Goal: Use online tool/utility: Utilize a website feature to perform a specific function

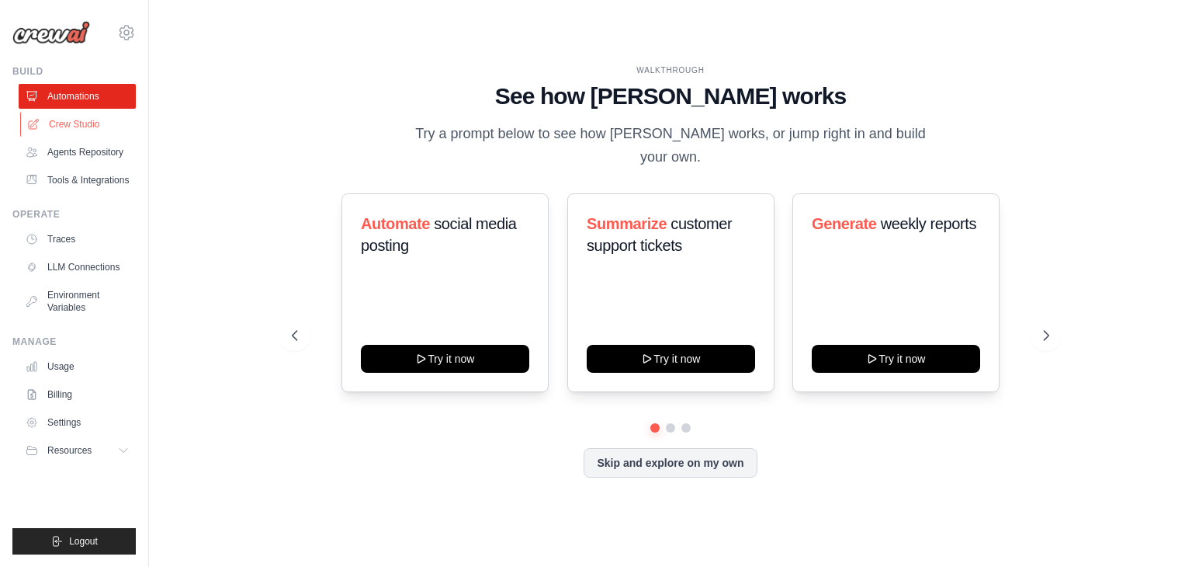
click at [93, 130] on link "Crew Studio" at bounding box center [78, 124] width 117 height 25
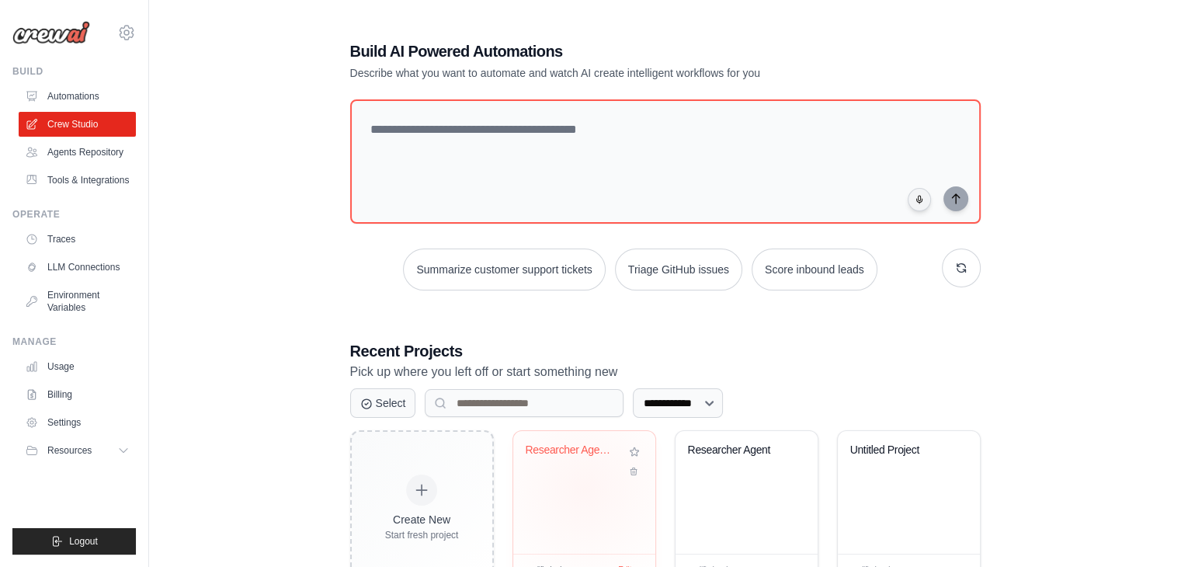
click at [584, 487] on div "Researcher Agent2" at bounding box center [584, 492] width 142 height 123
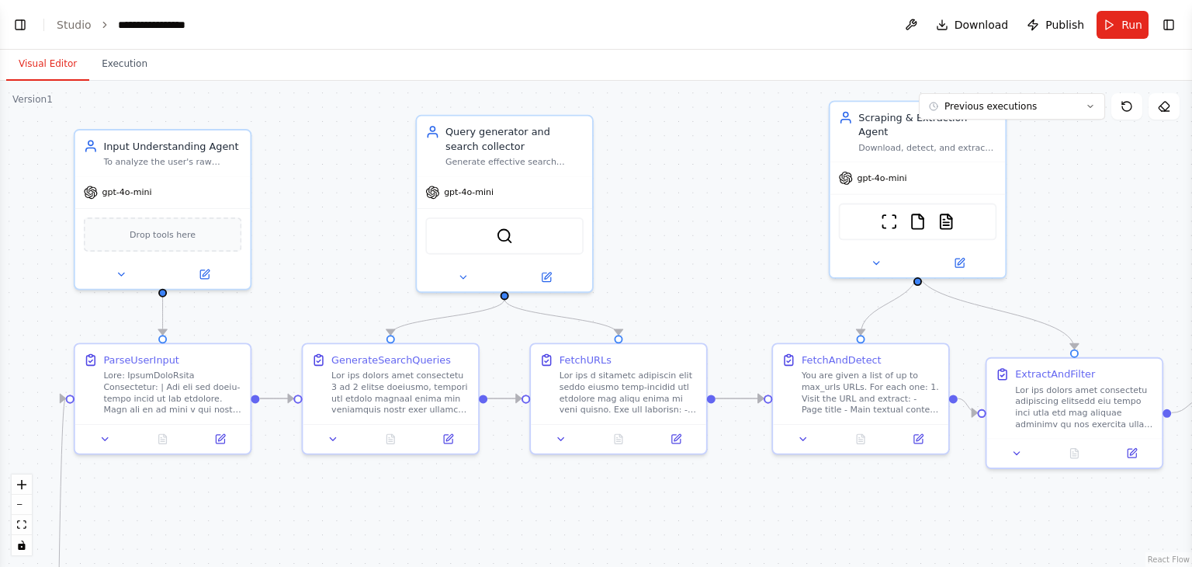
scroll to position [765, 0]
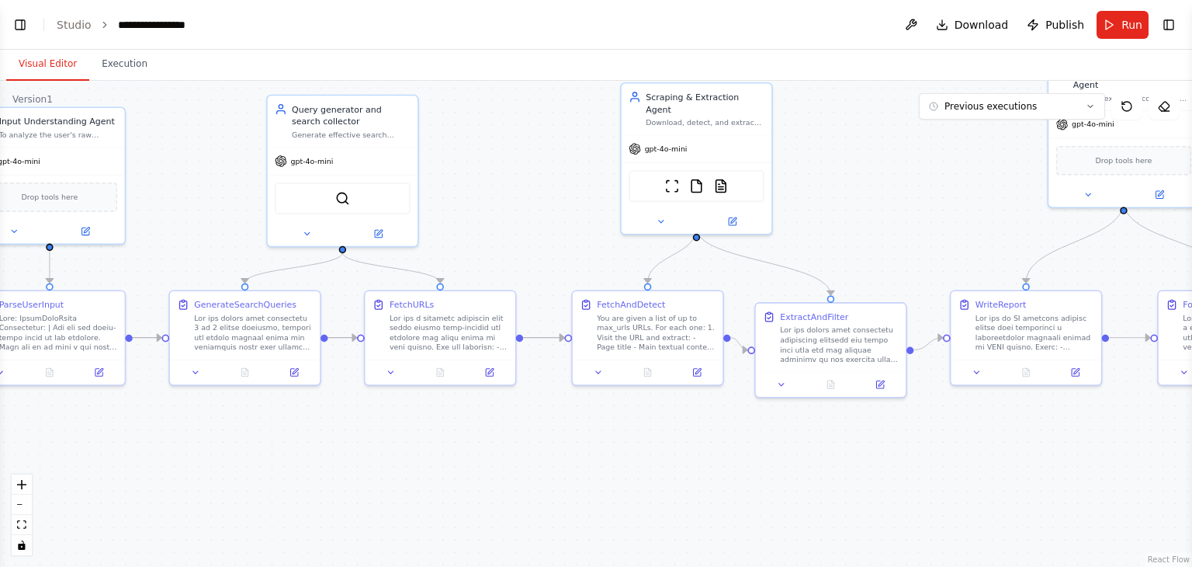
drag, startPoint x: 751, startPoint y: 244, endPoint x: 557, endPoint y: 195, distance: 199.5
click at [557, 195] on div ".deletable-edge-delete-btn { width: 20px; height: 20px; border: 0px solid #ffff…" at bounding box center [596, 324] width 1192 height 486
click at [481, 367] on button at bounding box center [490, 369] width 42 height 15
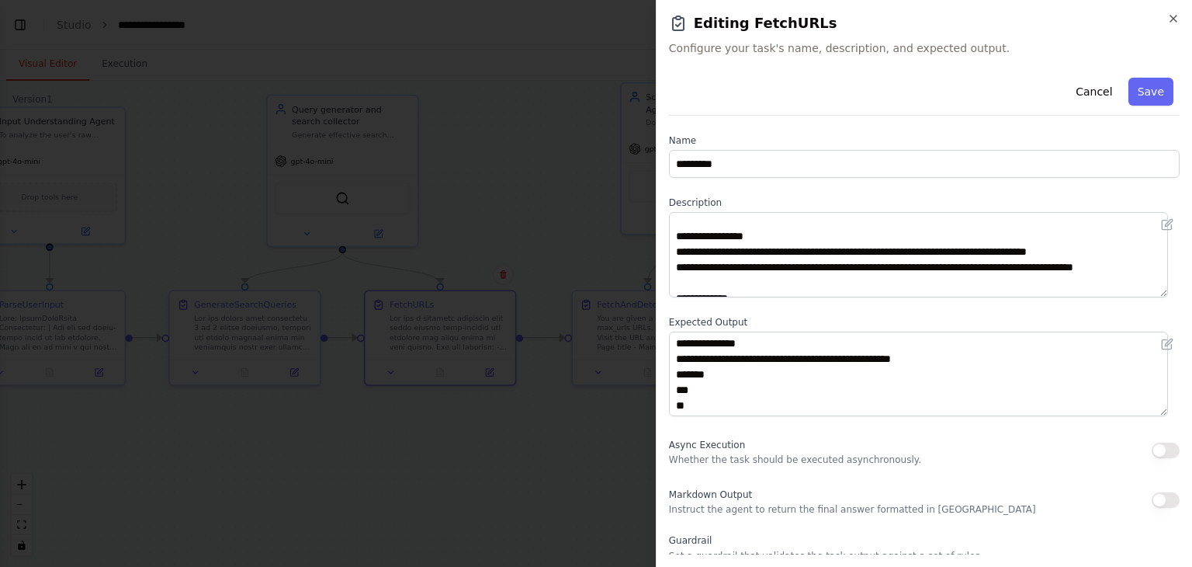
scroll to position [0, 0]
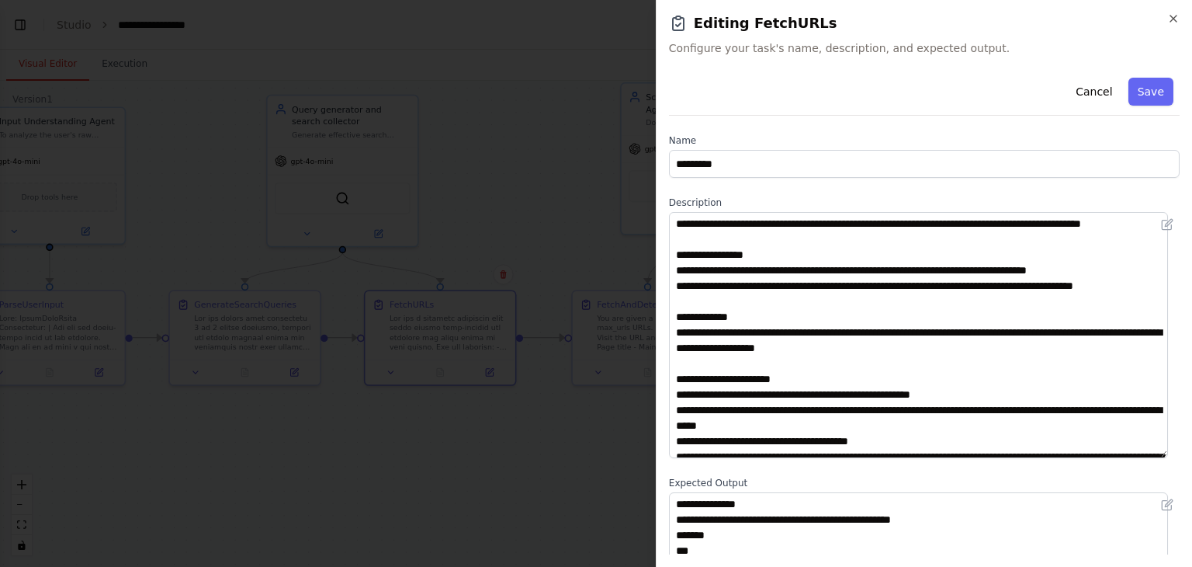
drag, startPoint x: 1163, startPoint y: 295, endPoint x: 1174, endPoint y: 458, distance: 163.4
click at [1174, 458] on div "**********" at bounding box center [924, 312] width 511 height 483
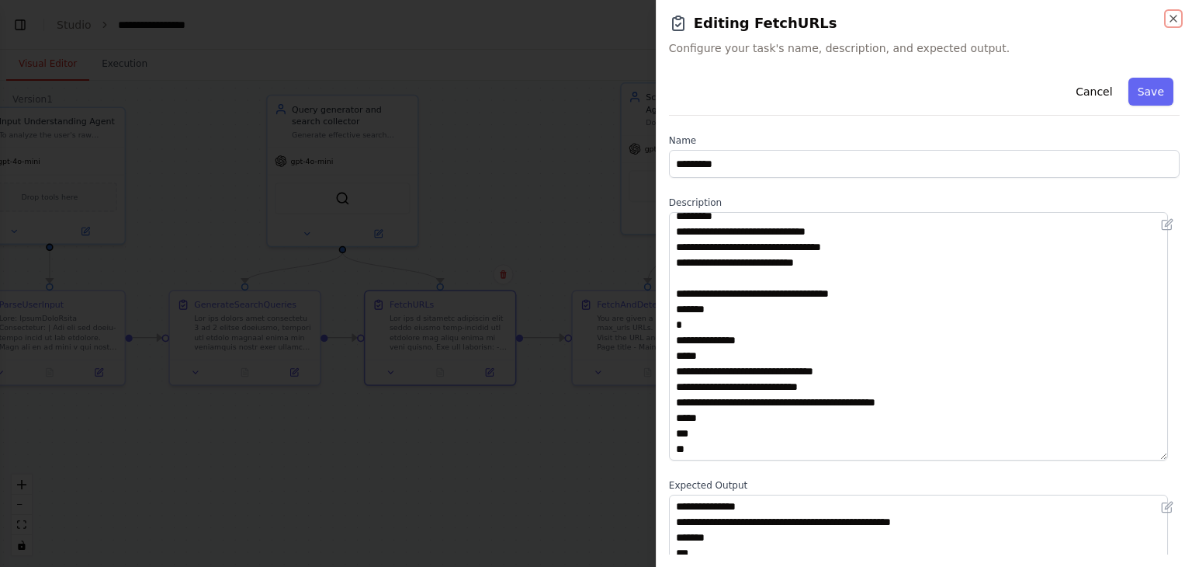
scroll to position [296, 0]
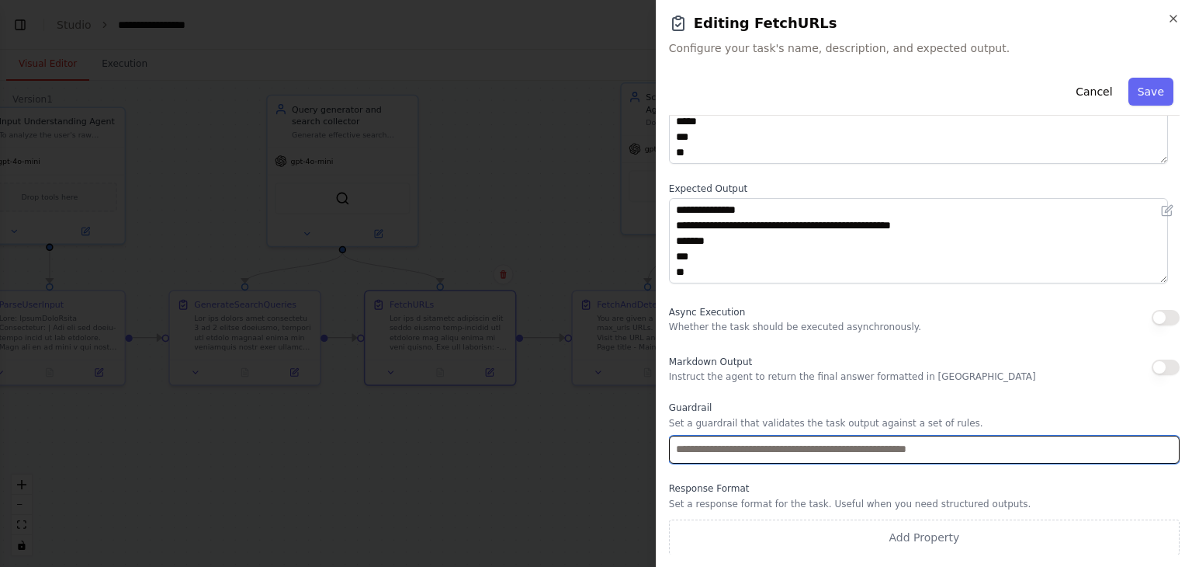
click at [754, 448] on input "text" at bounding box center [924, 449] width 511 height 28
paste input "**********"
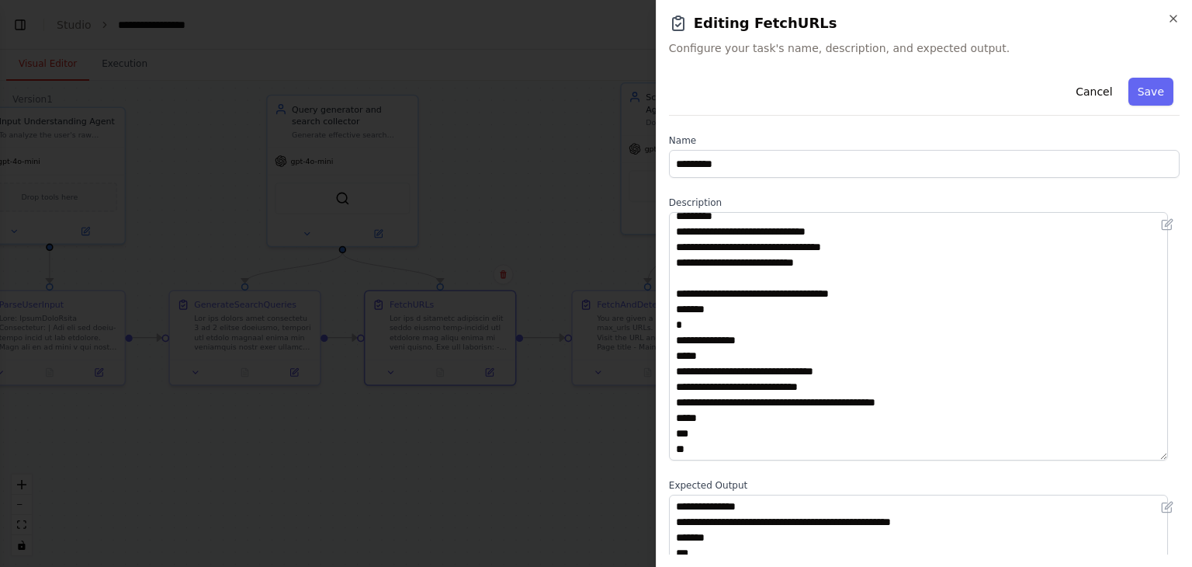
scroll to position [0, 0]
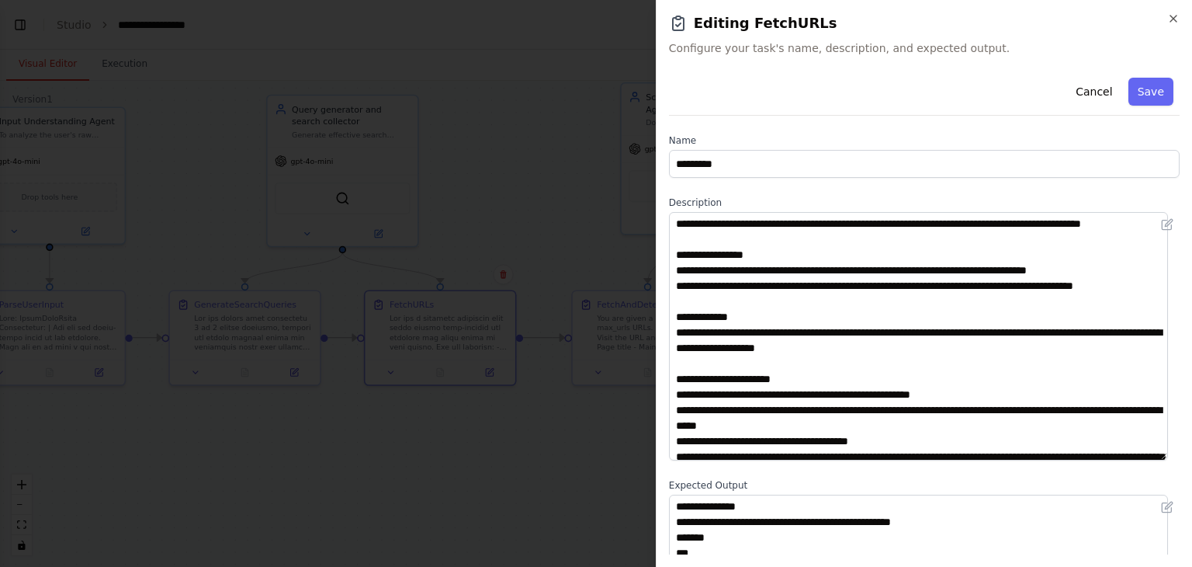
type input "**********"
click at [1136, 92] on button "Save" at bounding box center [1151, 92] width 45 height 28
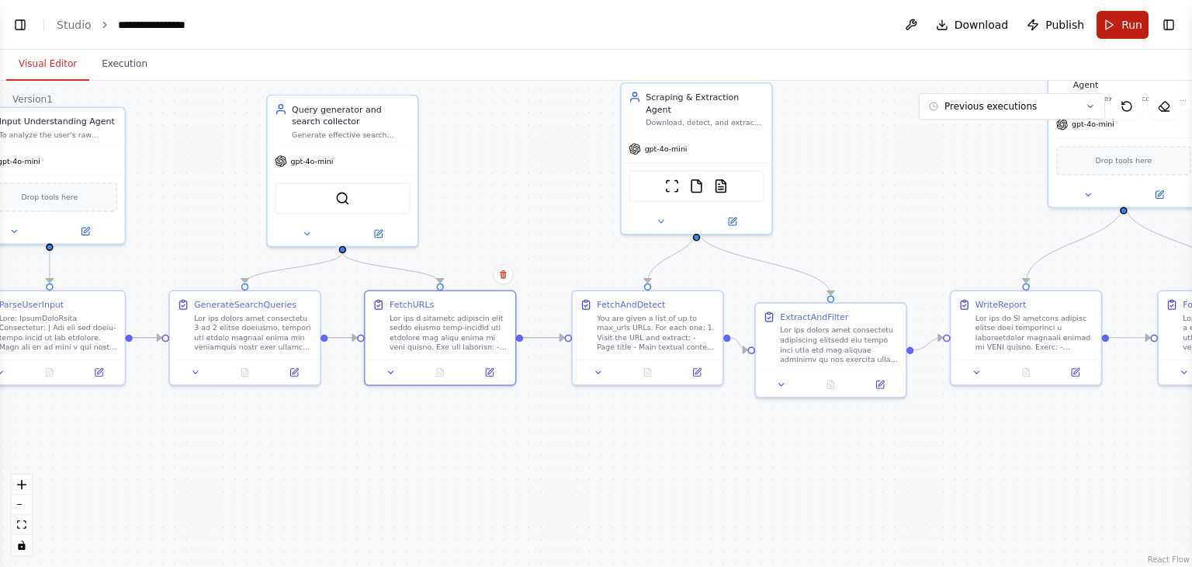
click at [1126, 26] on span "Run" at bounding box center [1132, 25] width 21 height 16
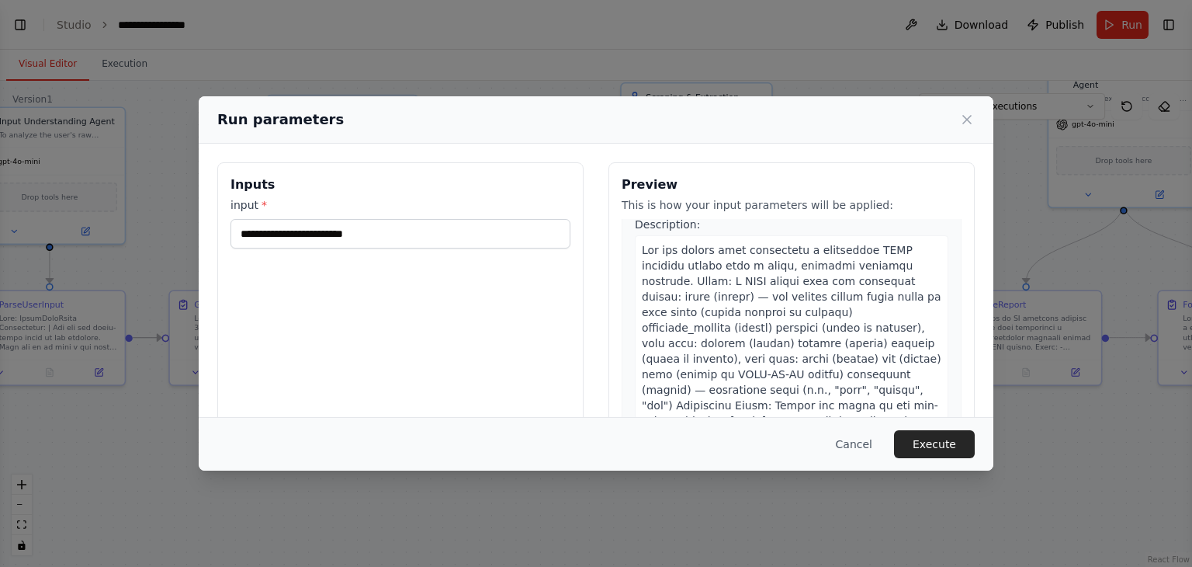
scroll to position [4257, 0]
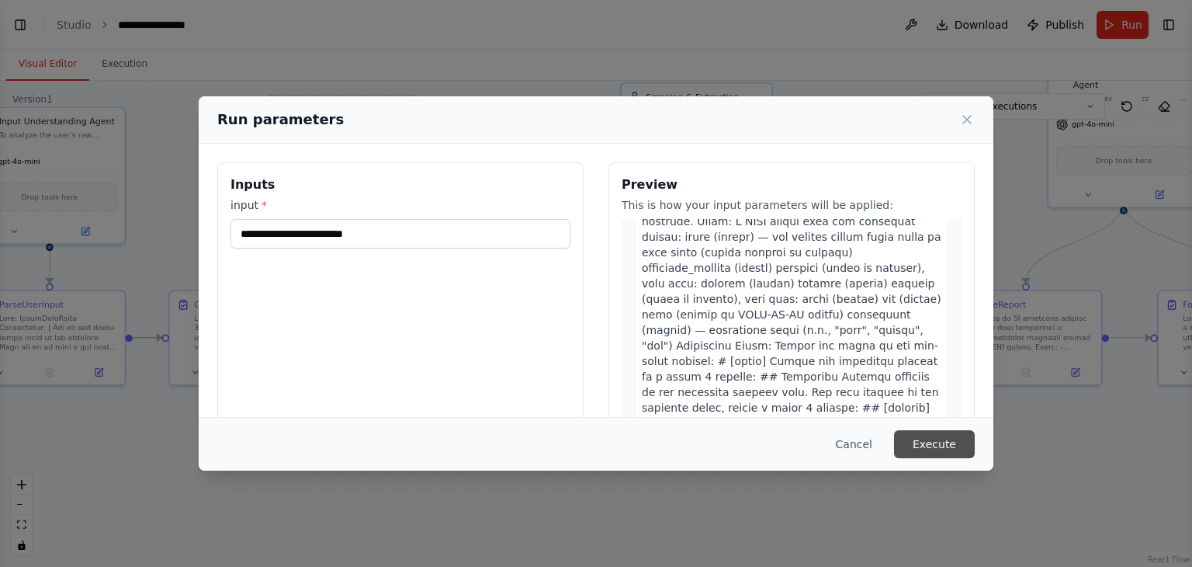
click at [938, 443] on button "Execute" at bounding box center [934, 444] width 81 height 28
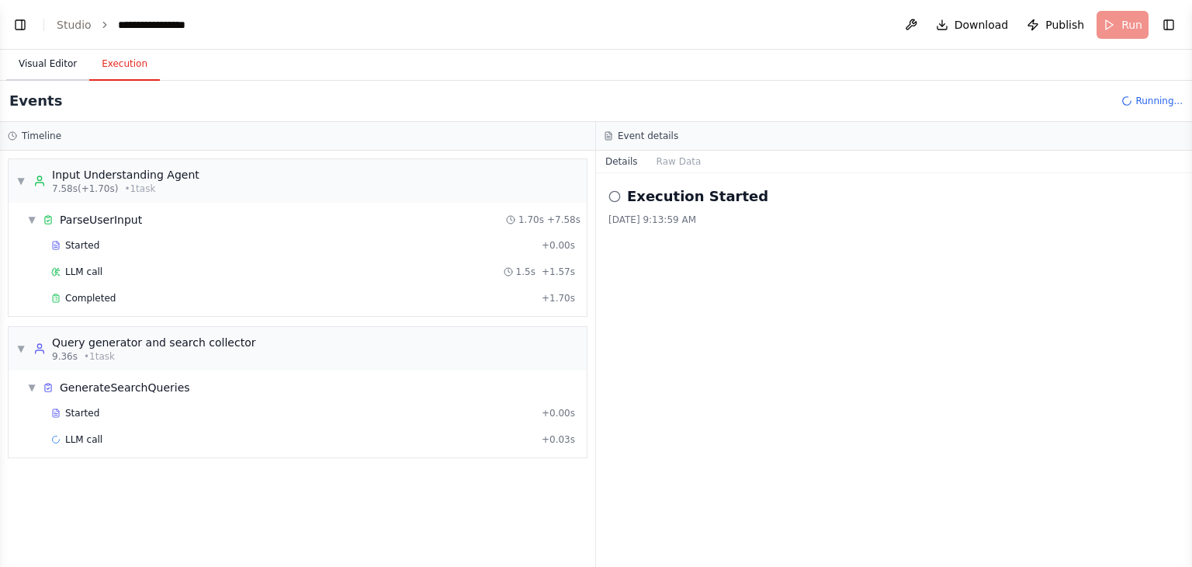
click at [48, 72] on button "Visual Editor" at bounding box center [47, 64] width 83 height 33
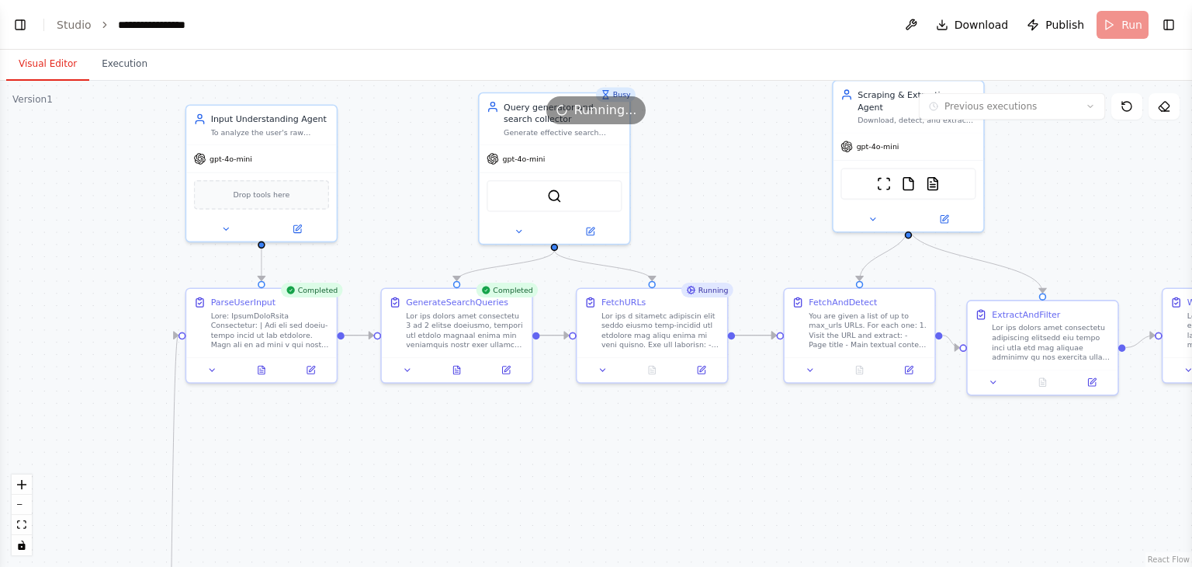
drag, startPoint x: 206, startPoint y: 193, endPoint x: 443, endPoint y: 189, distance: 236.8
click at [443, 189] on div ".deletable-edge-delete-btn { width: 20px; height: 20px; border: 0px solid #ffff…" at bounding box center [596, 324] width 1192 height 486
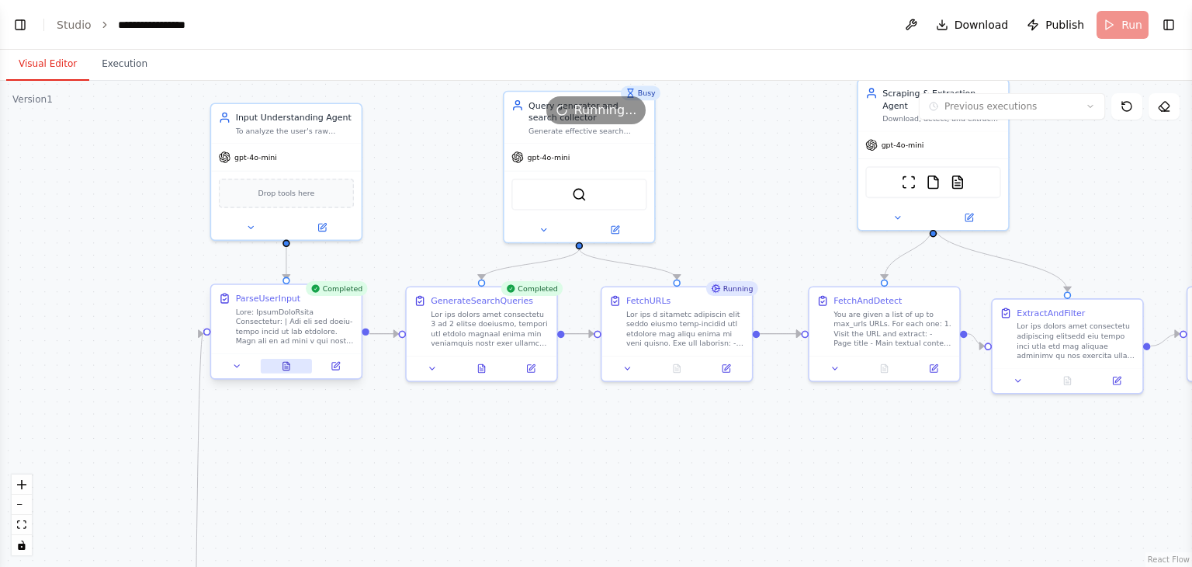
click at [292, 362] on button at bounding box center [287, 366] width 52 height 15
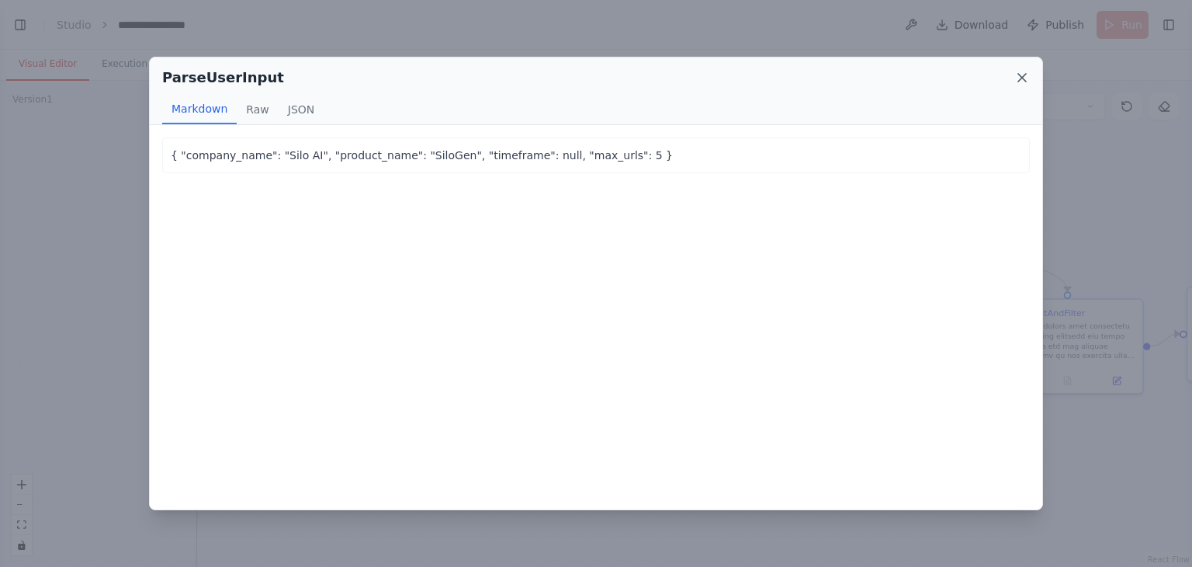
click at [1021, 75] on icon at bounding box center [1022, 78] width 16 height 16
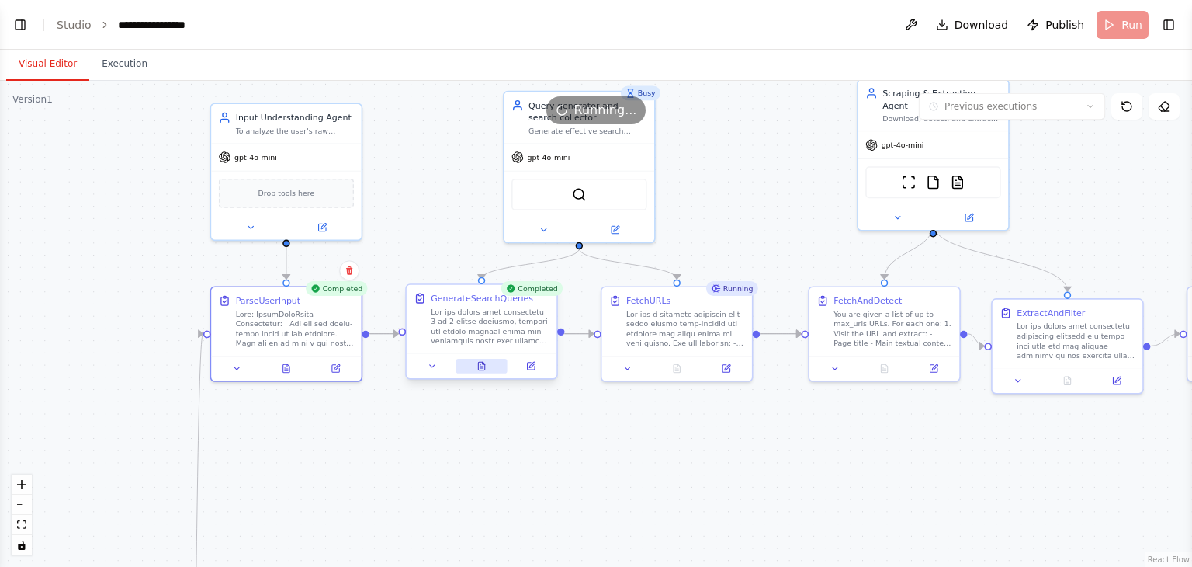
click at [487, 365] on button at bounding box center [482, 366] width 52 height 15
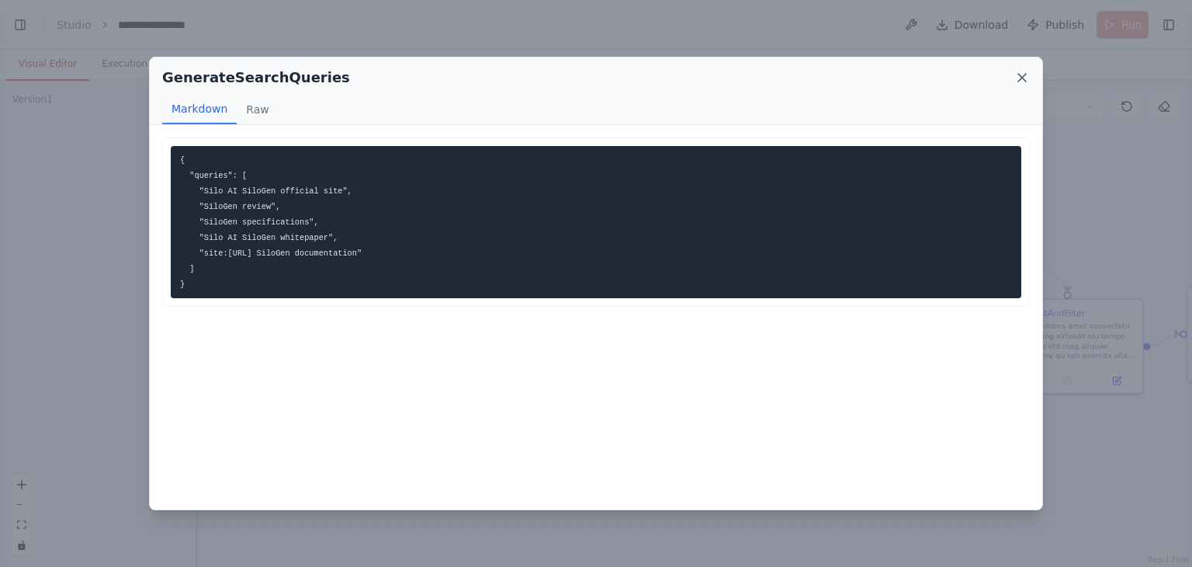
click at [1025, 75] on icon at bounding box center [1022, 78] width 16 height 16
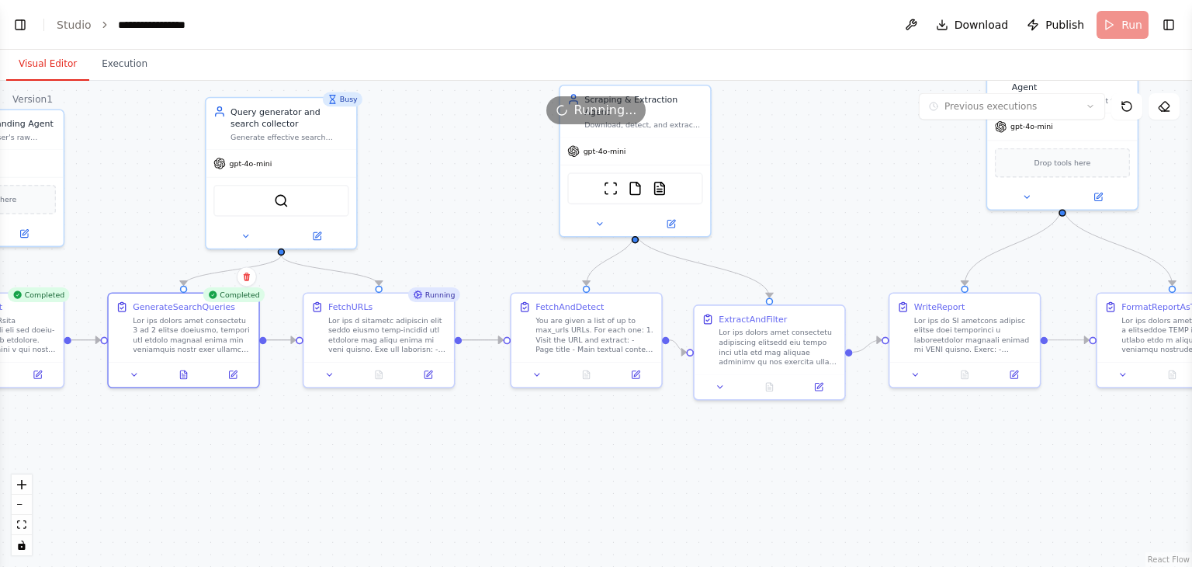
drag, startPoint x: 681, startPoint y: 435, endPoint x: 383, endPoint y: 442, distance: 298.1
click at [383, 442] on div ".deletable-edge-delete-btn { width: 20px; height: 20px; border: 0px solid #ffff…" at bounding box center [596, 324] width 1192 height 486
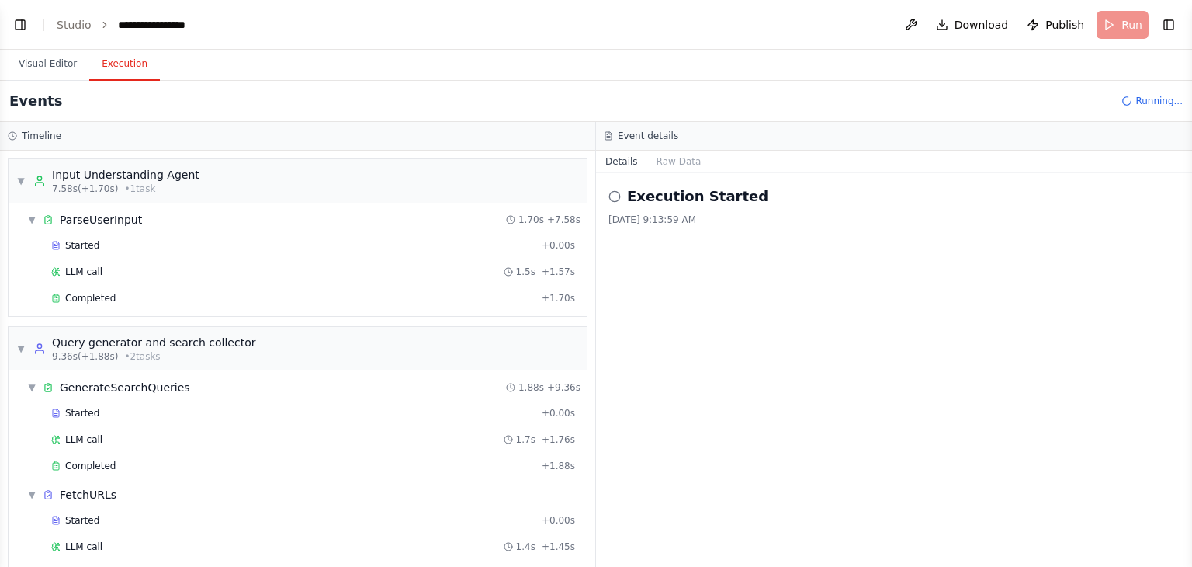
click at [126, 64] on button "Execution" at bounding box center [124, 64] width 71 height 33
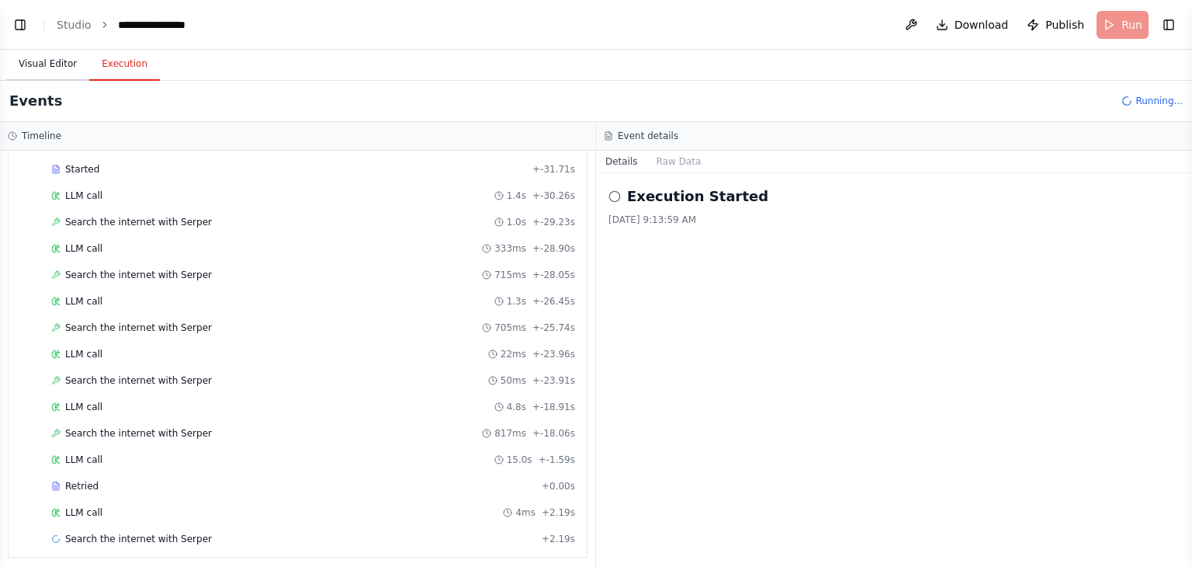
scroll to position [377, 0]
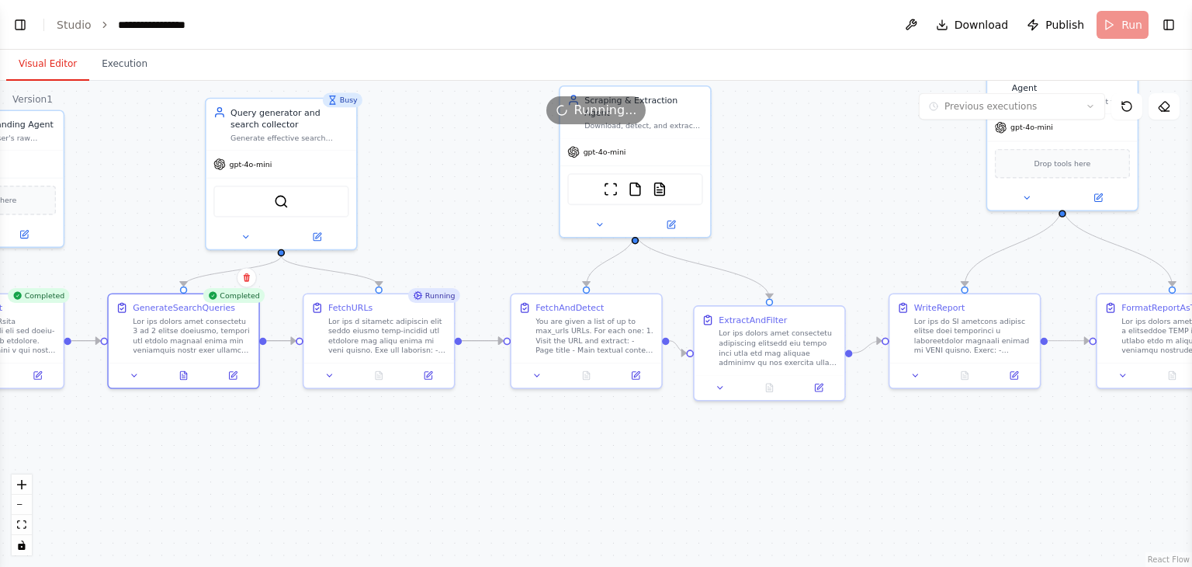
click at [55, 57] on button "Visual Editor" at bounding box center [47, 64] width 83 height 33
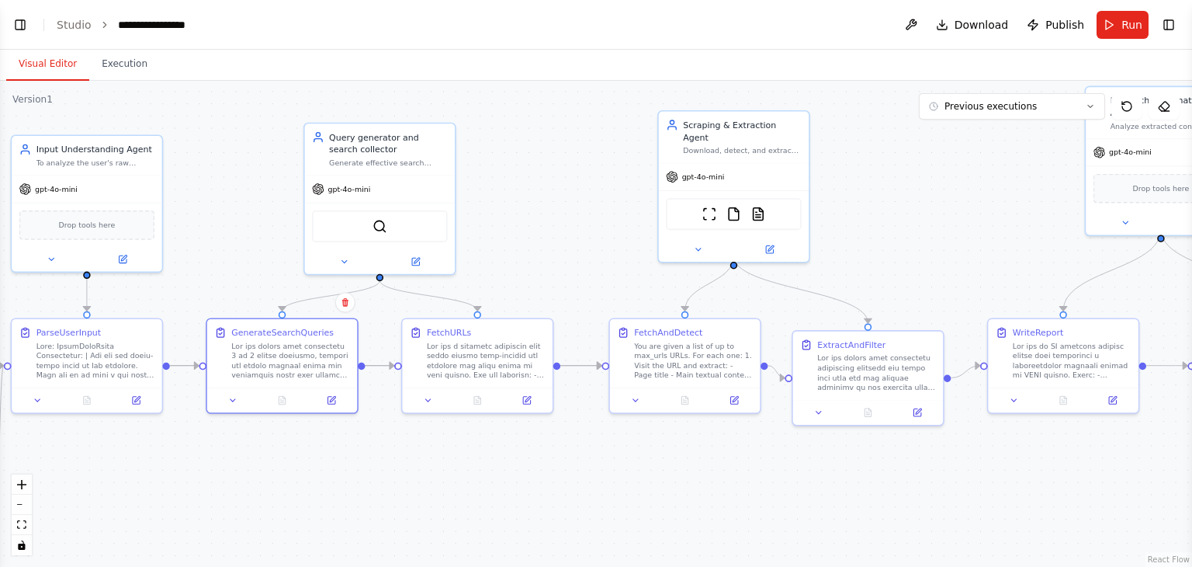
drag, startPoint x: 421, startPoint y: 196, endPoint x: 455, endPoint y: 203, distance: 34.3
click at [455, 203] on div ".deletable-edge-delete-btn { width: 20px; height: 20px; border: 0px solid #ffff…" at bounding box center [596, 324] width 1192 height 486
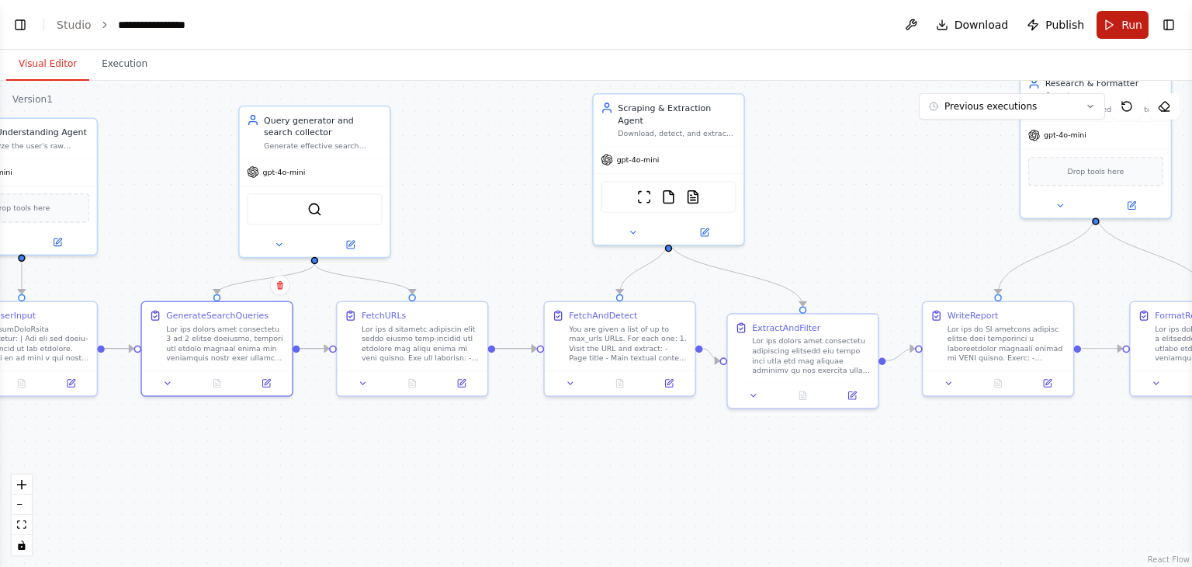
click at [1129, 23] on span "Run" at bounding box center [1132, 25] width 21 height 16
click at [1059, 103] on button "Previous executions" at bounding box center [1012, 106] width 186 height 26
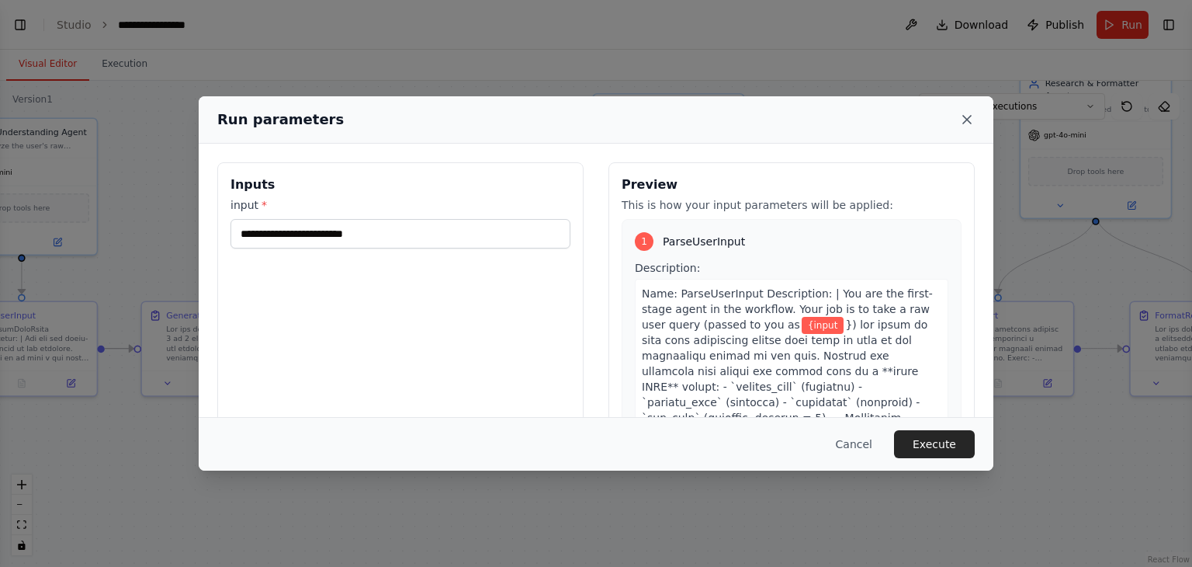
click at [970, 119] on icon at bounding box center [967, 120] width 16 height 16
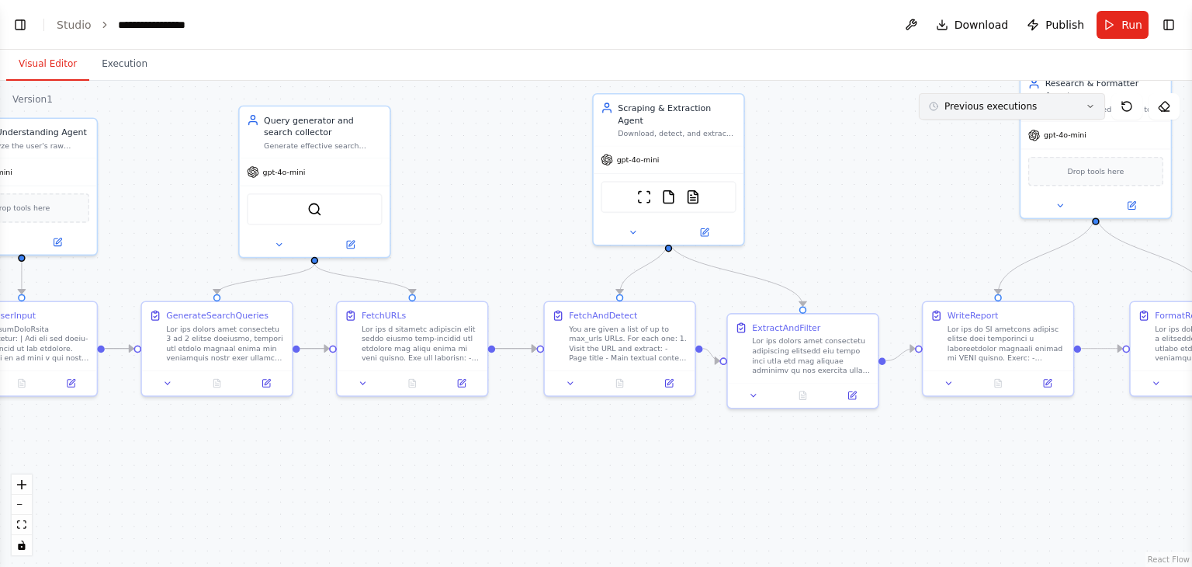
click at [1028, 103] on button "Previous executions" at bounding box center [1012, 106] width 186 height 26
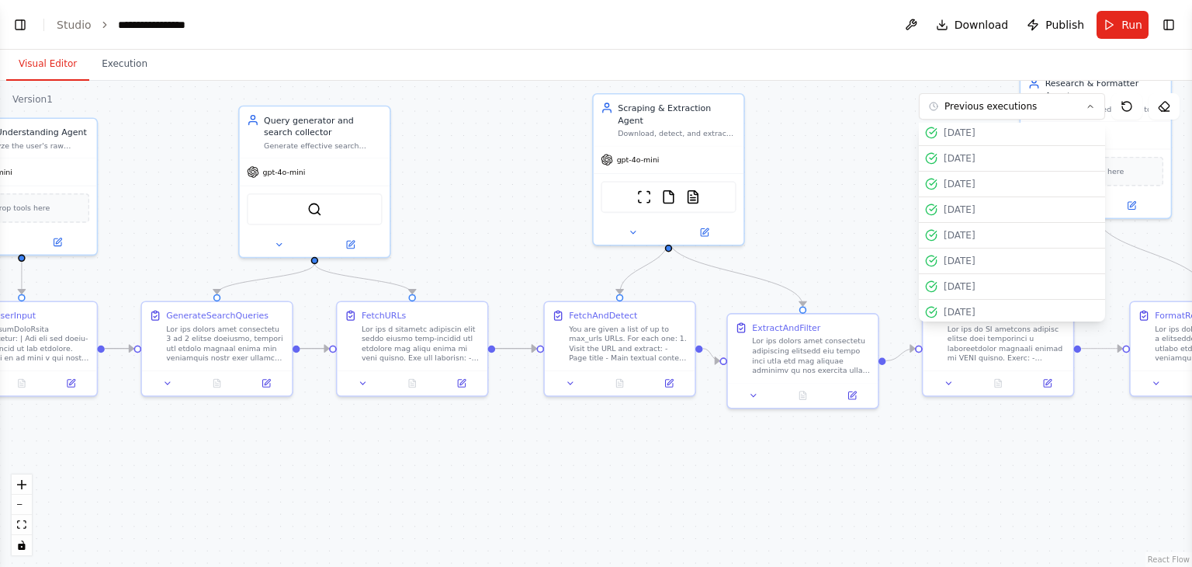
scroll to position [0, 0]
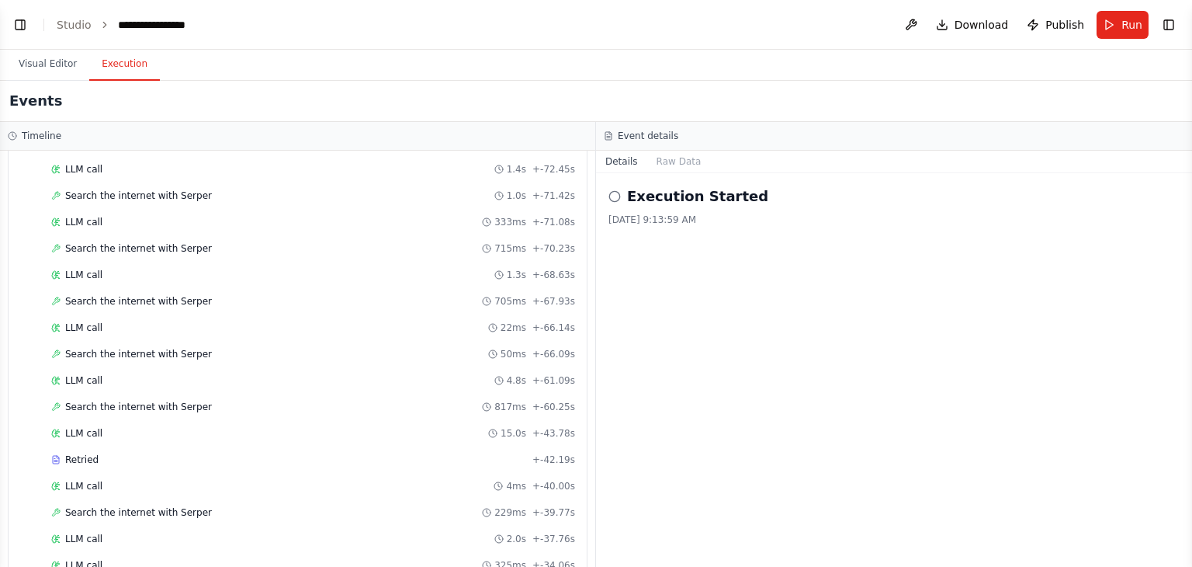
click at [116, 60] on button "Execution" at bounding box center [124, 64] width 71 height 33
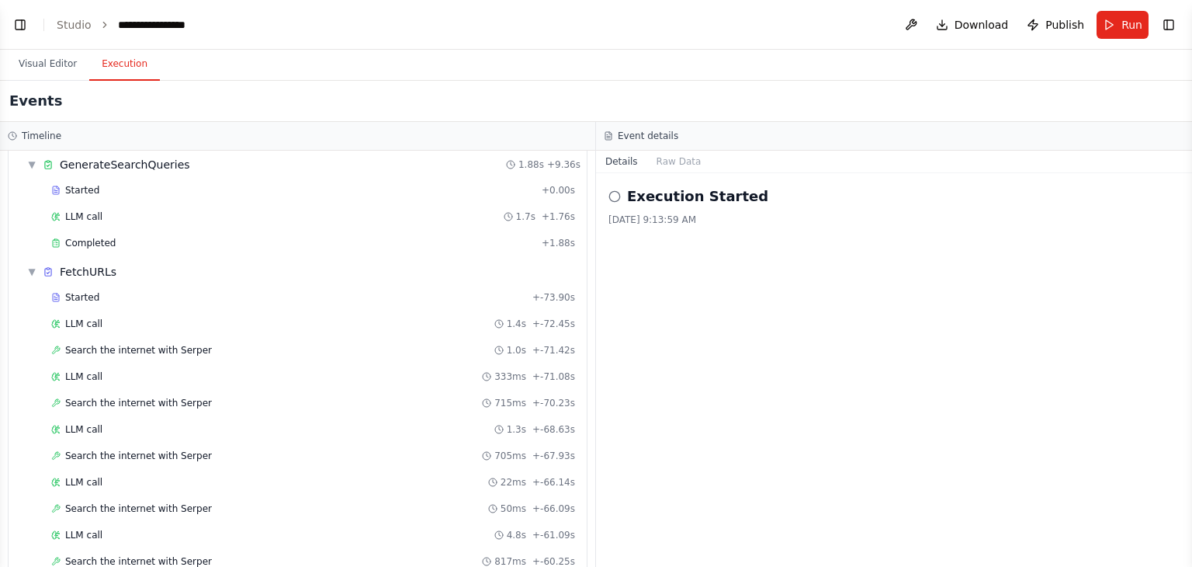
scroll to position [795, 0]
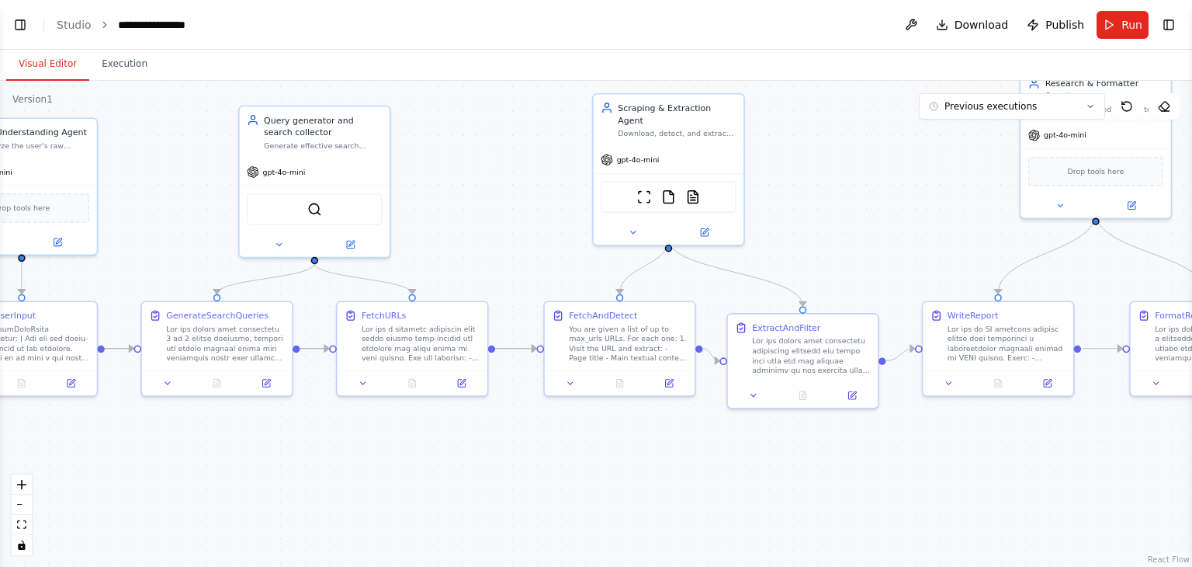
click at [47, 63] on button "Visual Editor" at bounding box center [47, 64] width 83 height 33
click at [1107, 24] on button "Run" at bounding box center [1123, 25] width 52 height 28
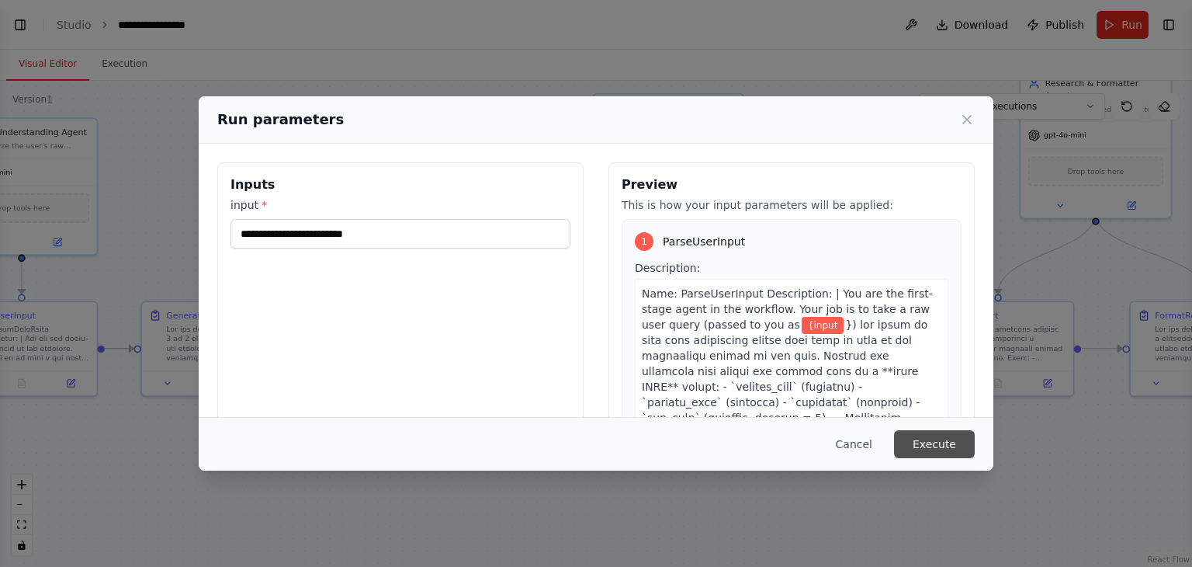
click at [940, 448] on button "Execute" at bounding box center [934, 444] width 81 height 28
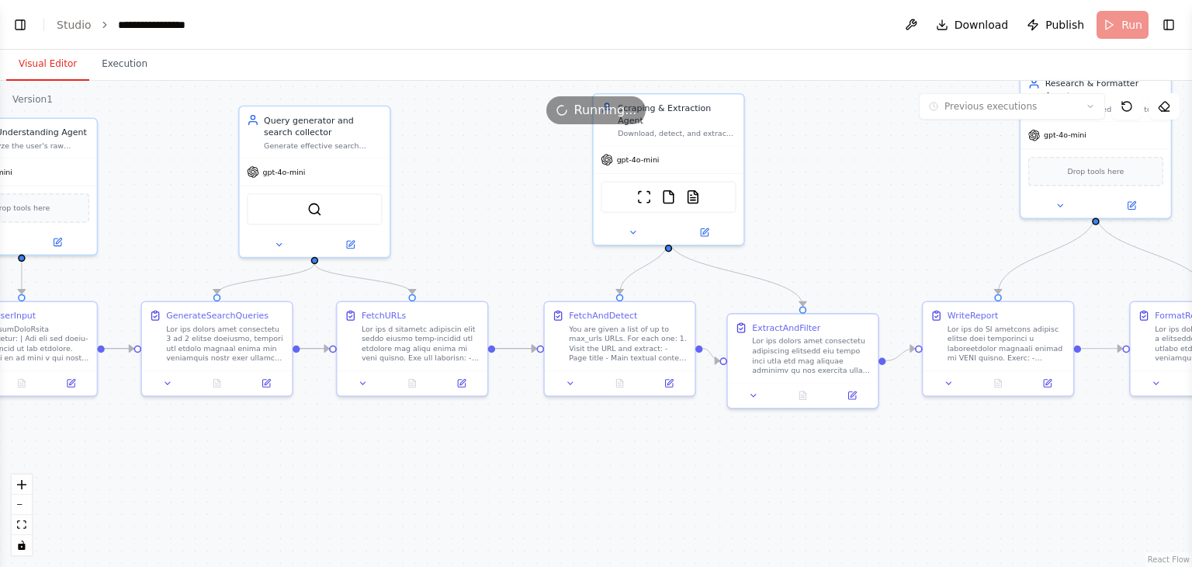
click at [47, 69] on button "Visual Editor" at bounding box center [47, 64] width 83 height 33
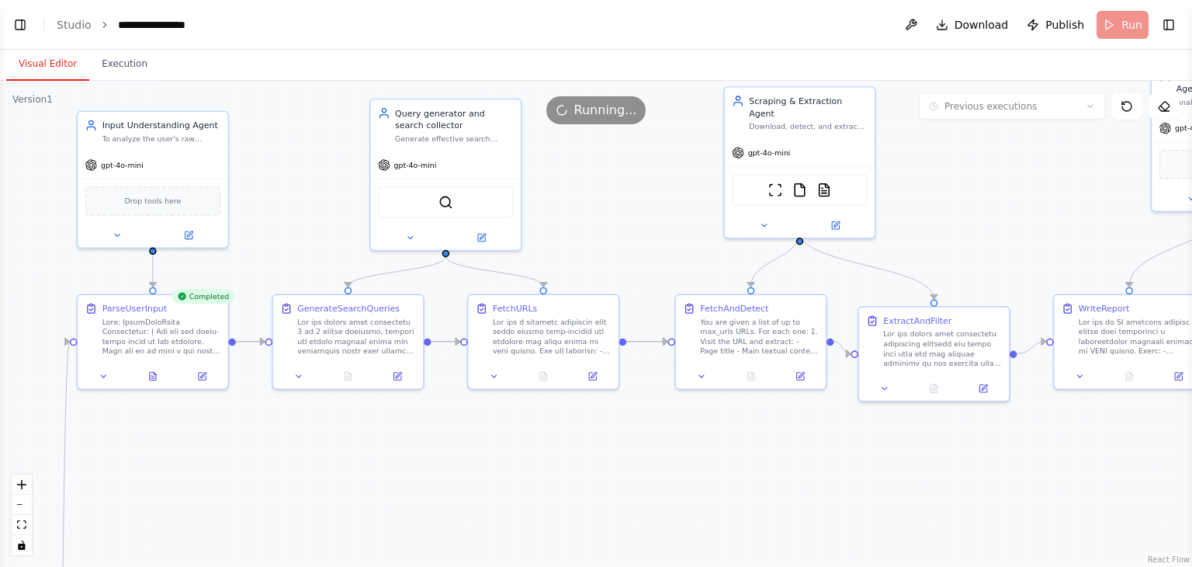
drag, startPoint x: 122, startPoint y: 207, endPoint x: 253, endPoint y: 200, distance: 131.4
click at [253, 200] on div ".deletable-edge-delete-btn { width: 20px; height: 20px; border: 0px solid #ffff…" at bounding box center [596, 324] width 1192 height 486
click at [348, 379] on button at bounding box center [348, 373] width 52 height 15
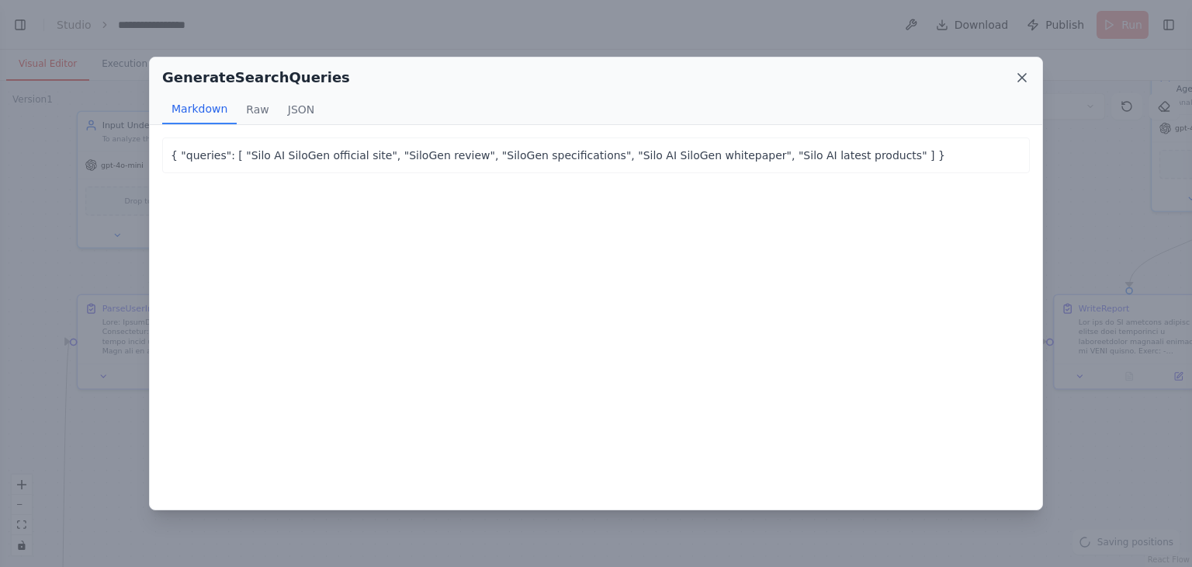
click at [1023, 80] on icon at bounding box center [1022, 78] width 16 height 16
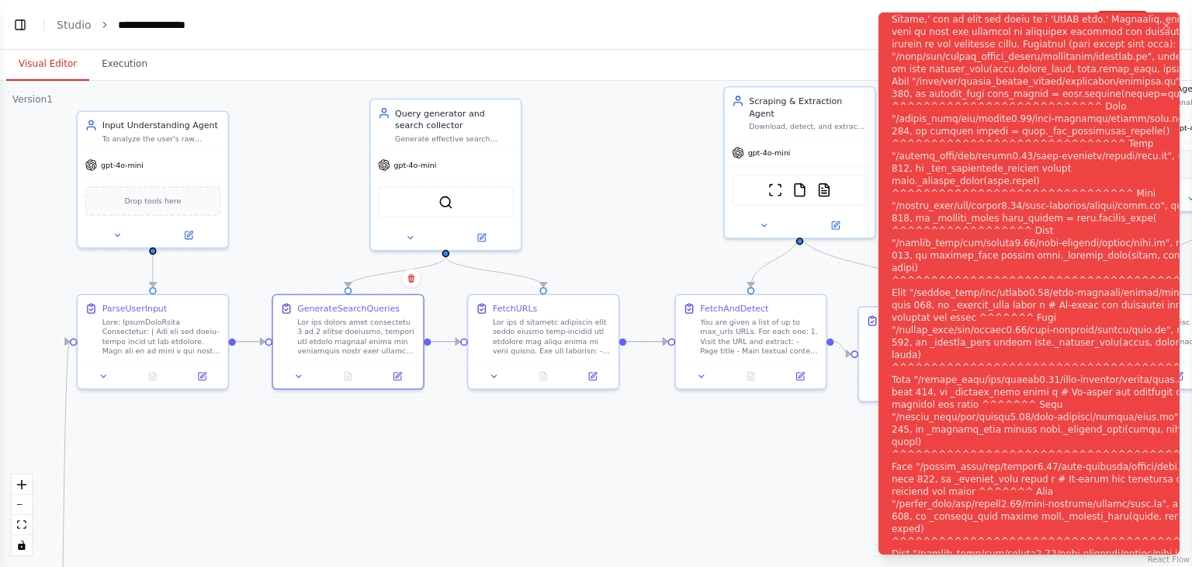
scroll to position [891, 0]
click at [931, 84] on div "Notifications (F8)" at bounding box center [1052, 292] width 320 height 956
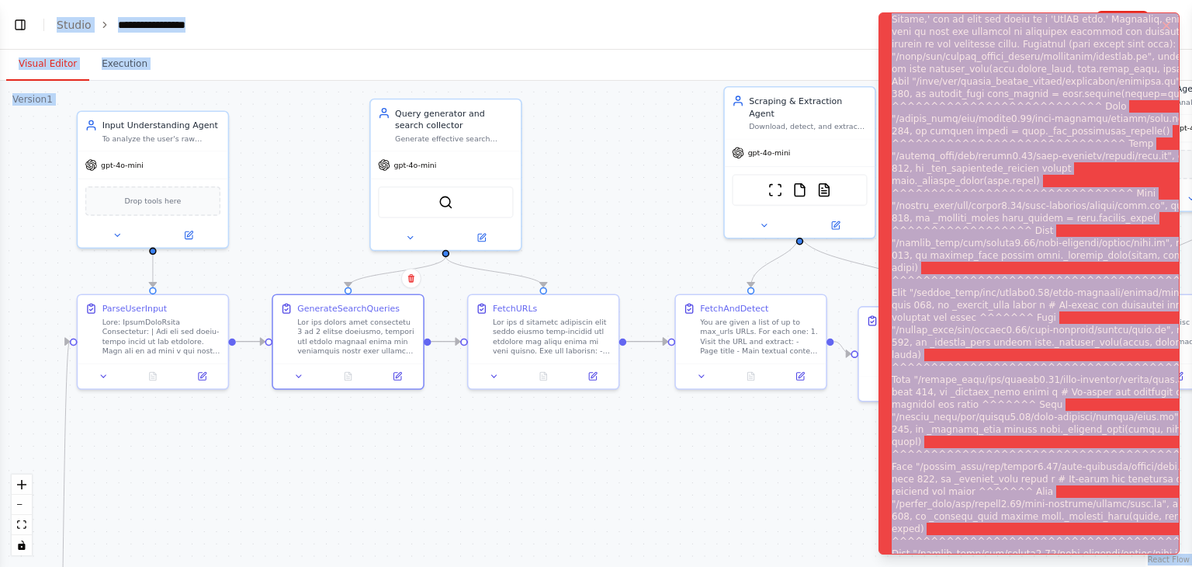
copy body "Hello! I'm the CrewAI assistant. What kind of automation do you want to build? …"
click at [279, 100] on div ".deletable-edge-delete-btn { width: 20px; height: 20px; border: 0px solid #ffff…" at bounding box center [596, 324] width 1192 height 486
click at [686, 137] on div ".deletable-edge-delete-btn { width: 20px; height: 20px; border: 0px solid #ffff…" at bounding box center [596, 324] width 1192 height 486
click at [849, 22] on header "**********" at bounding box center [596, 25] width 1192 height 50
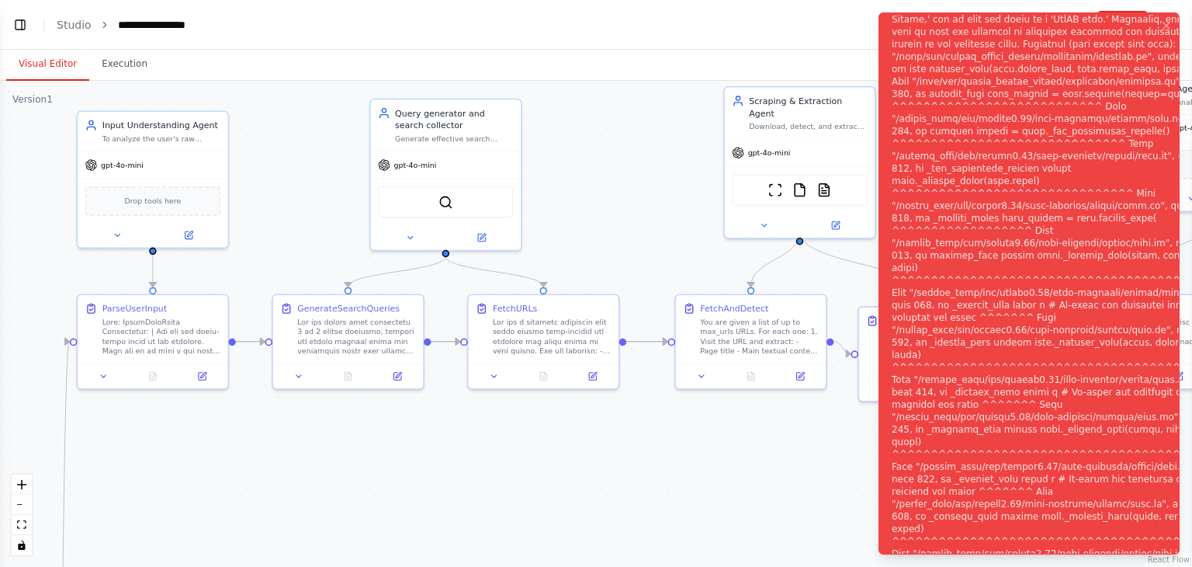
click at [849, 22] on header "**********" at bounding box center [596, 25] width 1192 height 50
click at [697, 174] on div ".deletable-edge-delete-btn { width: 20px; height: 20px; border: 0px solid #ffff…" at bounding box center [596, 324] width 1192 height 486
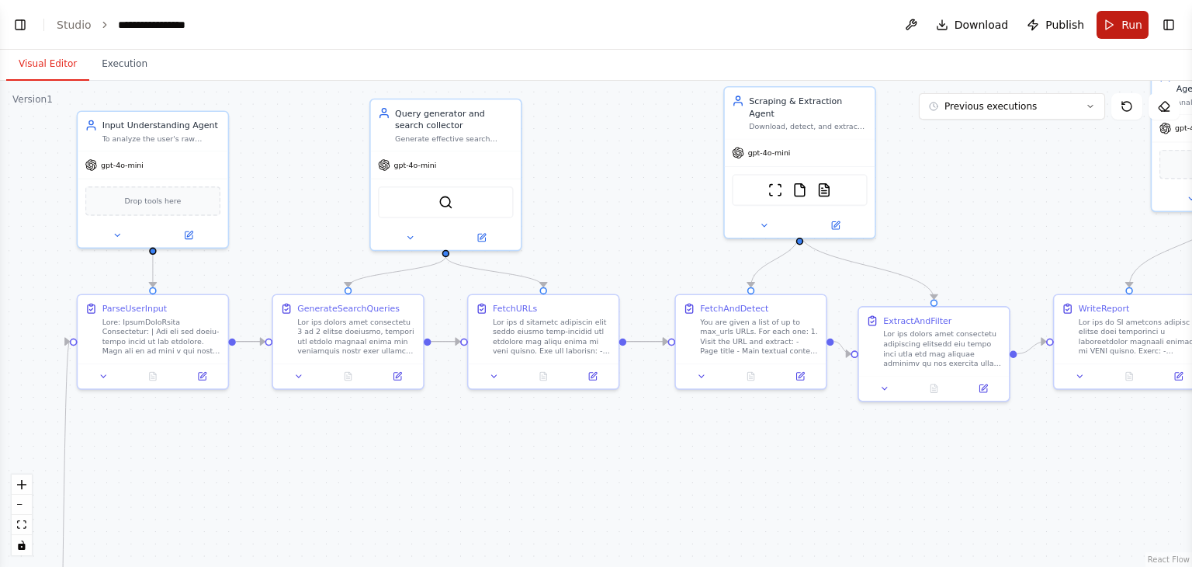
click at [1129, 28] on span "Run" at bounding box center [1132, 25] width 21 height 16
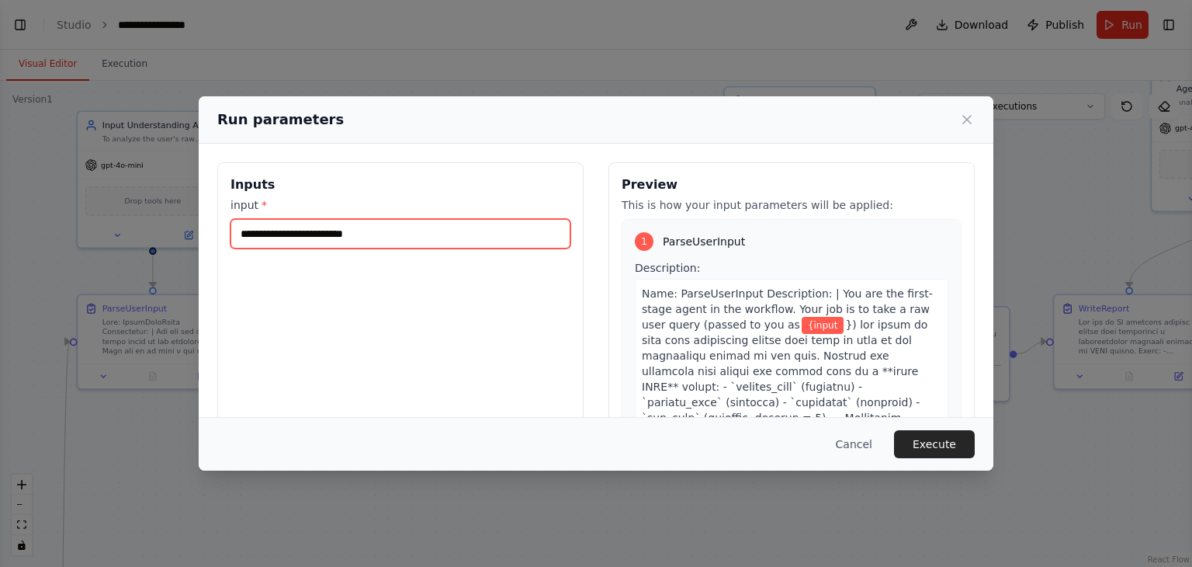
click at [491, 219] on input "**********" at bounding box center [401, 233] width 340 height 29
paste input "**********"
type input "**********"
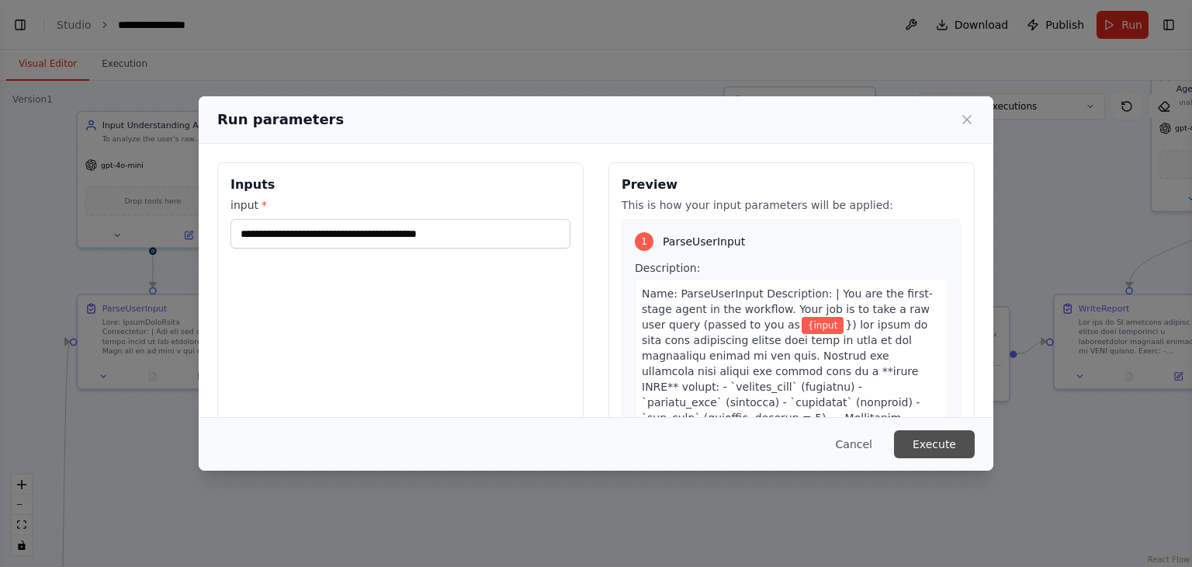
click at [936, 448] on button "Execute" at bounding box center [934, 444] width 81 height 28
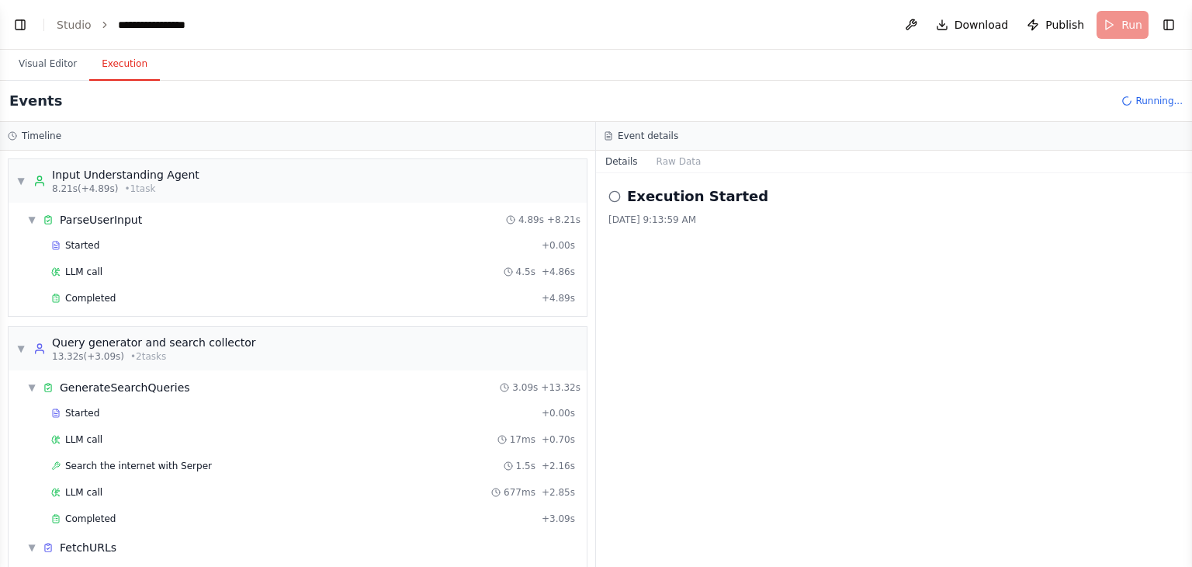
scroll to position [12, 0]
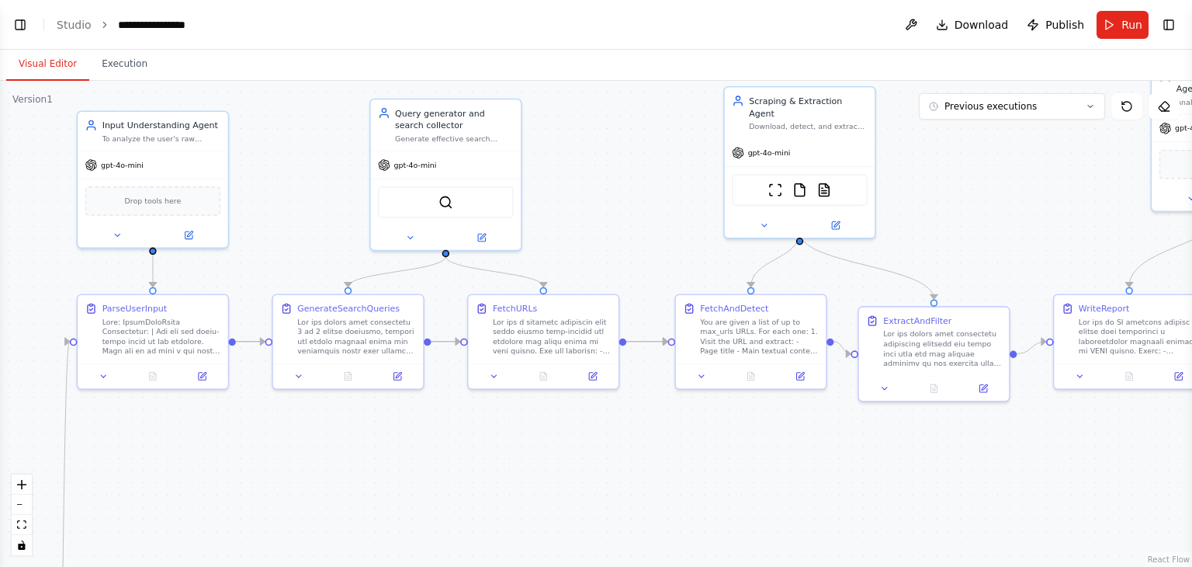
click at [49, 61] on button "Visual Editor" at bounding box center [47, 64] width 83 height 33
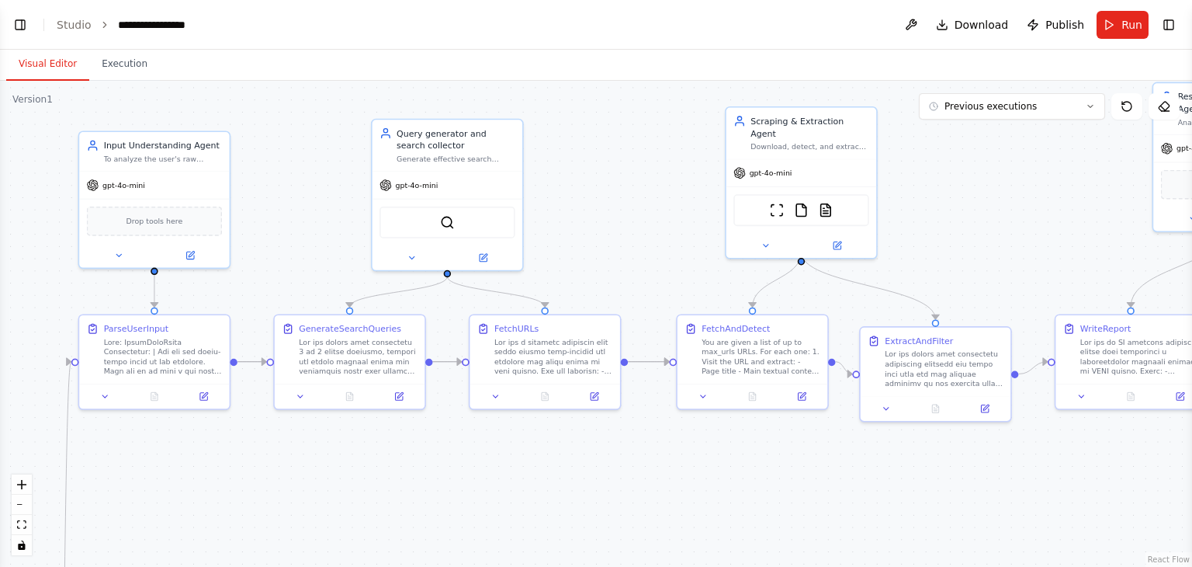
drag, startPoint x: 563, startPoint y: 202, endPoint x: 505, endPoint y: 232, distance: 64.9
click at [505, 232] on div ".deletable-edge-delete-btn { width: 20px; height: 20px; border: 0px solid #ffff…" at bounding box center [596, 324] width 1192 height 486
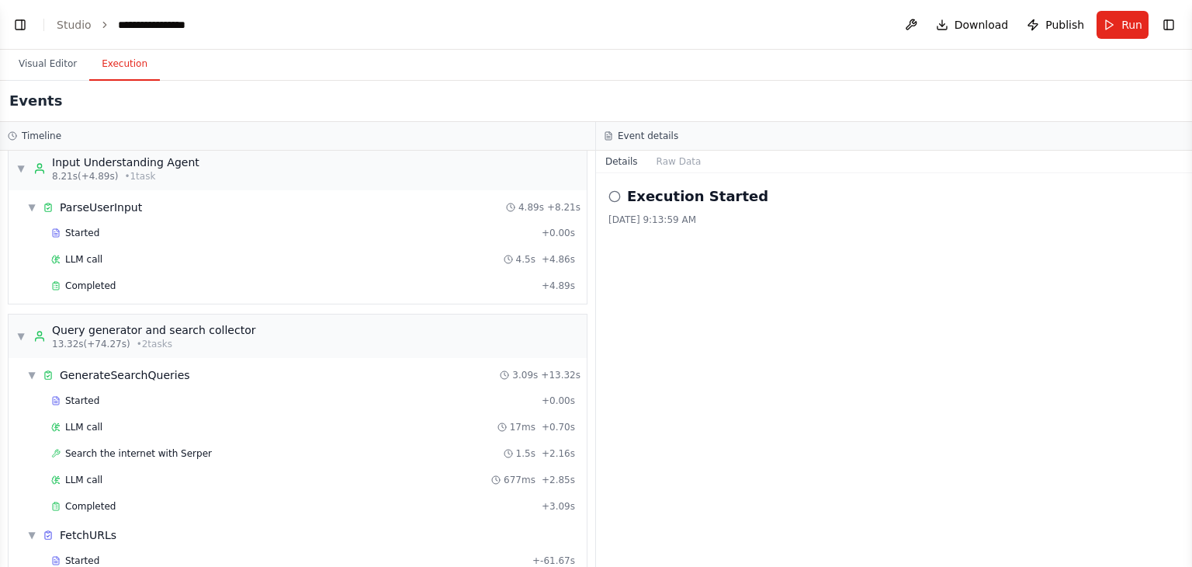
click at [123, 66] on button "Execution" at bounding box center [124, 64] width 71 height 33
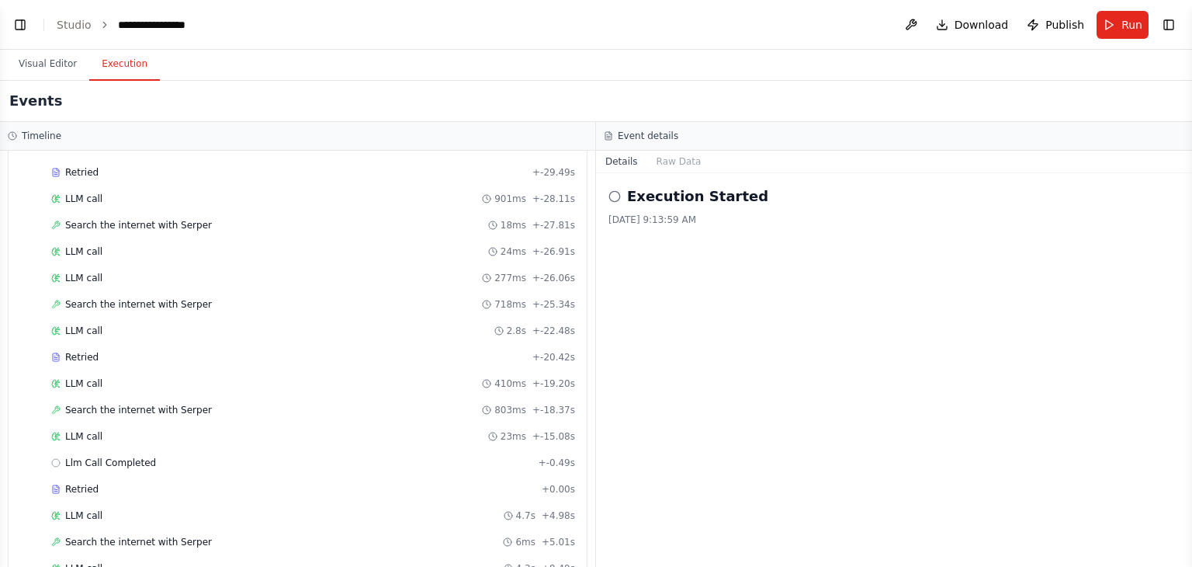
scroll to position [742, 0]
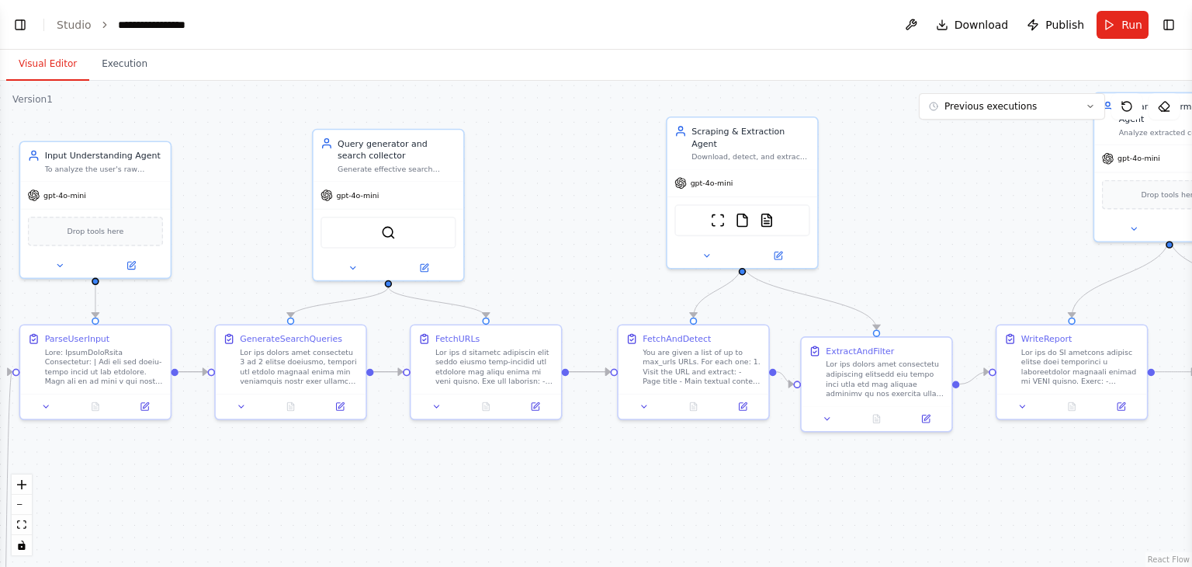
click at [47, 66] on button "Visual Editor" at bounding box center [47, 64] width 83 height 33
click at [1138, 25] on span "Run" at bounding box center [1132, 25] width 21 height 16
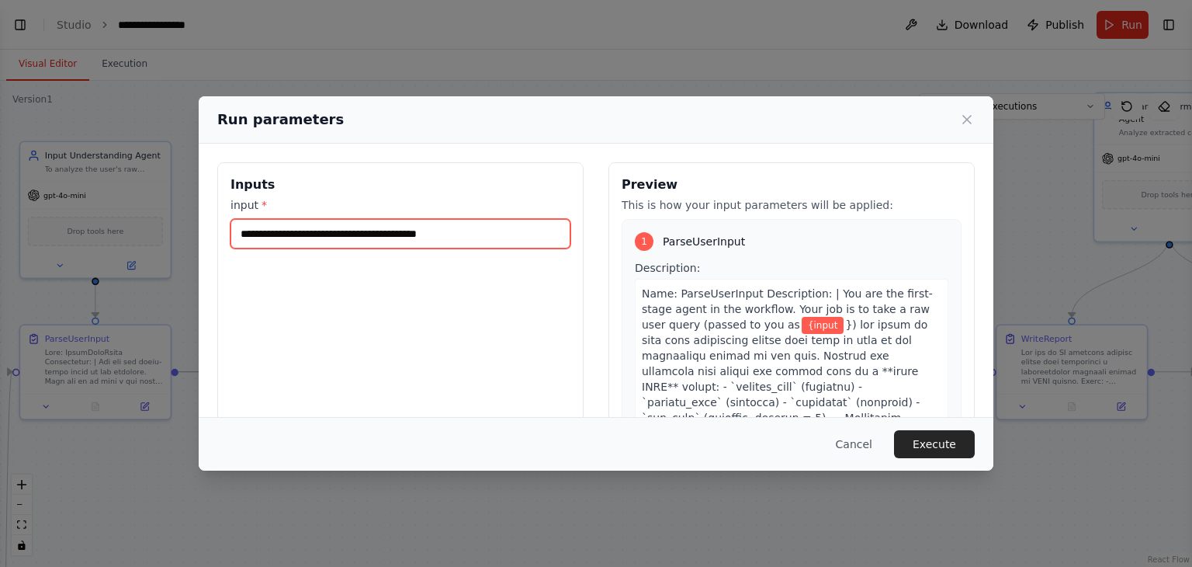
drag, startPoint x: 516, startPoint y: 227, endPoint x: 187, endPoint y: 213, distance: 329.4
click at [187, 213] on div "**********" at bounding box center [596, 283] width 1192 height 567
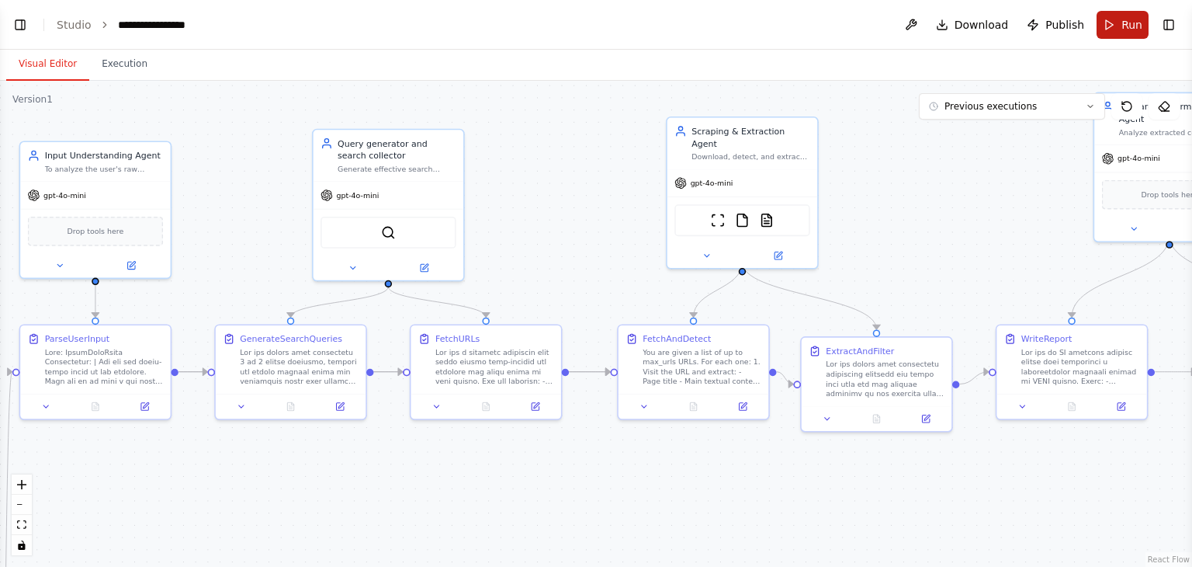
click at [1127, 17] on span "Run" at bounding box center [1132, 25] width 21 height 16
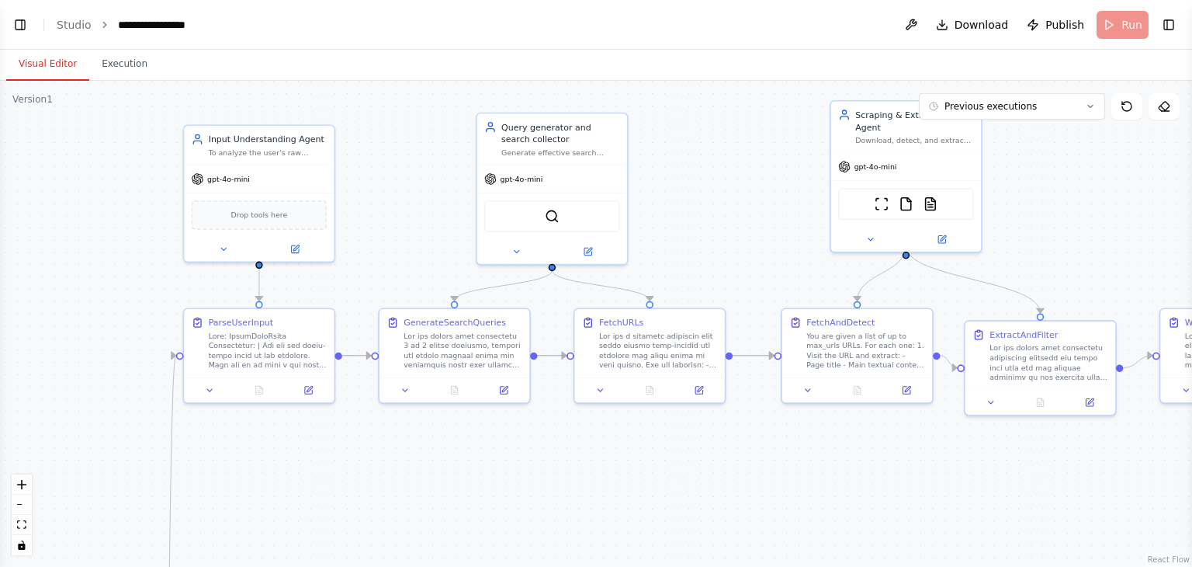
drag, startPoint x: 570, startPoint y: 233, endPoint x: 735, endPoint y: 217, distance: 166.1
click at [735, 217] on div ".deletable-edge-delete-btn { width: 20px; height: 20px; border: 0px solid #ffff…" at bounding box center [596, 324] width 1192 height 486
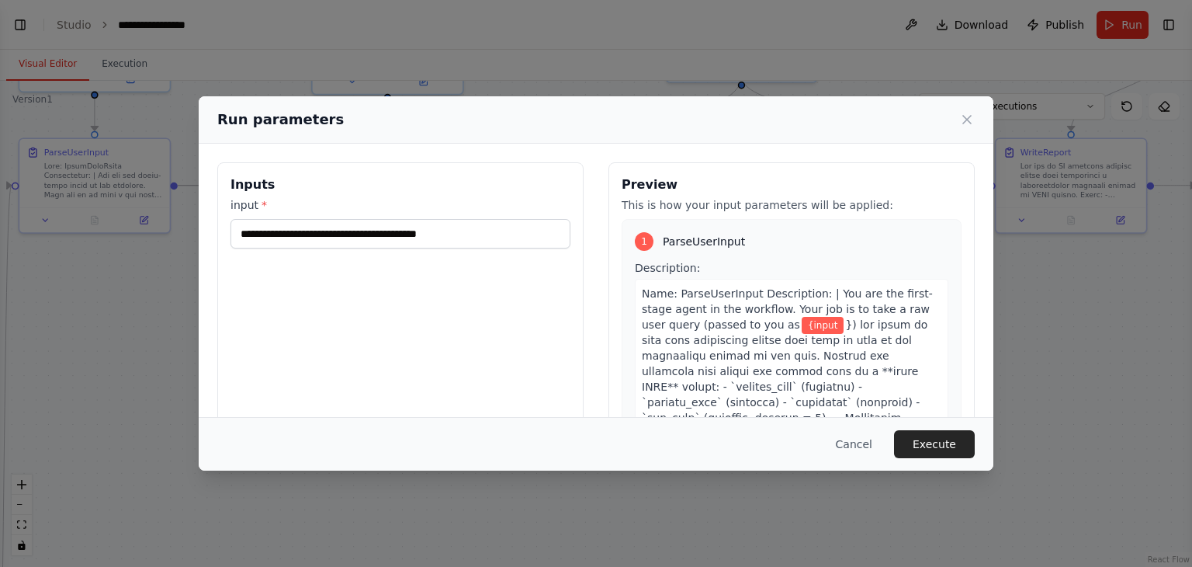
drag, startPoint x: 383, startPoint y: 457, endPoint x: 217, endPoint y: 287, distance: 237.7
click at [217, 287] on body "Hello! I'm the CrewAI assistant. What kind of automation do you want to build? …" at bounding box center [596, 283] width 1192 height 567
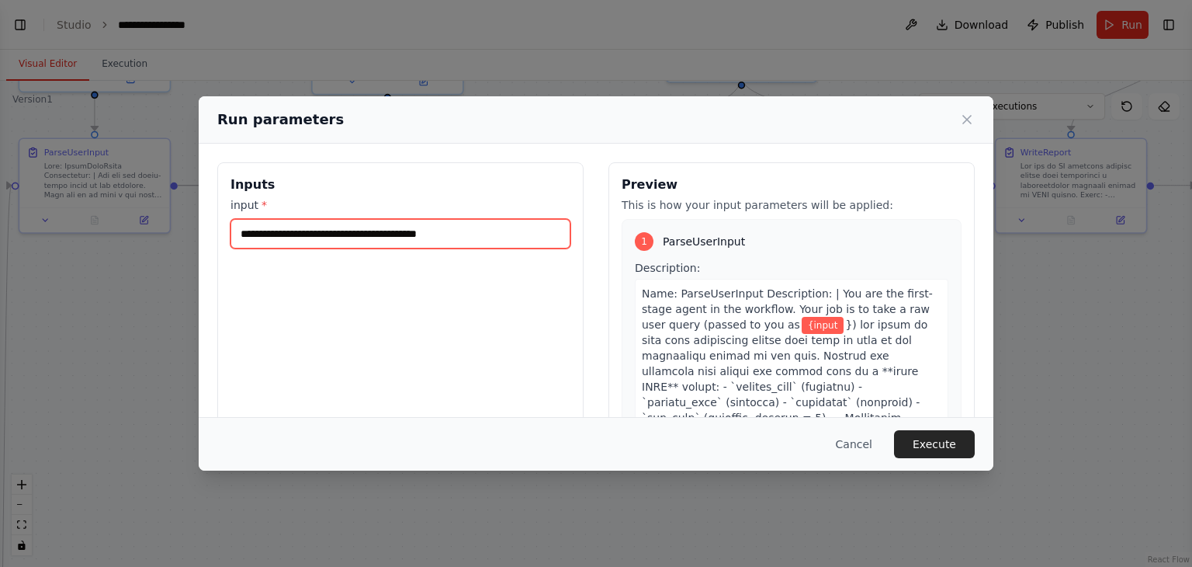
drag, startPoint x: 476, startPoint y: 246, endPoint x: 196, endPoint y: 239, distance: 279.5
click at [196, 239] on div "**********" at bounding box center [596, 283] width 1192 height 567
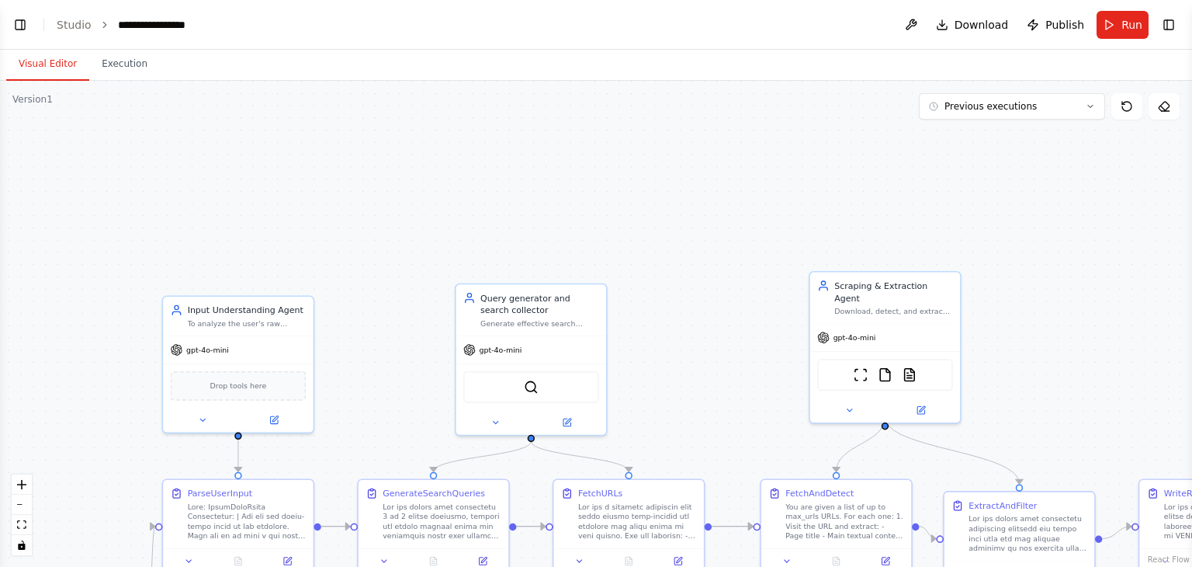
drag, startPoint x: 332, startPoint y: 262, endPoint x: 473, endPoint y: 602, distance: 368.9
click at [473, 566] on html "Hello! I'm the CrewAI assistant. What kind of automation do you want to build? …" at bounding box center [596, 283] width 1192 height 567
click at [1123, 17] on span "Run" at bounding box center [1132, 25] width 21 height 16
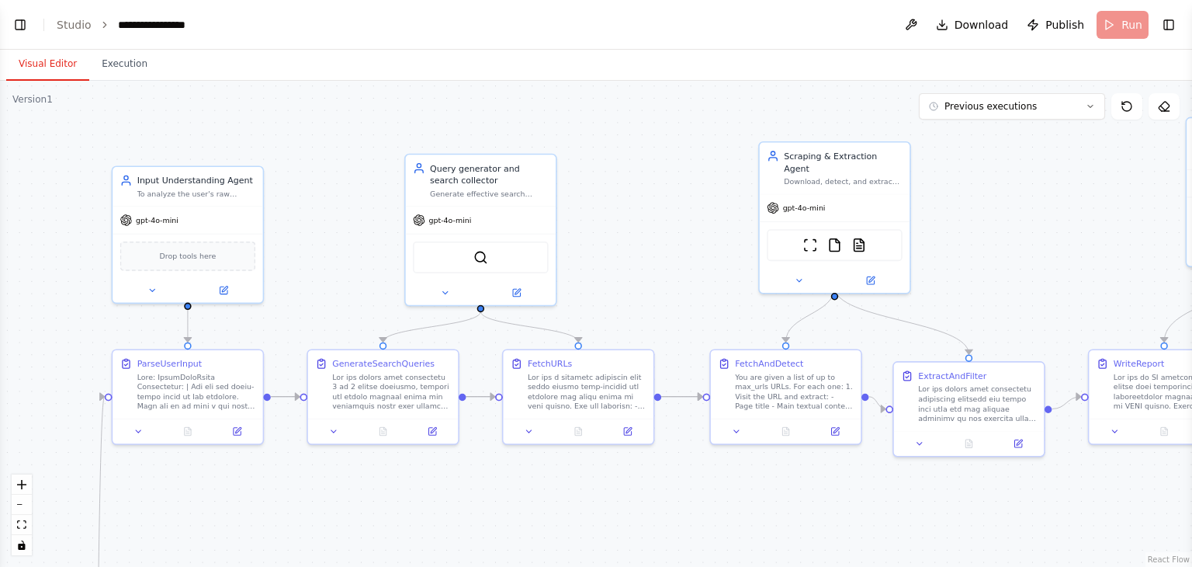
drag, startPoint x: 720, startPoint y: 230, endPoint x: 672, endPoint y: 100, distance: 138.3
click at [672, 100] on div ".deletable-edge-delete-btn { width: 20px; height: 20px; border: 0px solid #ffff…" at bounding box center [596, 324] width 1192 height 486
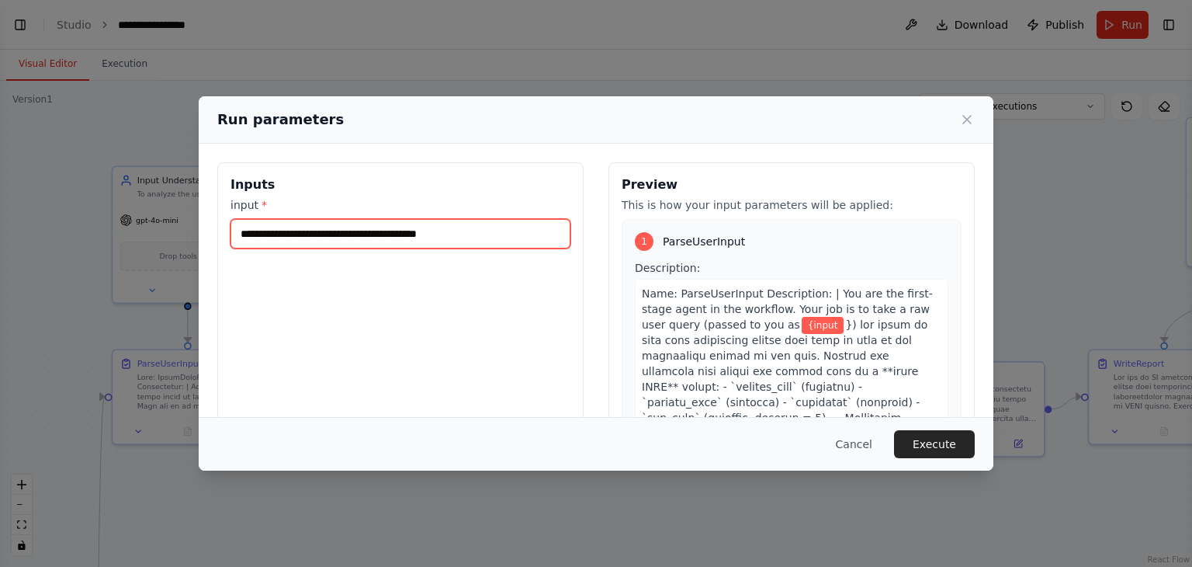
click at [463, 230] on input "**********" at bounding box center [401, 233] width 340 height 29
drag, startPoint x: 469, startPoint y: 233, endPoint x: 263, endPoint y: 227, distance: 205.8
click at [263, 227] on input "**********" at bounding box center [401, 233] width 340 height 29
type input "*"
type input "**********"
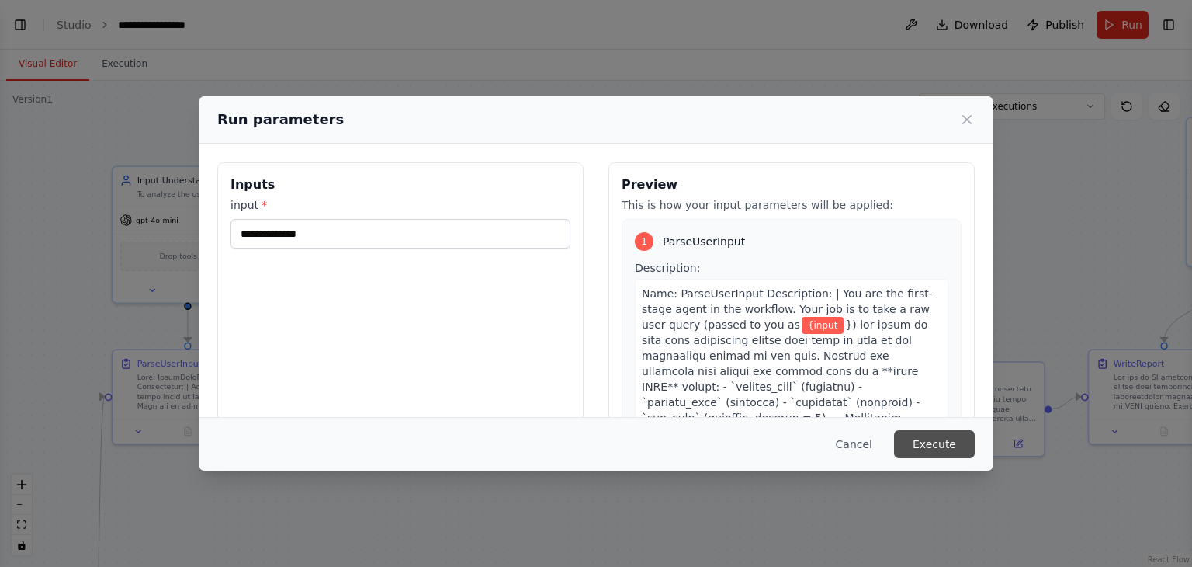
click at [916, 442] on button "Execute" at bounding box center [934, 444] width 81 height 28
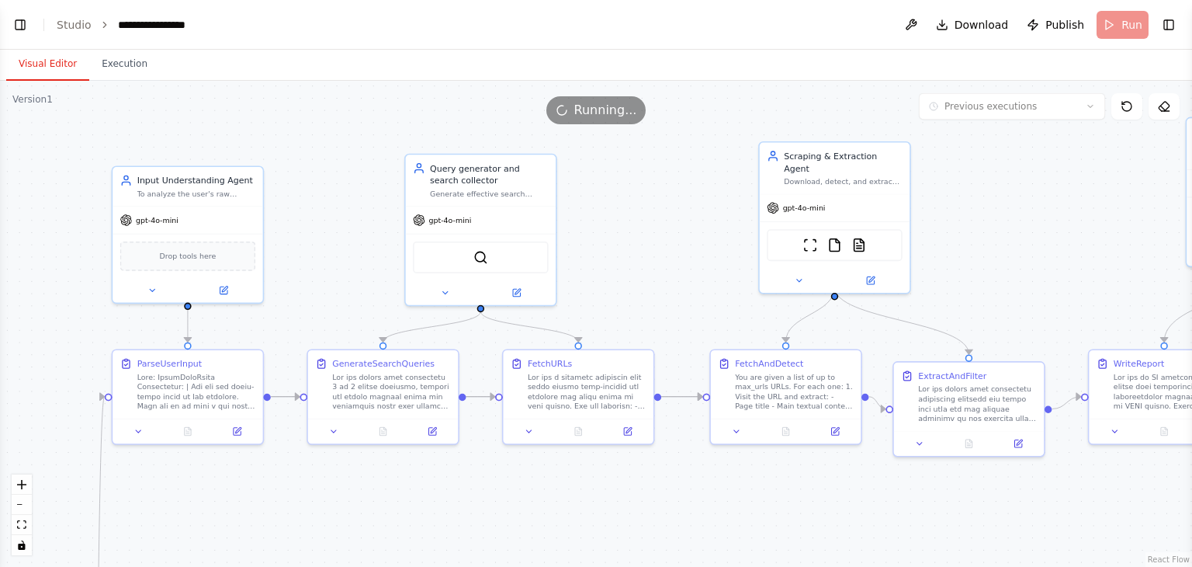
click at [54, 68] on button "Visual Editor" at bounding box center [47, 64] width 83 height 33
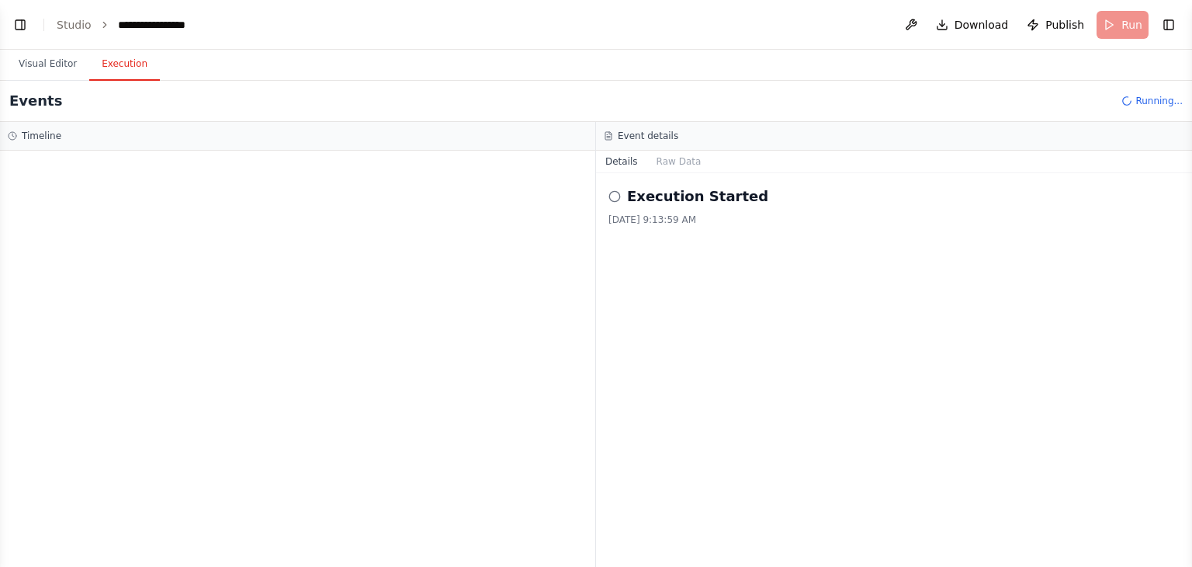
click at [127, 65] on button "Execution" at bounding box center [124, 64] width 71 height 33
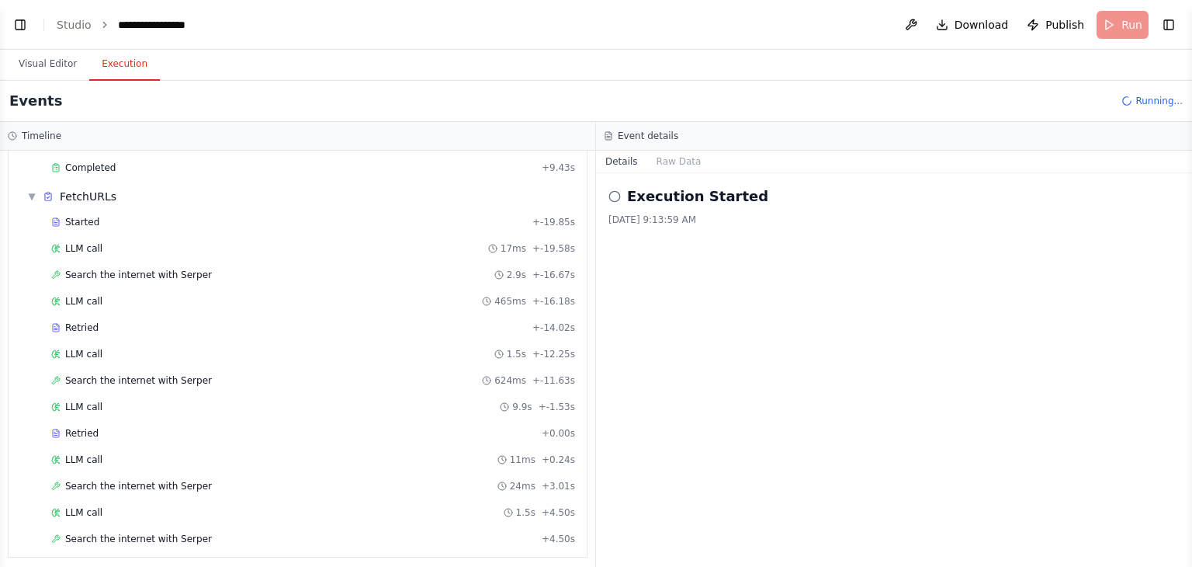
scroll to position [377, 0]
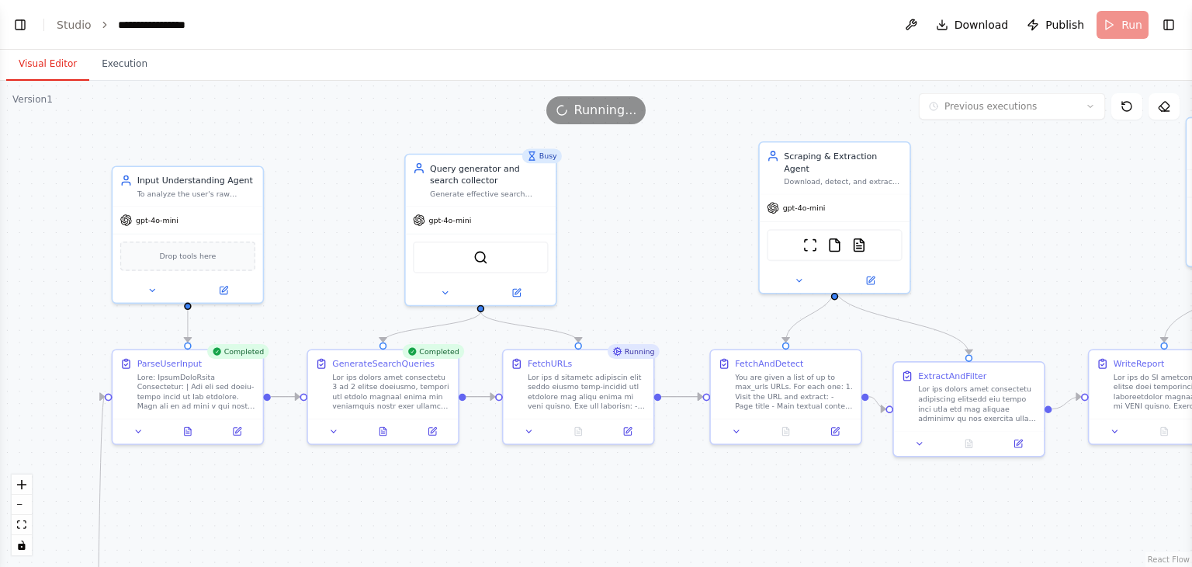
click at [50, 75] on button "Visual Editor" at bounding box center [47, 64] width 83 height 33
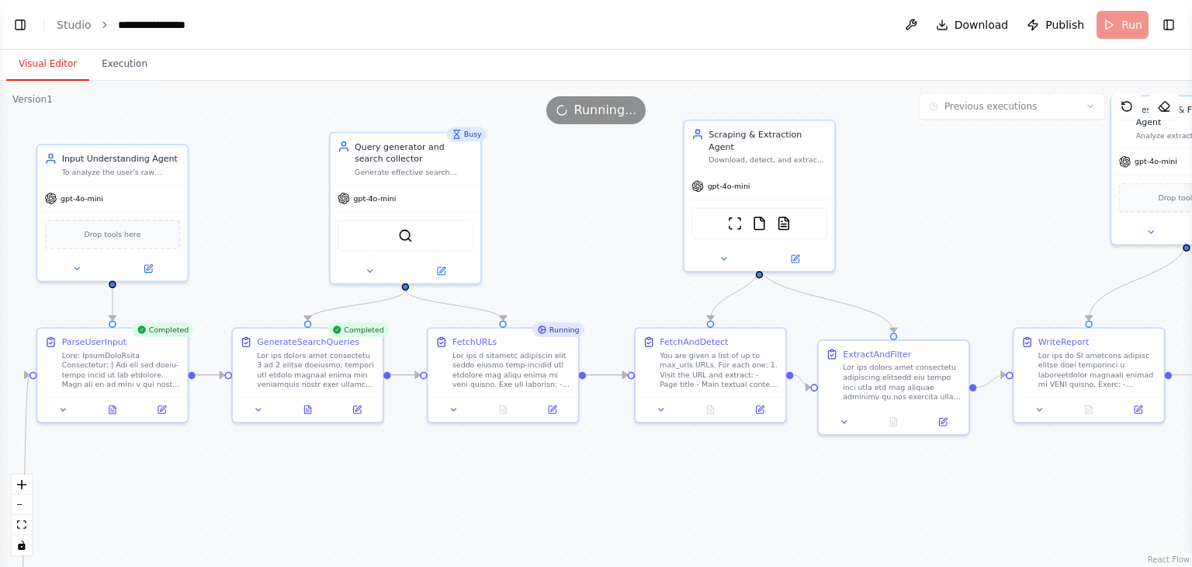
drag, startPoint x: 305, startPoint y: 188, endPoint x: 230, endPoint y: 166, distance: 78.4
click at [230, 166] on div ".deletable-edge-delete-btn { width: 20px; height: 20px; border: 0px solid #ffff…" at bounding box center [596, 324] width 1192 height 486
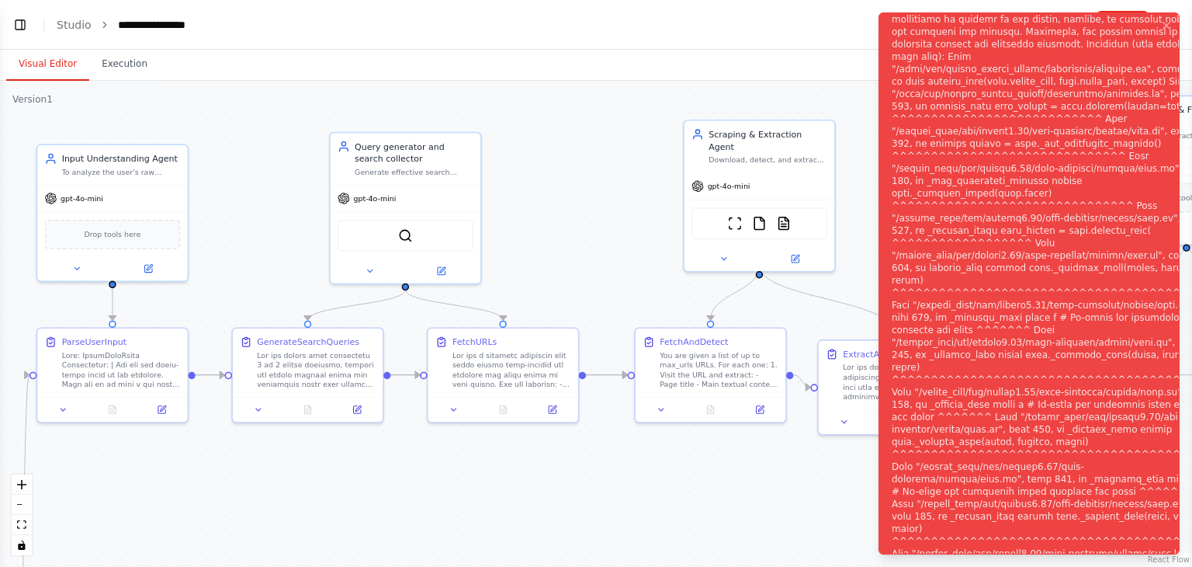
click at [1000, 279] on div "Notifications (F8)" at bounding box center [1052, 292] width 320 height 907
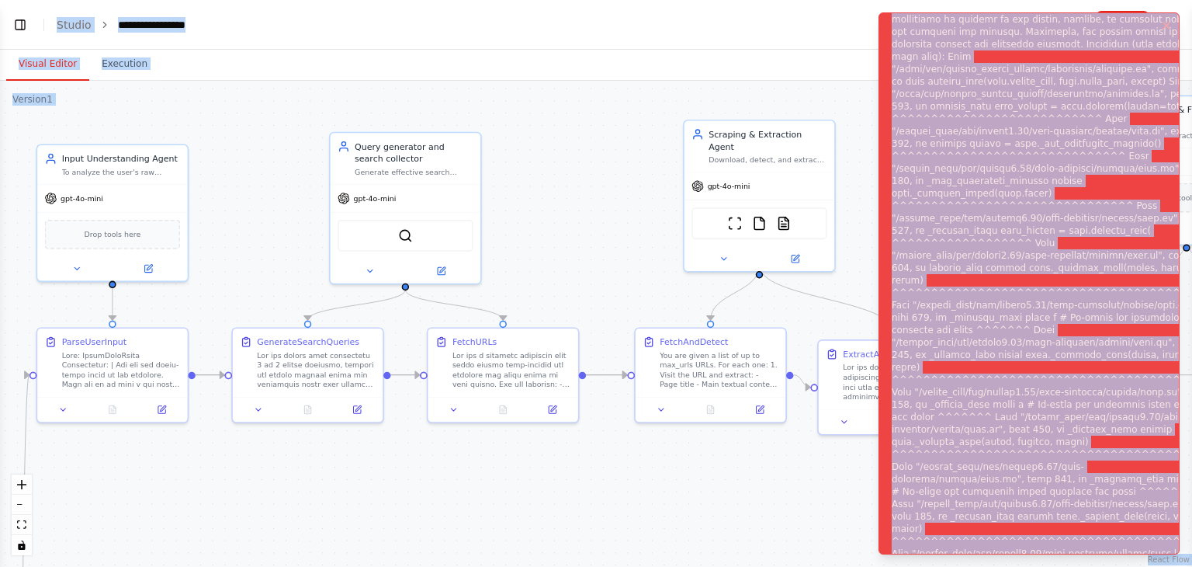
copy body "Hello! I'm the CrewAI assistant. What kind of automation do you want to build? …"
click at [553, 407] on icon at bounding box center [553, 405] width 5 height 5
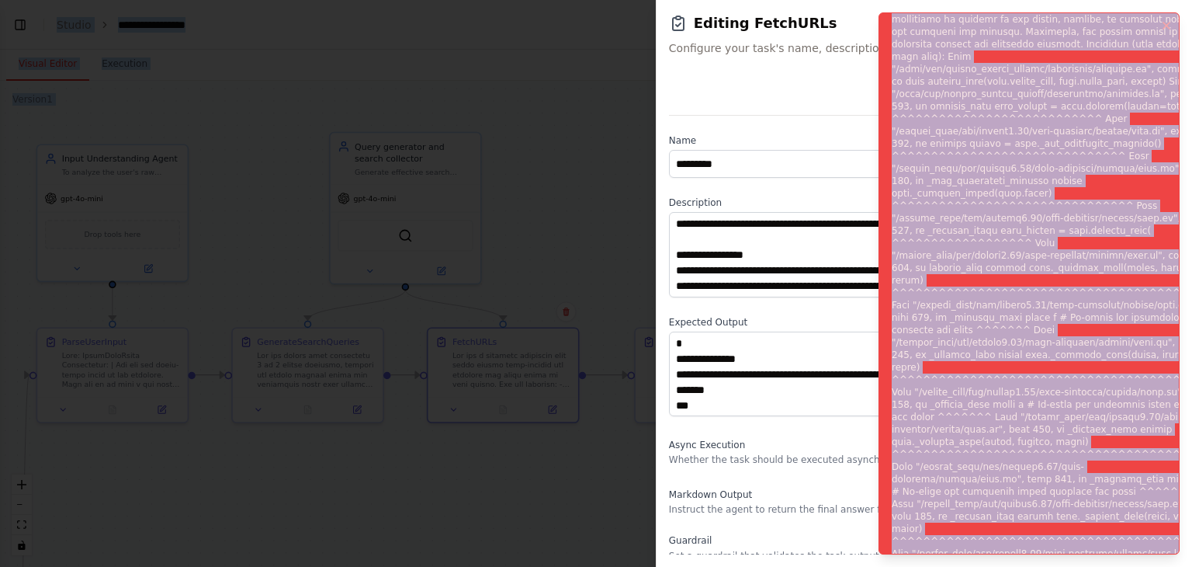
click at [774, 310] on div "**********" at bounding box center [924, 379] width 511 height 616
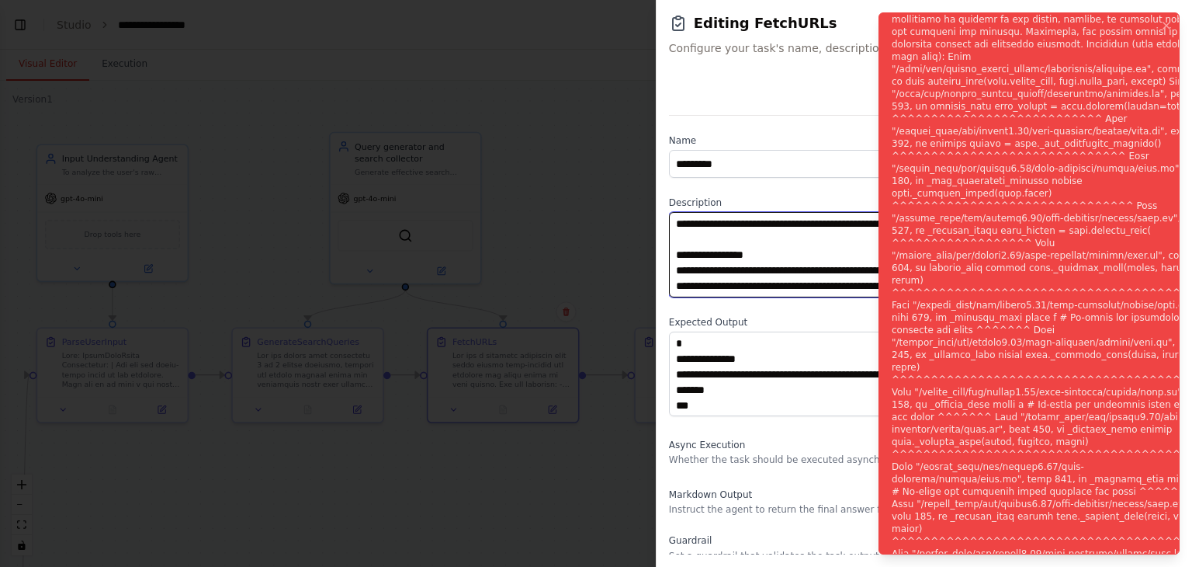
click at [771, 277] on textarea at bounding box center [918, 254] width 499 height 85
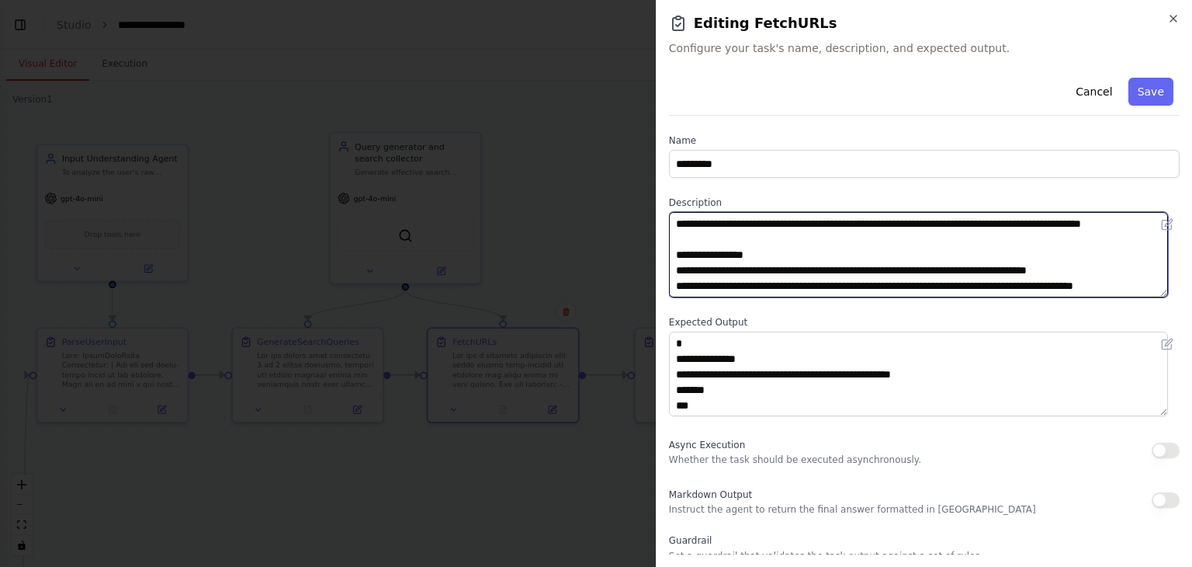
paste textarea "**********"
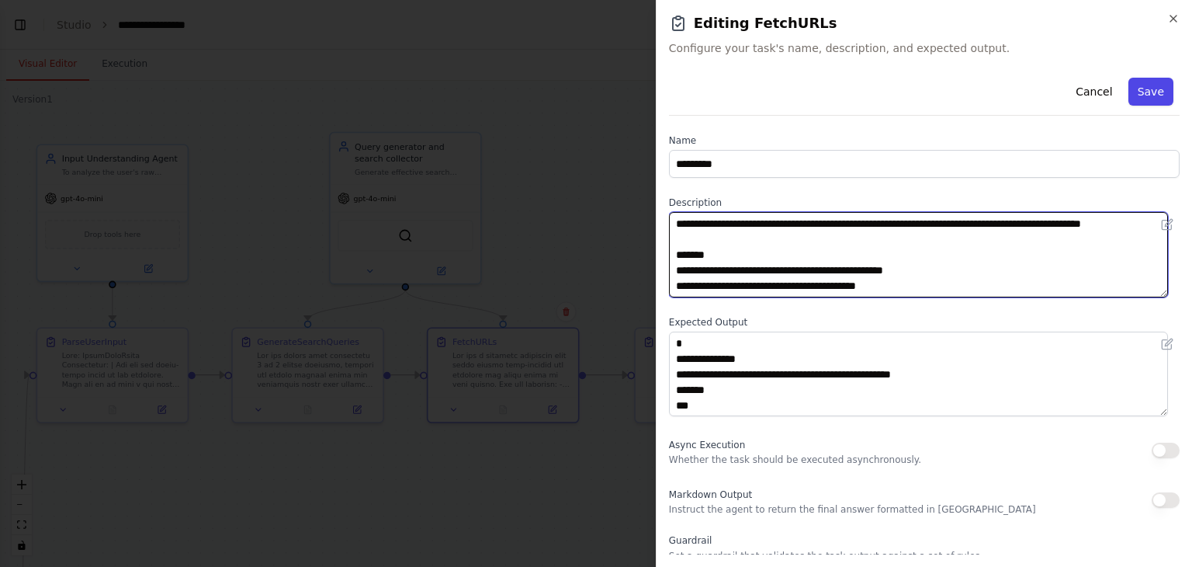
type textarea "**********"
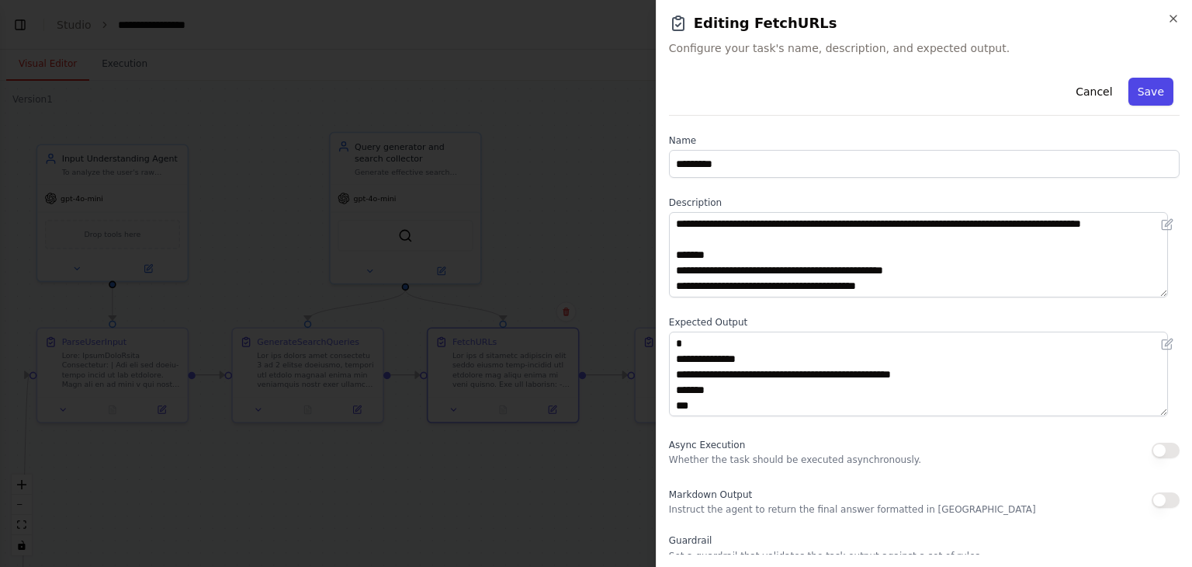
click at [1141, 95] on button "Save" at bounding box center [1151, 92] width 45 height 28
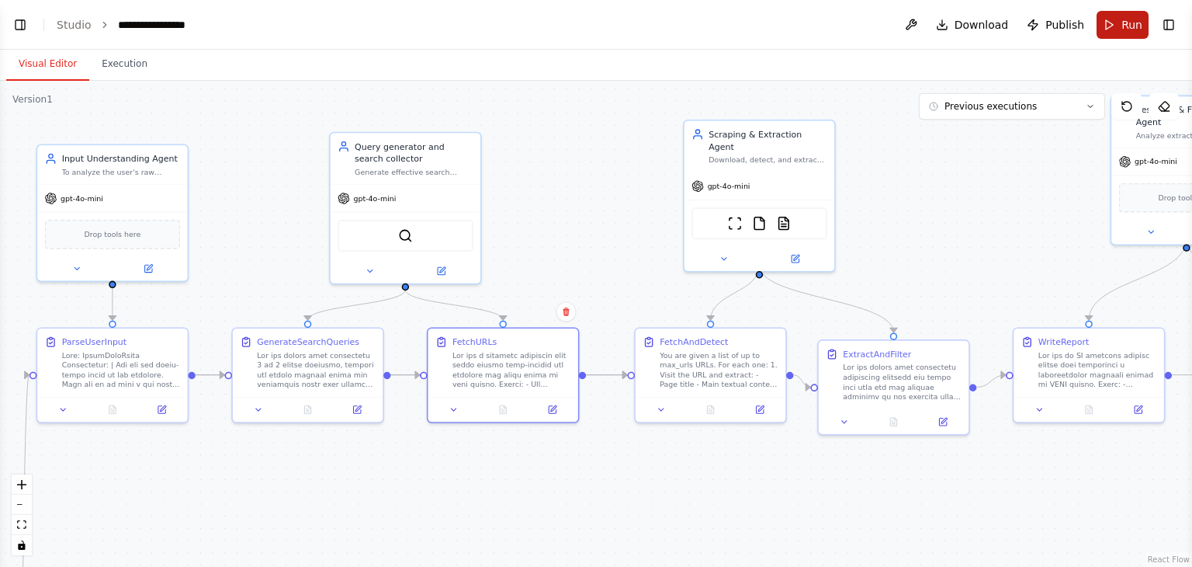
click at [1120, 32] on button "Run" at bounding box center [1123, 25] width 52 height 28
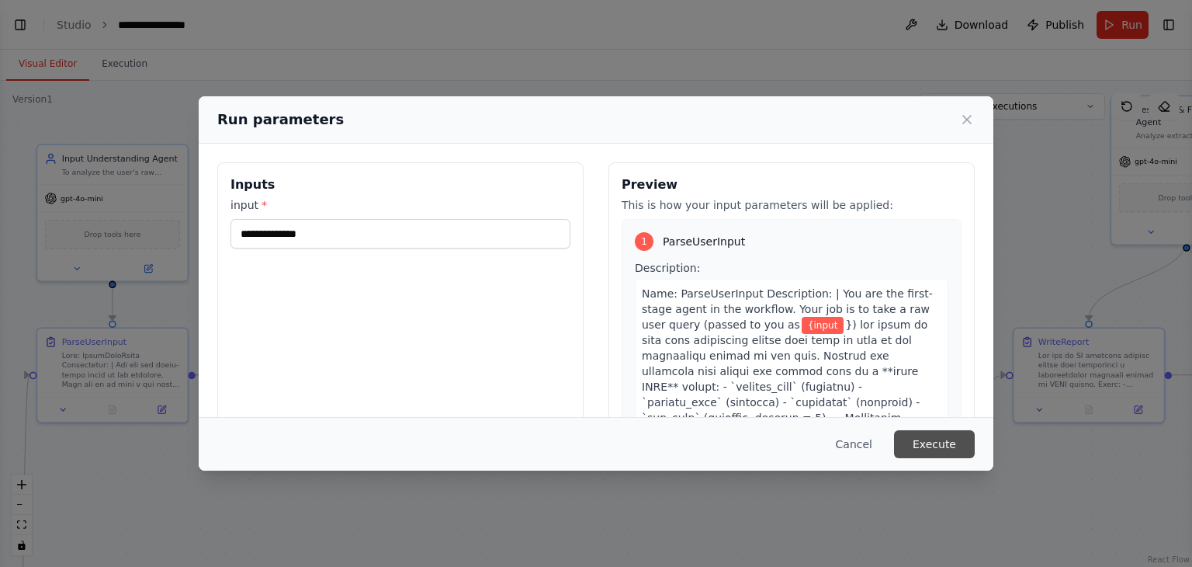
click at [913, 445] on button "Execute" at bounding box center [934, 444] width 81 height 28
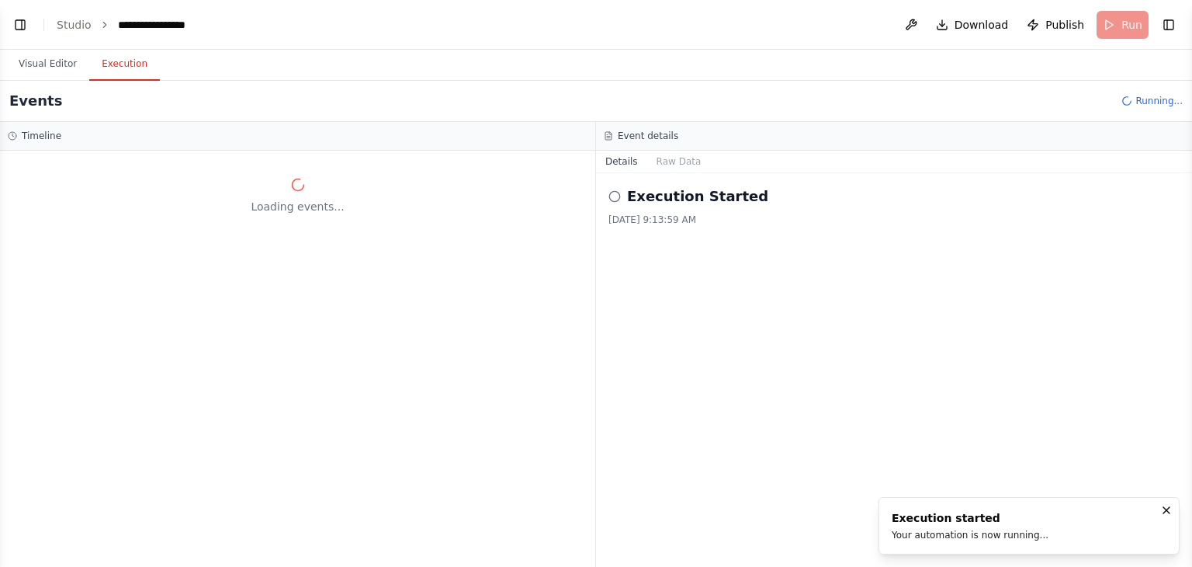
scroll to position [0, 0]
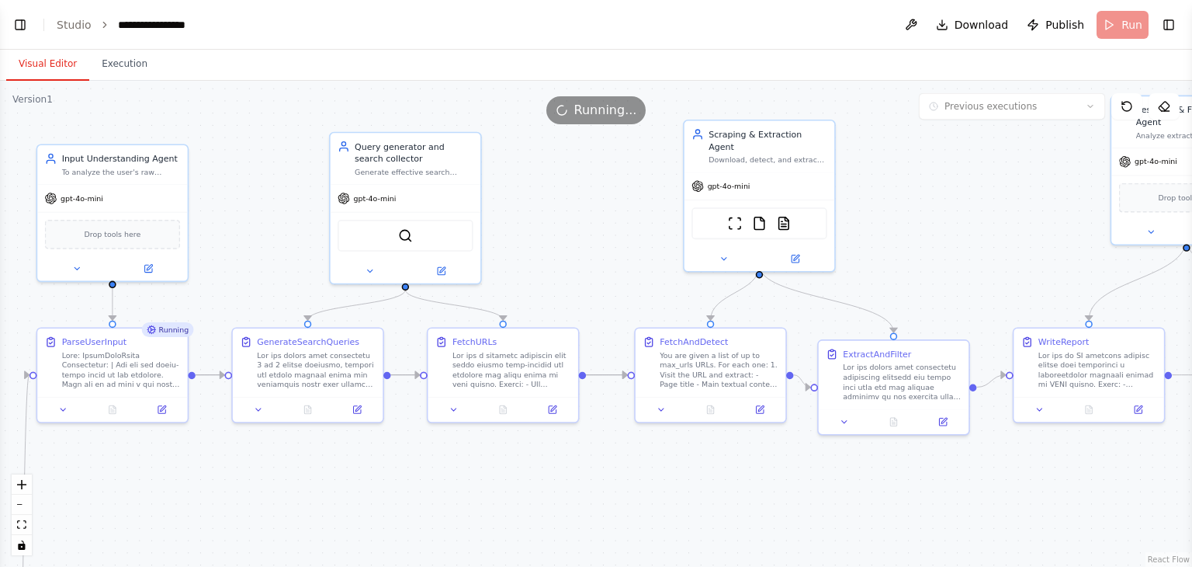
click at [47, 71] on button "Visual Editor" at bounding box center [47, 64] width 83 height 33
click at [500, 406] on icon at bounding box center [503, 407] width 6 height 8
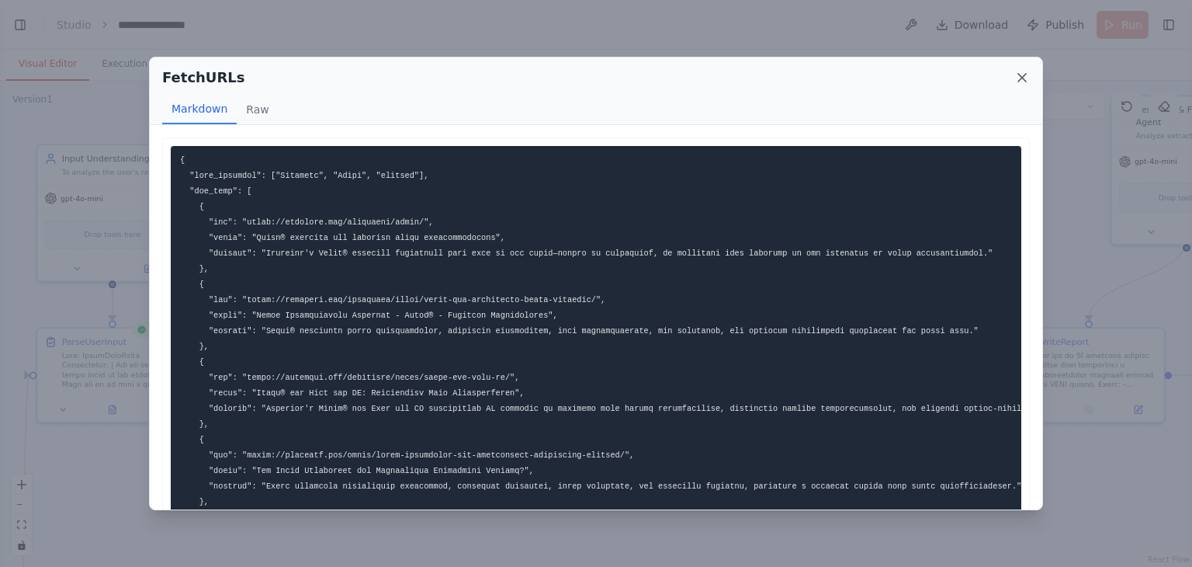
click at [1021, 77] on icon at bounding box center [1022, 78] width 16 height 16
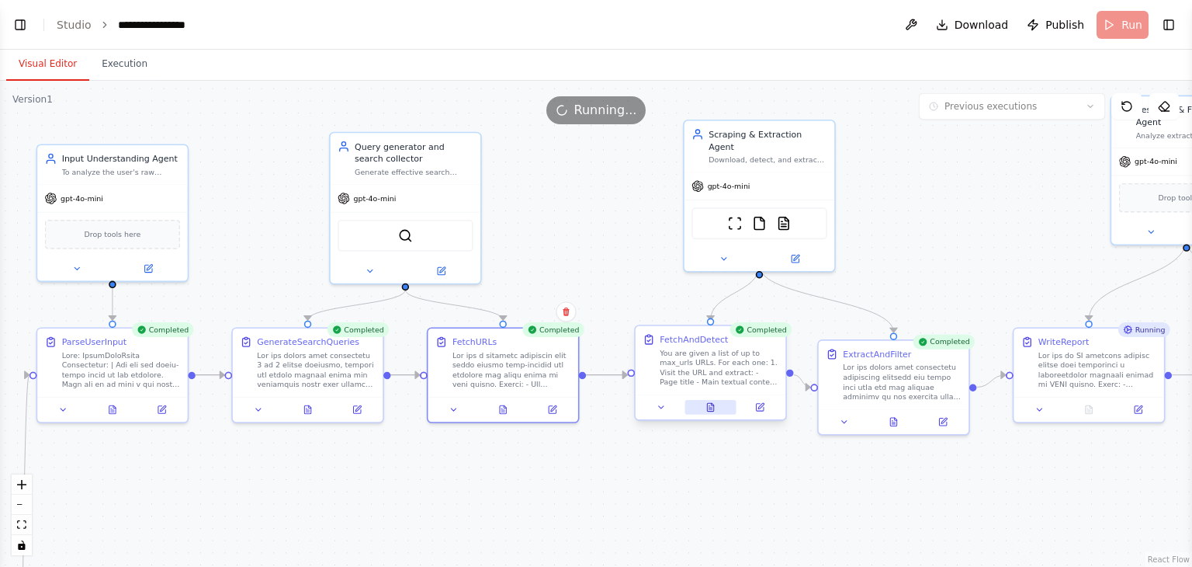
click at [715, 402] on icon at bounding box center [711, 407] width 10 height 10
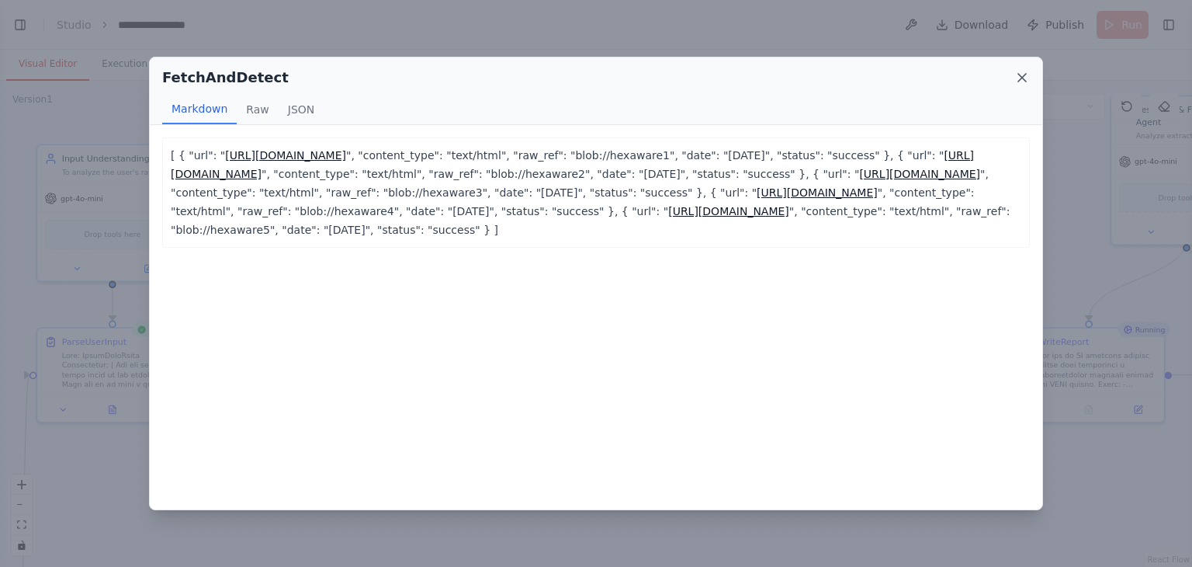
click at [1021, 79] on icon at bounding box center [1022, 78] width 16 height 16
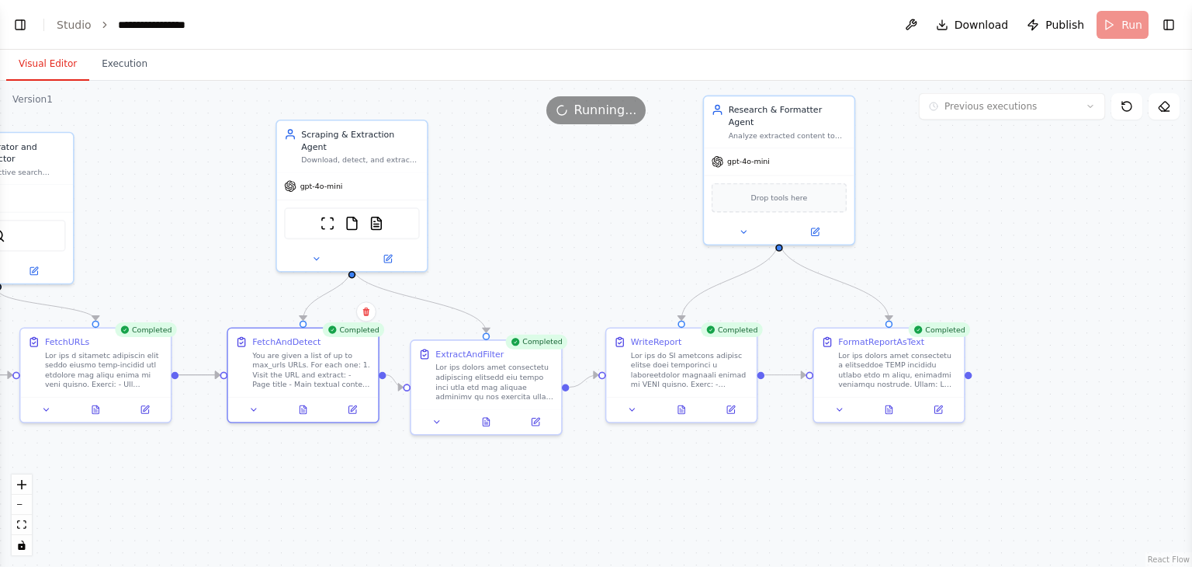
drag, startPoint x: 975, startPoint y: 252, endPoint x: 561, endPoint y: 252, distance: 413.7
click at [561, 252] on div ".deletable-edge-delete-btn { width: 20px; height: 20px; border: 0px solid #ffff…" at bounding box center [596, 324] width 1192 height 486
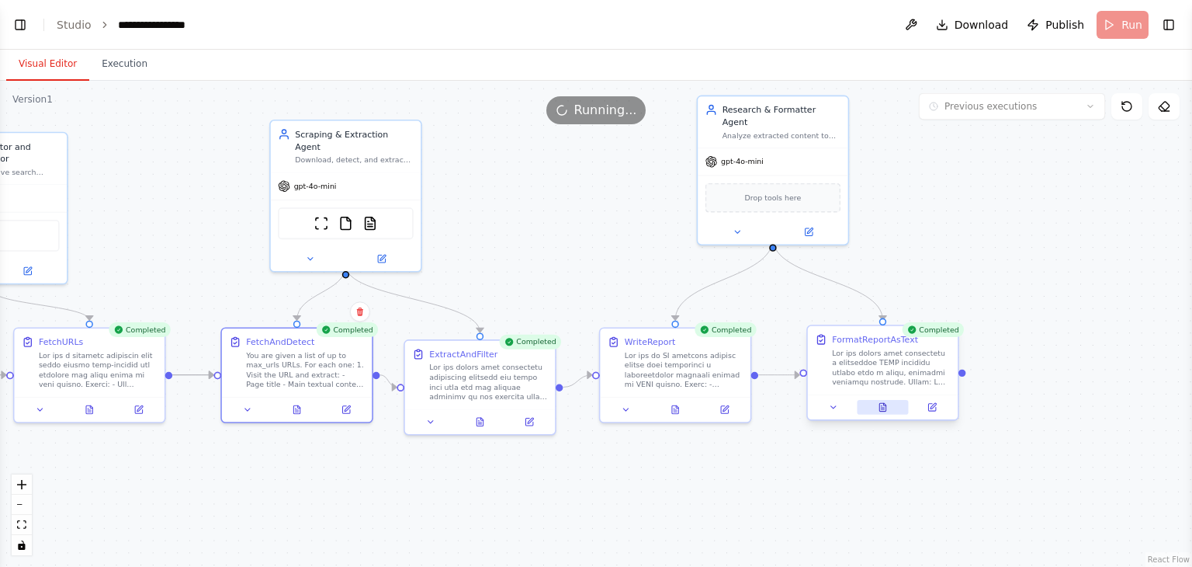
click at [885, 404] on icon at bounding box center [885, 404] width 2 height 2
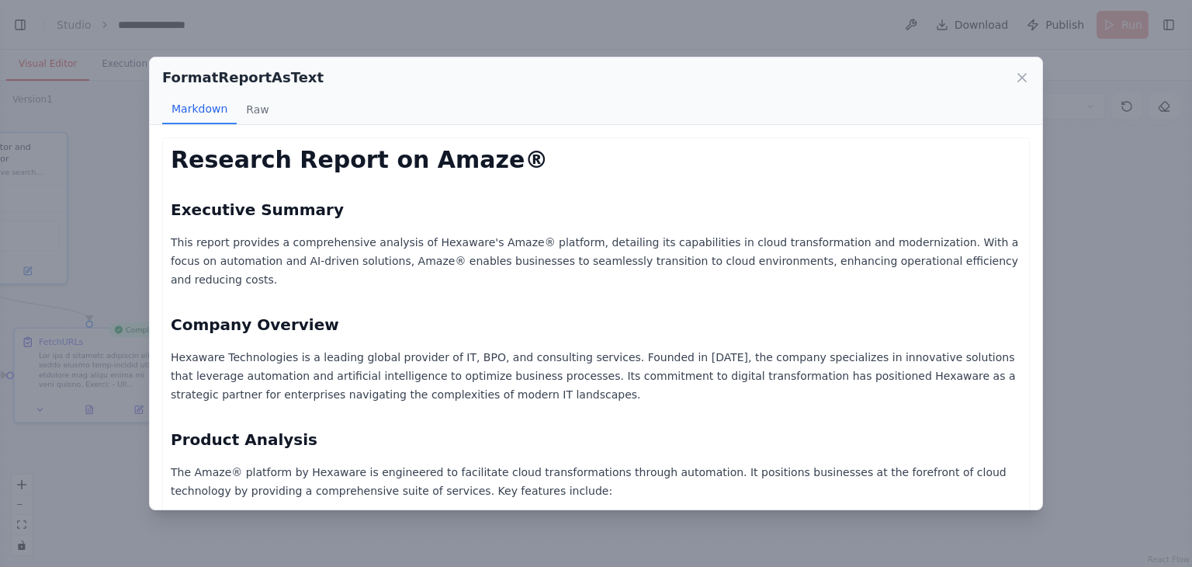
scroll to position [445, 0]
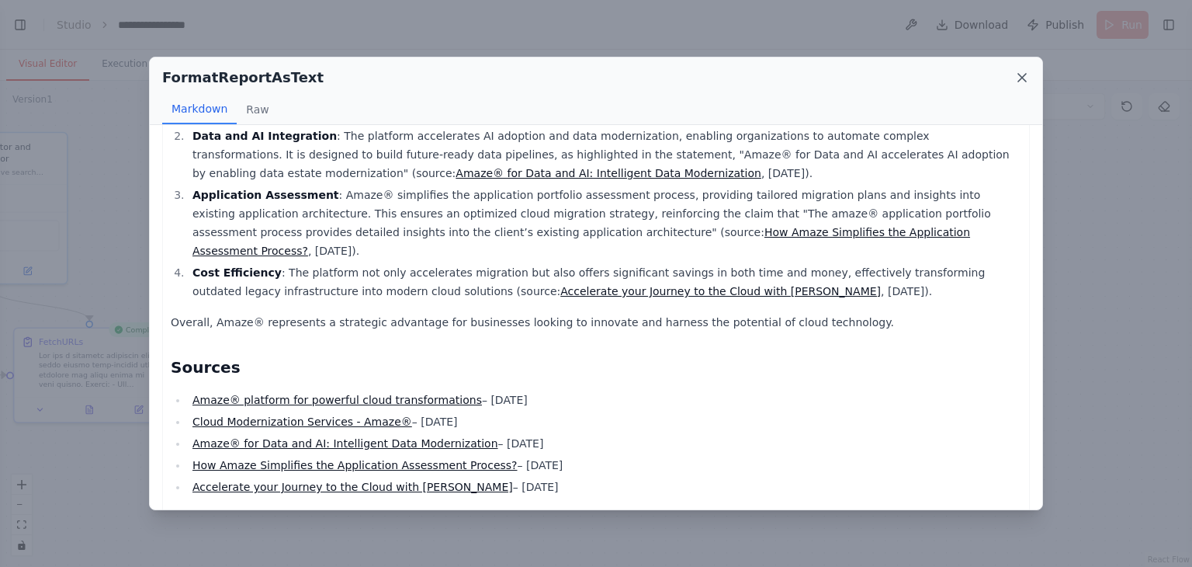
click at [1014, 81] on icon at bounding box center [1022, 78] width 16 height 16
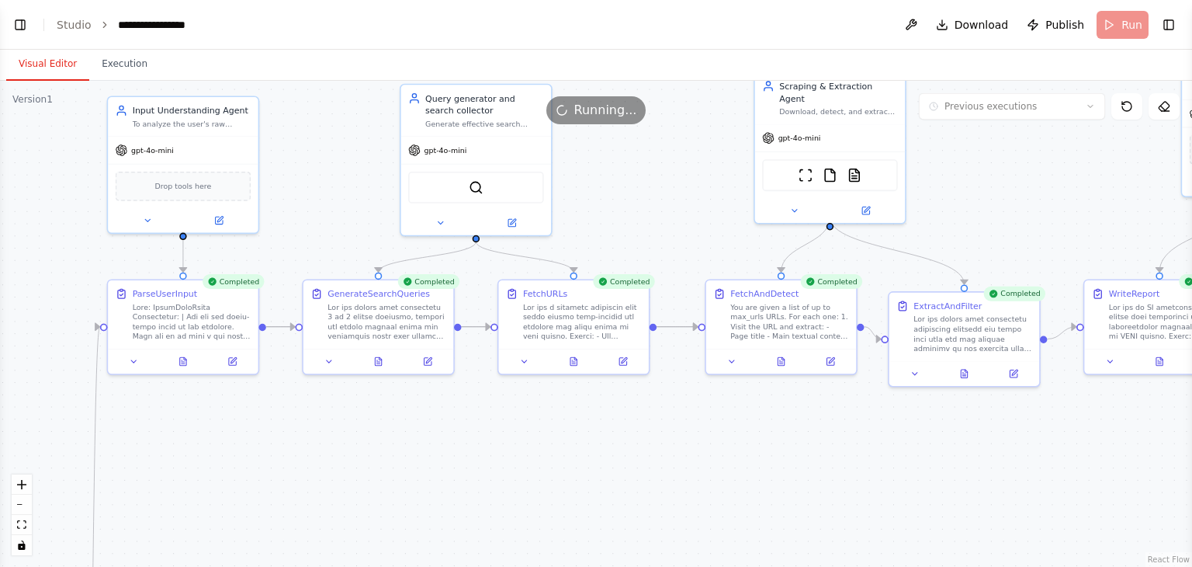
drag, startPoint x: 560, startPoint y: 207, endPoint x: 1080, endPoint y: 161, distance: 521.3
click at [1080, 161] on div ".deletable-edge-delete-btn { width: 20px; height: 20px; border: 0px solid #ffff…" at bounding box center [596, 324] width 1192 height 486
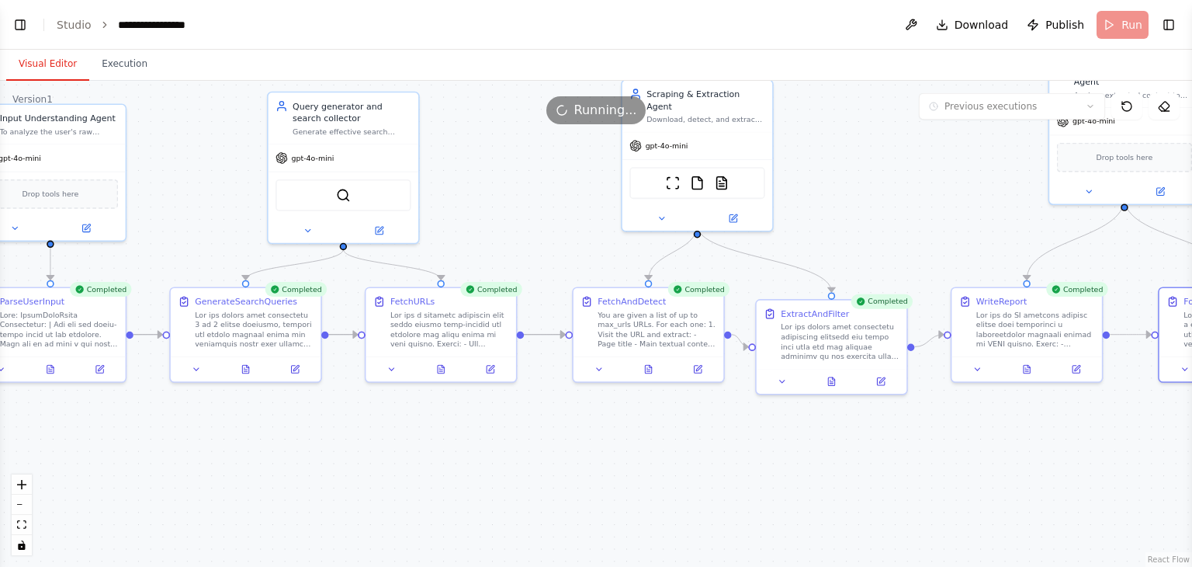
drag, startPoint x: 239, startPoint y: 423, endPoint x: 55, endPoint y: 433, distance: 184.2
click at [55, 433] on div ".deletable-edge-delete-btn { width: 20px; height: 20px; border: 0px solid #ffff…" at bounding box center [596, 324] width 1192 height 486
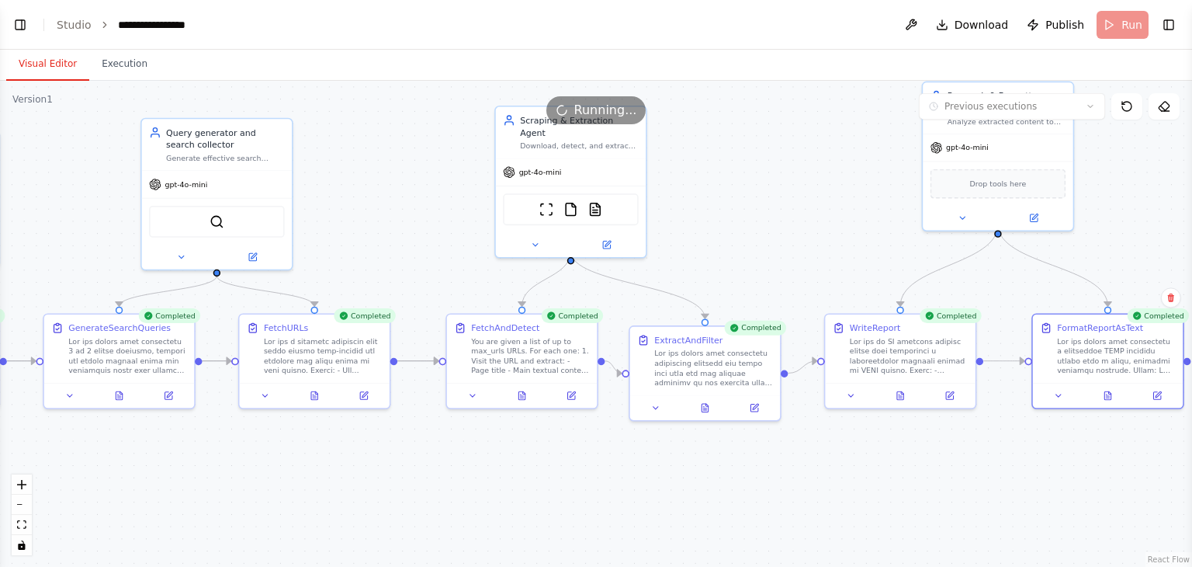
drag, startPoint x: 494, startPoint y: 149, endPoint x: 380, endPoint y: 172, distance: 116.3
click at [380, 172] on div ".deletable-edge-delete-btn { width: 20px; height: 20px; border: 0px solid #ffff…" at bounding box center [596, 324] width 1192 height 486
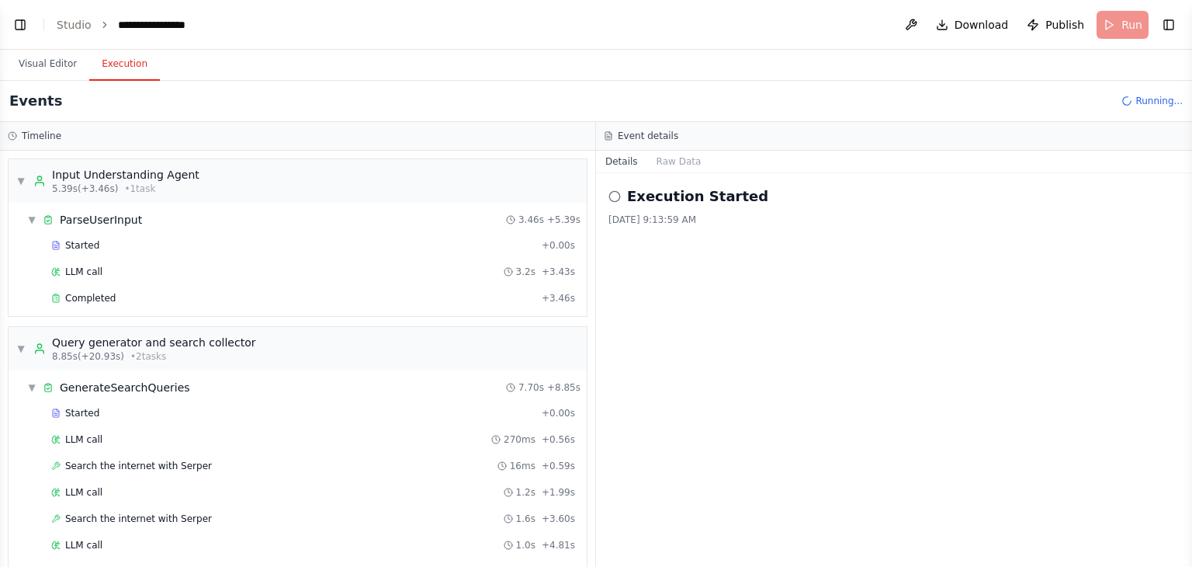
click at [127, 62] on button "Execution" at bounding box center [124, 64] width 71 height 33
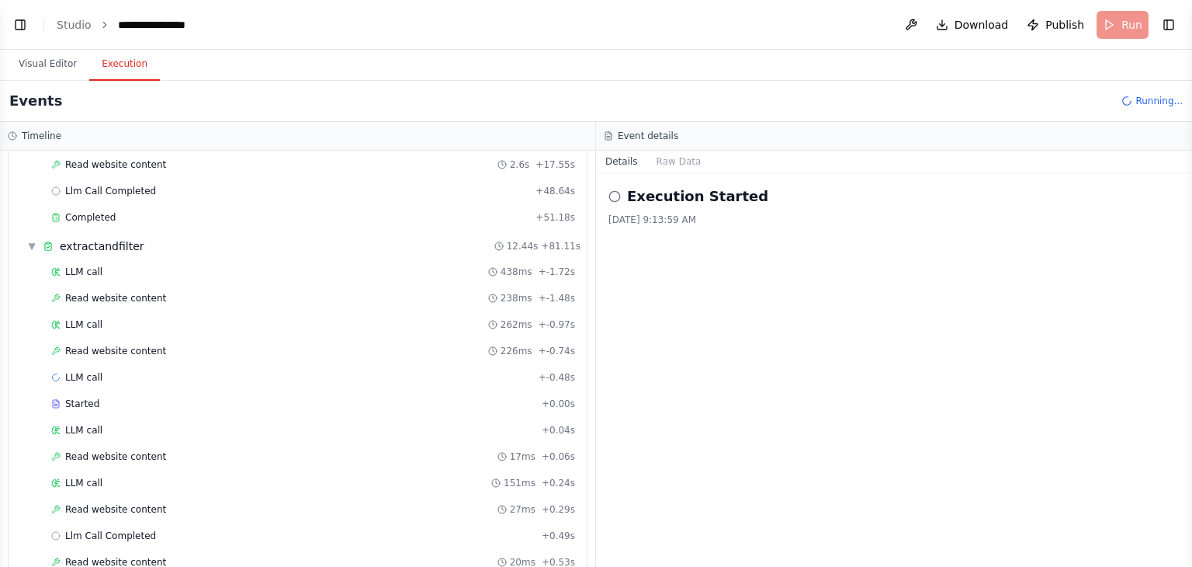
scroll to position [1236, 0]
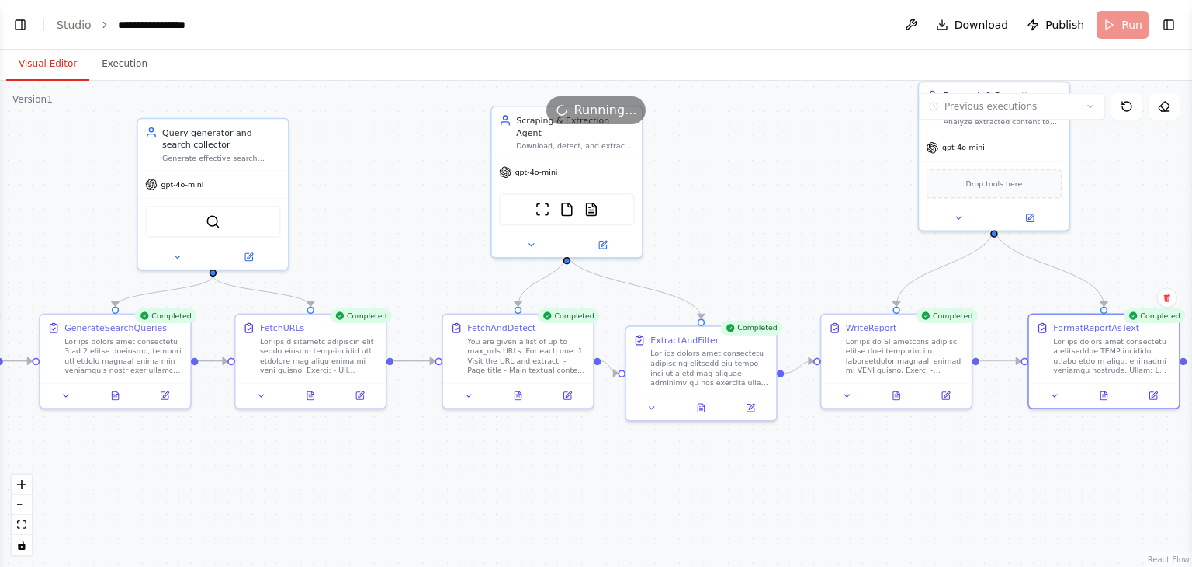
click at [50, 55] on button "Visual Editor" at bounding box center [47, 64] width 83 height 33
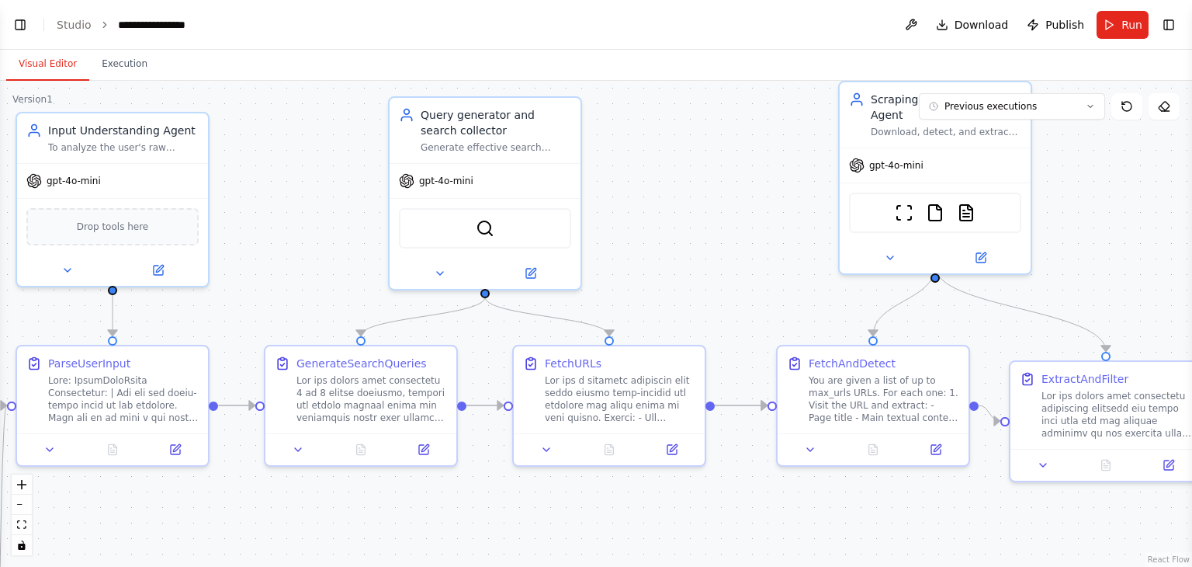
scroll to position [765, 0]
click at [1131, 20] on span "Run" at bounding box center [1132, 25] width 21 height 16
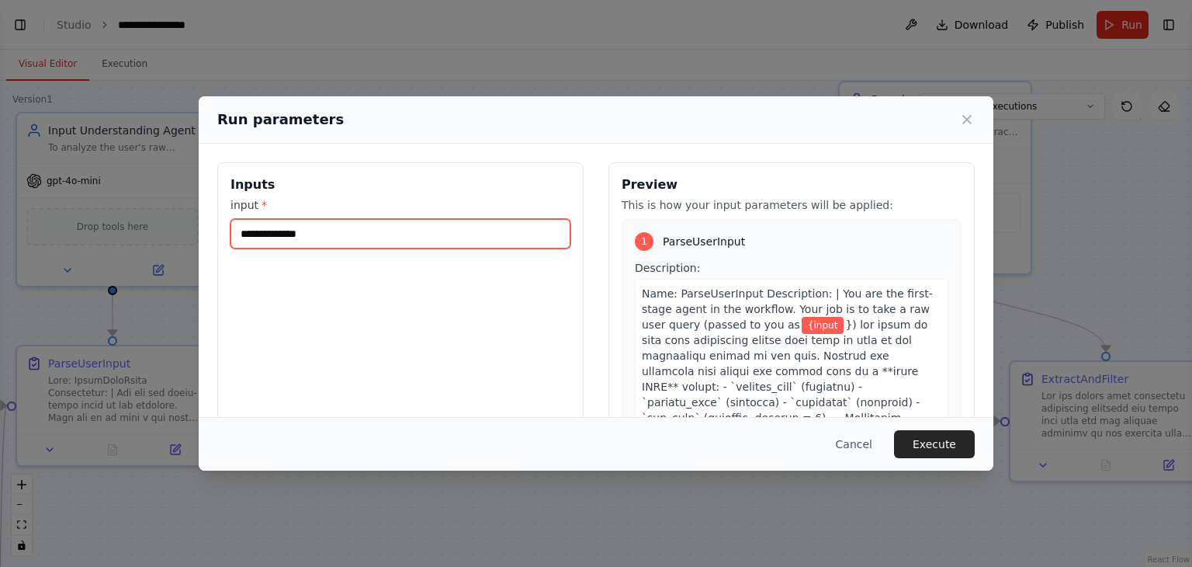
click at [321, 229] on input "**********" at bounding box center [401, 233] width 340 height 29
paste input "**********"
type input "**********"
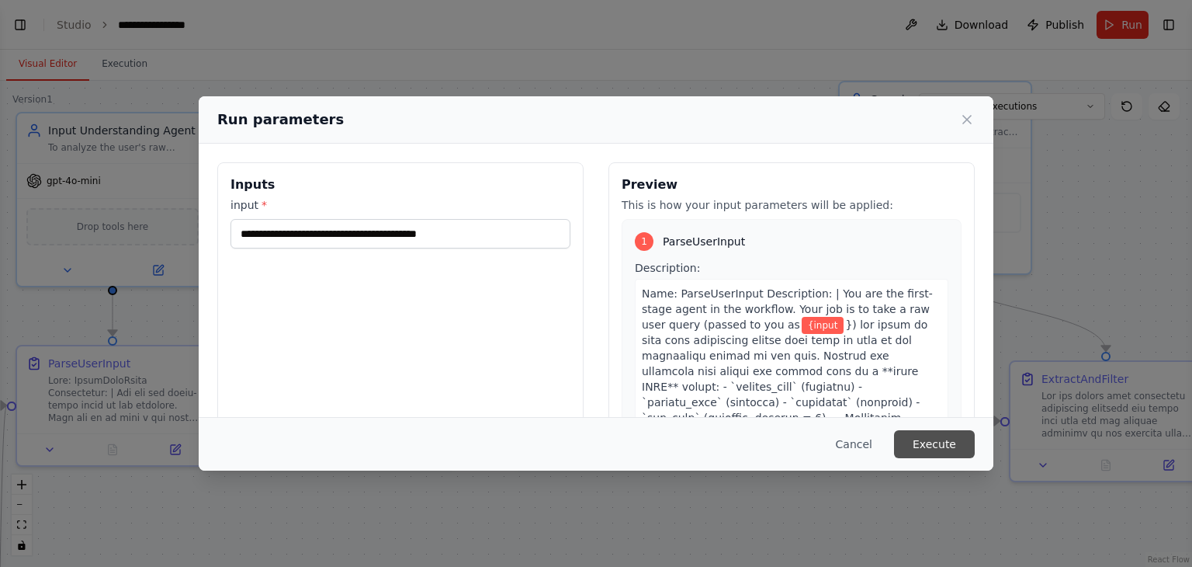
click at [934, 439] on button "Execute" at bounding box center [934, 444] width 81 height 28
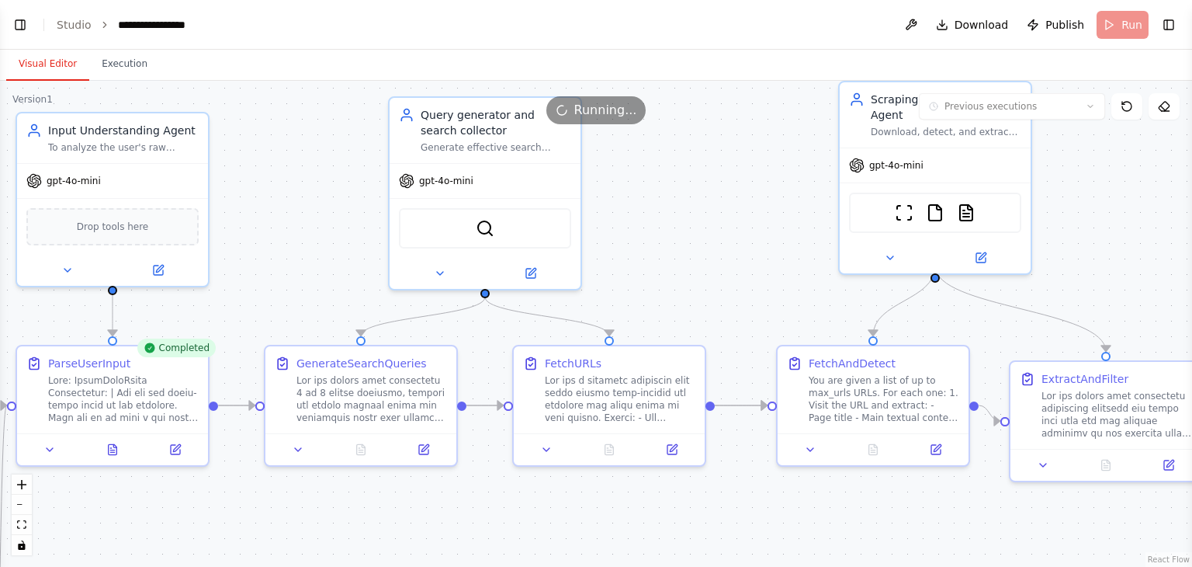
click at [36, 57] on button "Visual Editor" at bounding box center [47, 64] width 83 height 33
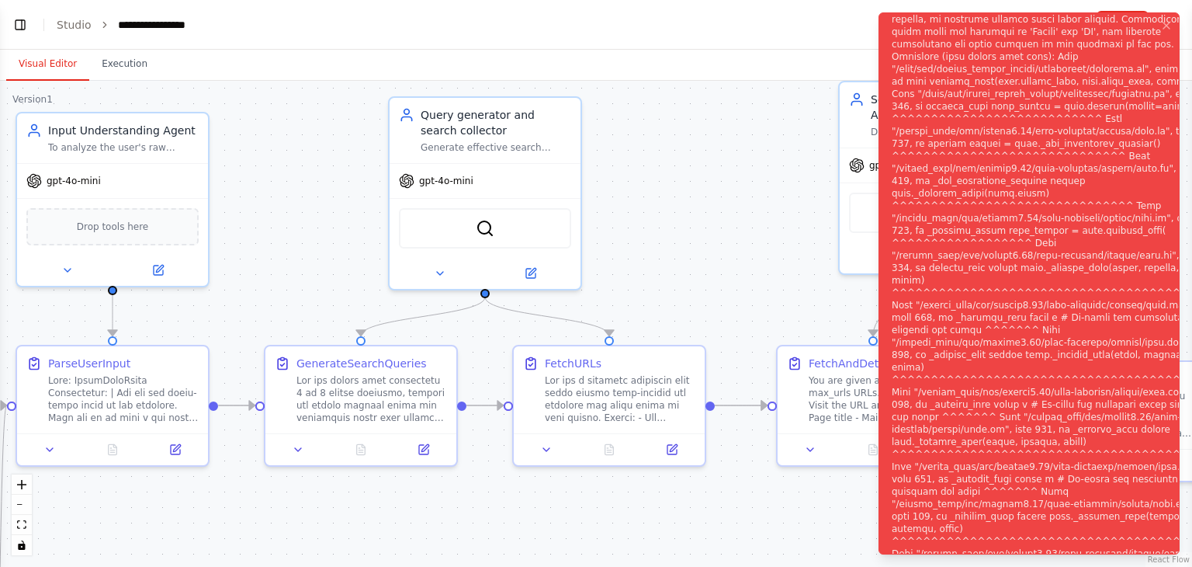
scroll to position [891, 0]
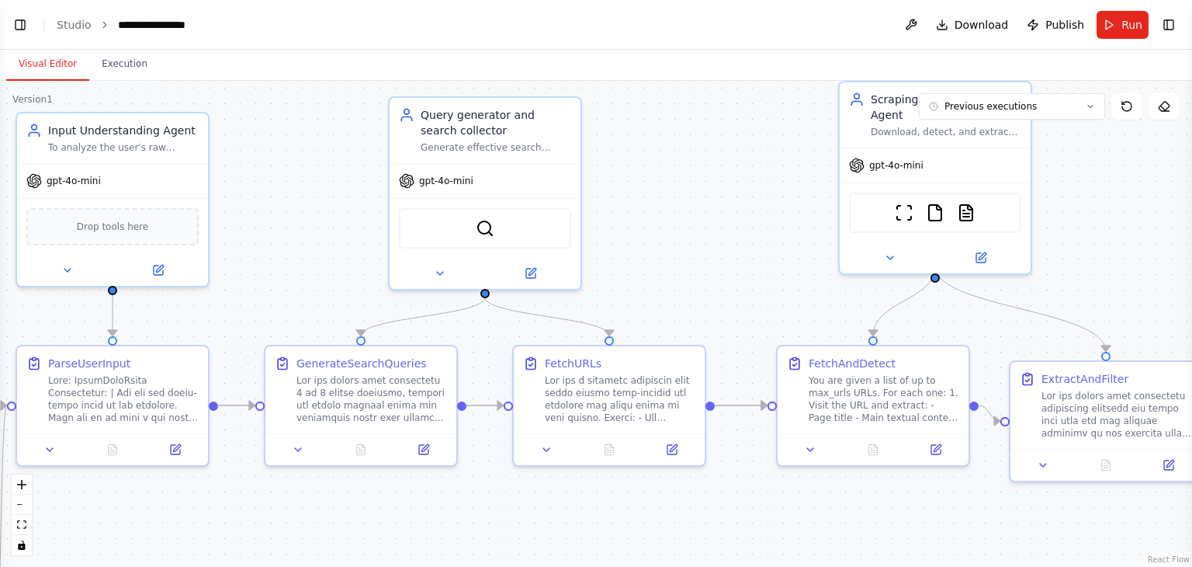
click at [260, 203] on div ".deletable-edge-delete-btn { width: 20px; height: 20px; border: 0px solid #ffff…" at bounding box center [596, 324] width 1192 height 486
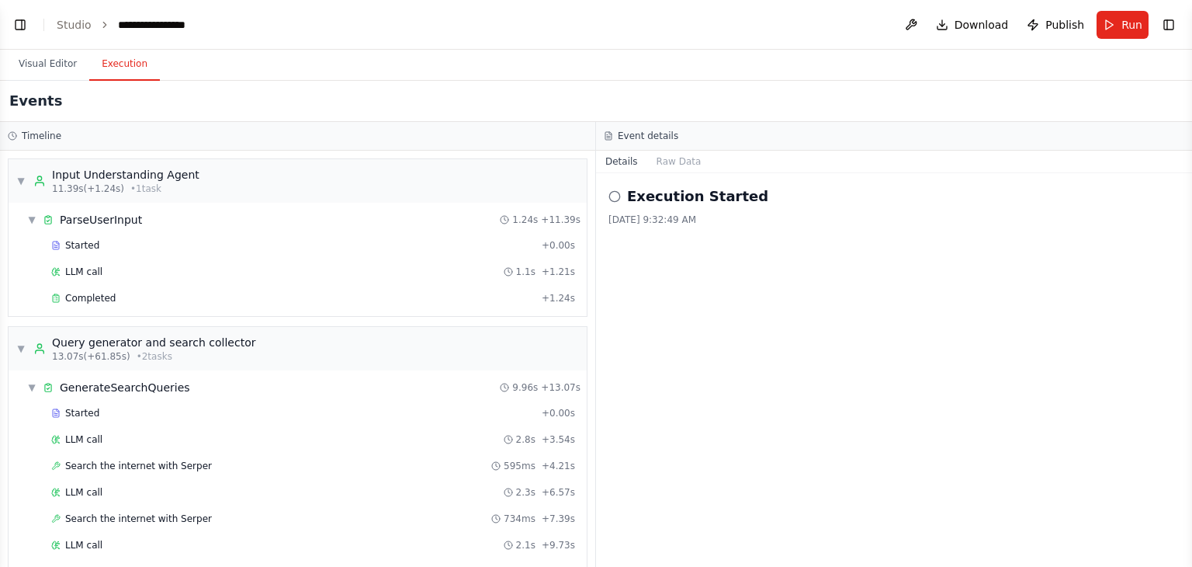
click at [116, 58] on button "Execution" at bounding box center [124, 64] width 71 height 33
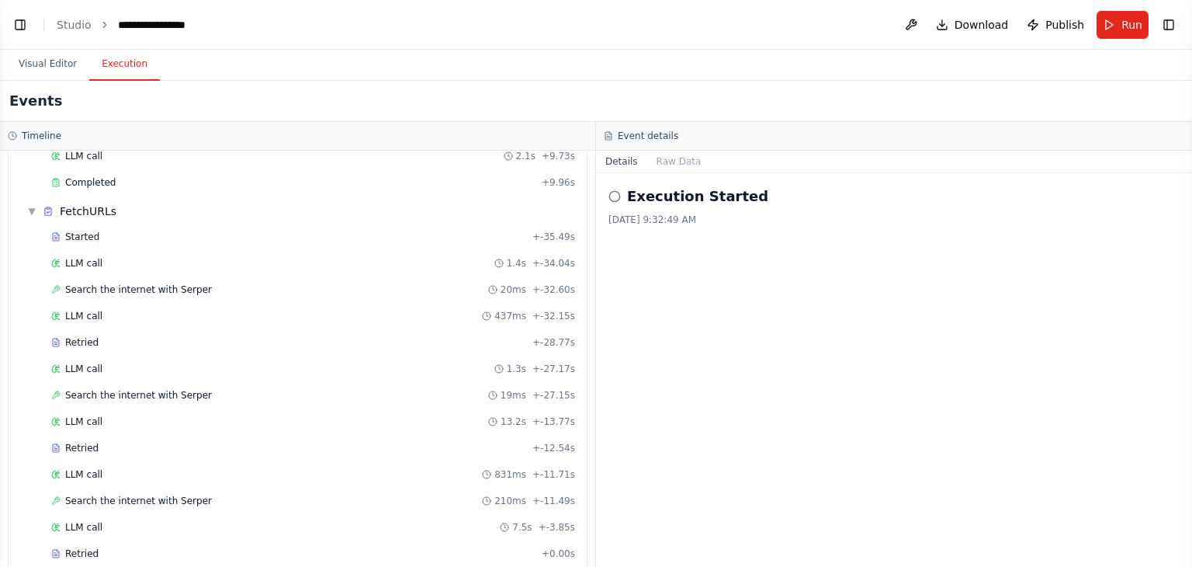
scroll to position [481, 0]
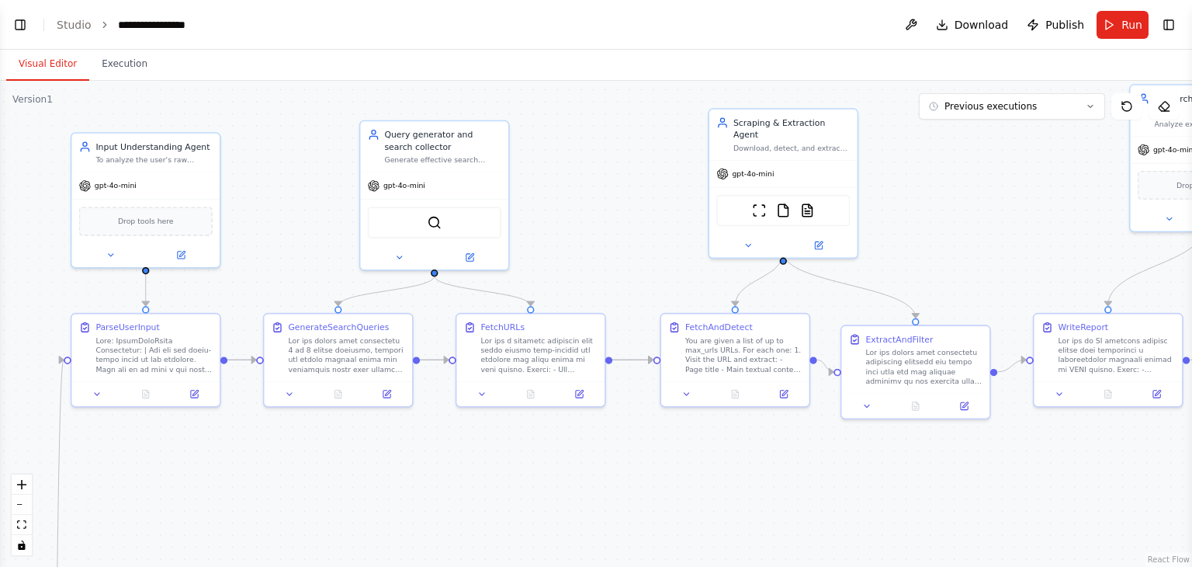
click at [59, 69] on button "Visual Editor" at bounding box center [47, 64] width 83 height 33
click at [1115, 23] on button "Run" at bounding box center [1123, 25] width 52 height 28
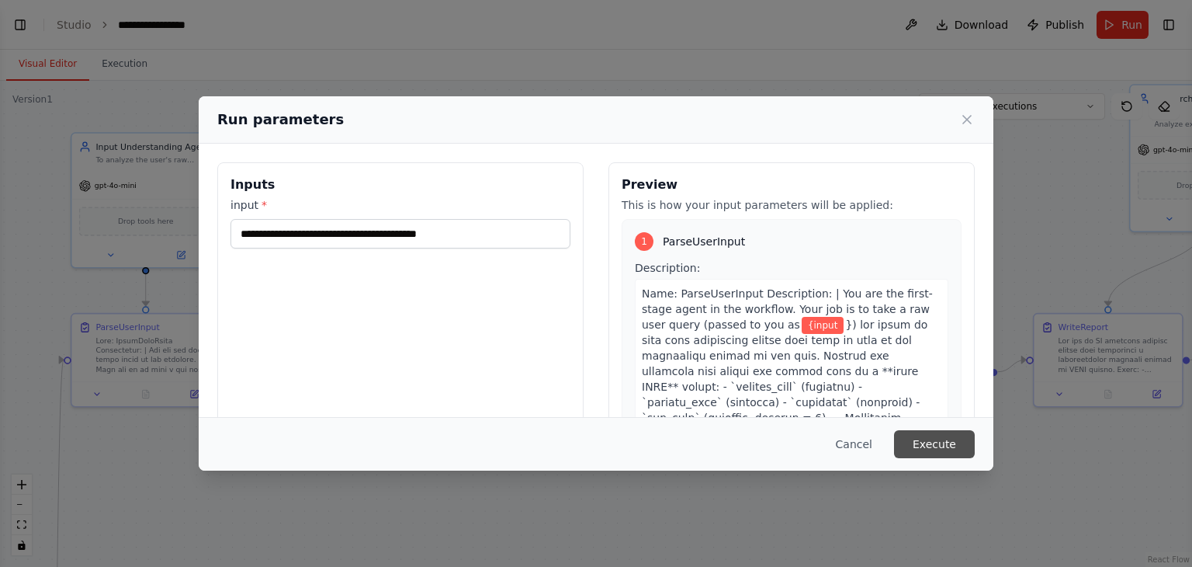
click at [936, 439] on button "Execute" at bounding box center [934, 444] width 81 height 28
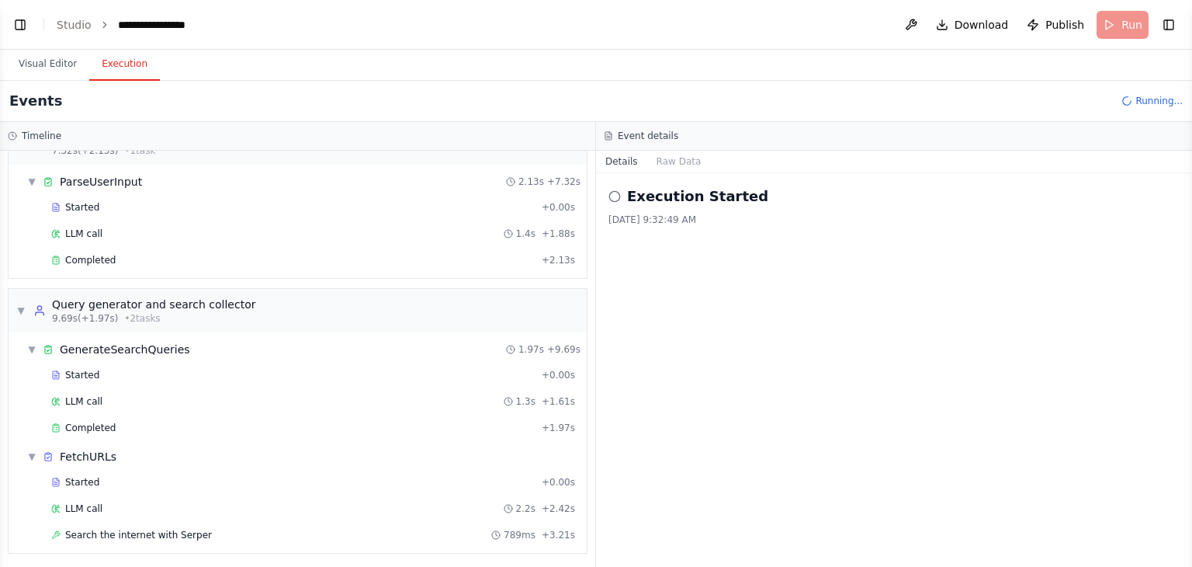
scroll to position [64, 0]
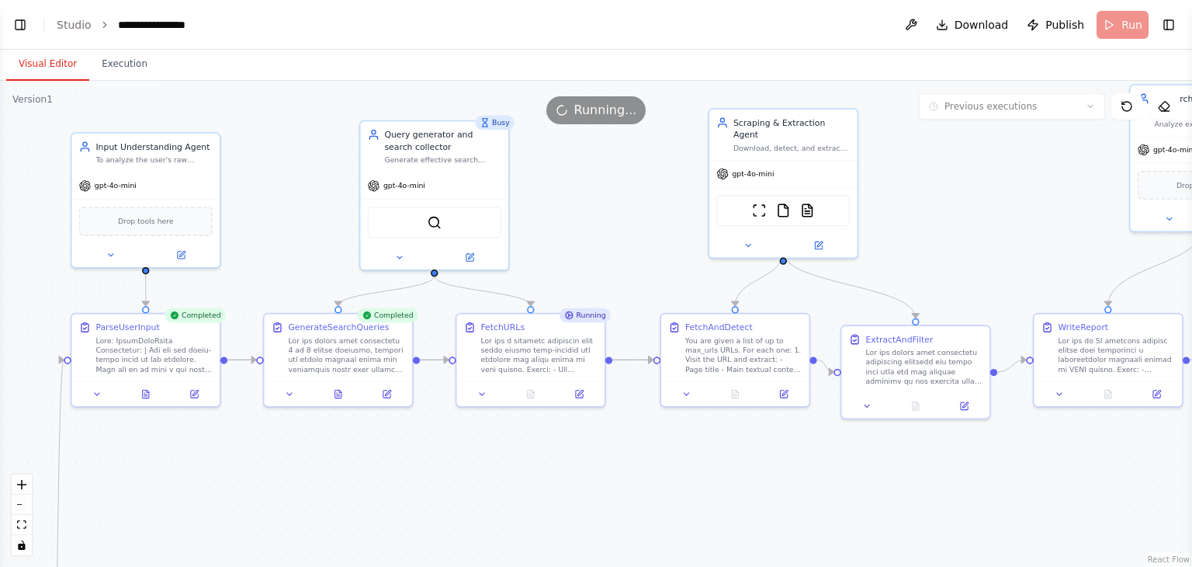
click at [50, 61] on button "Visual Editor" at bounding box center [47, 64] width 83 height 33
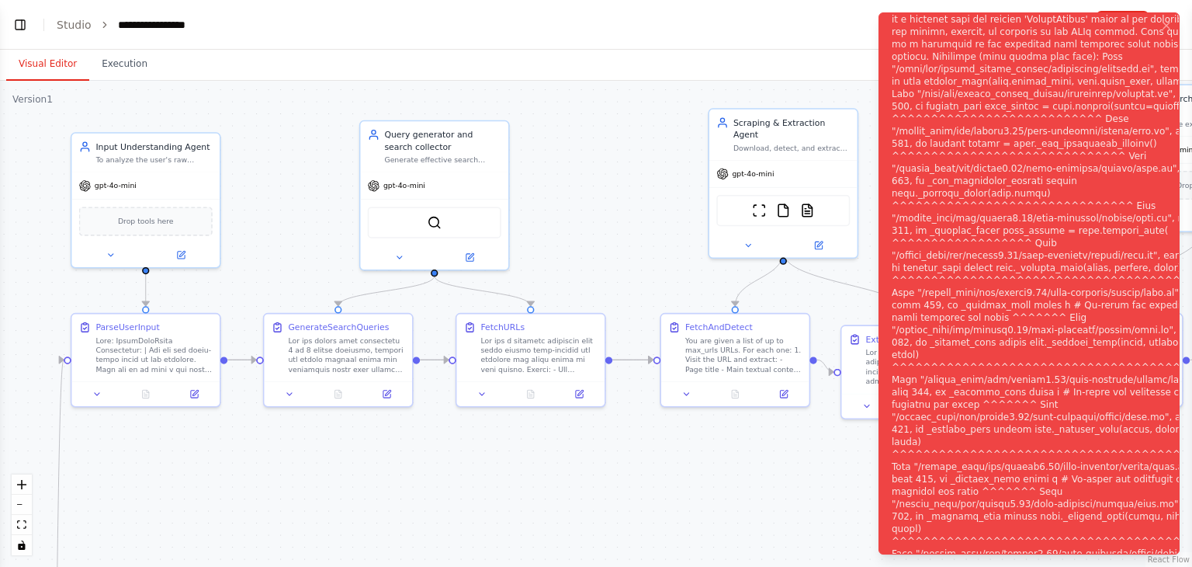
click at [1113, 127] on div "Notifications (F8)" at bounding box center [1052, 292] width 320 height 857
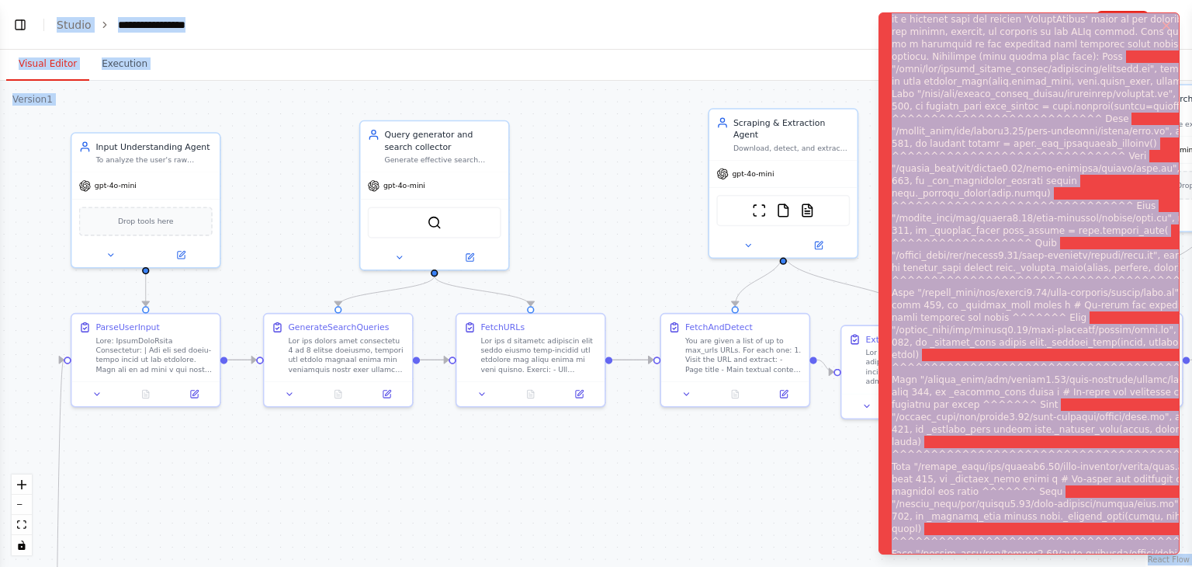
copy body "Hello! I'm the CrewAI assistant. What kind of automation do you want to build? …"
click at [584, 389] on icon at bounding box center [578, 391] width 9 height 9
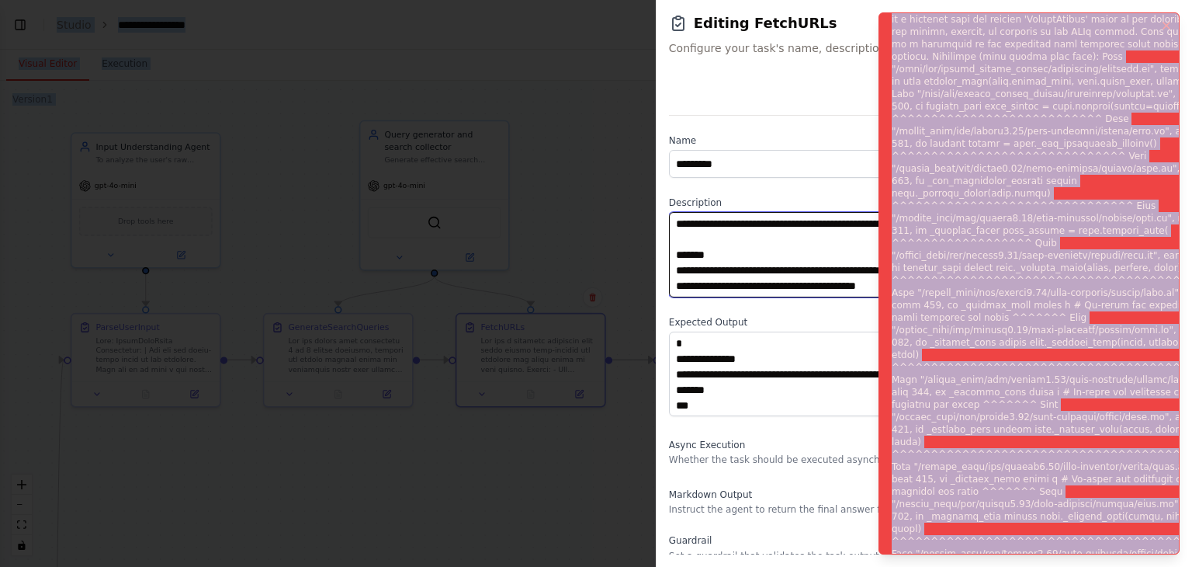
click at [767, 280] on textarea at bounding box center [918, 254] width 499 height 85
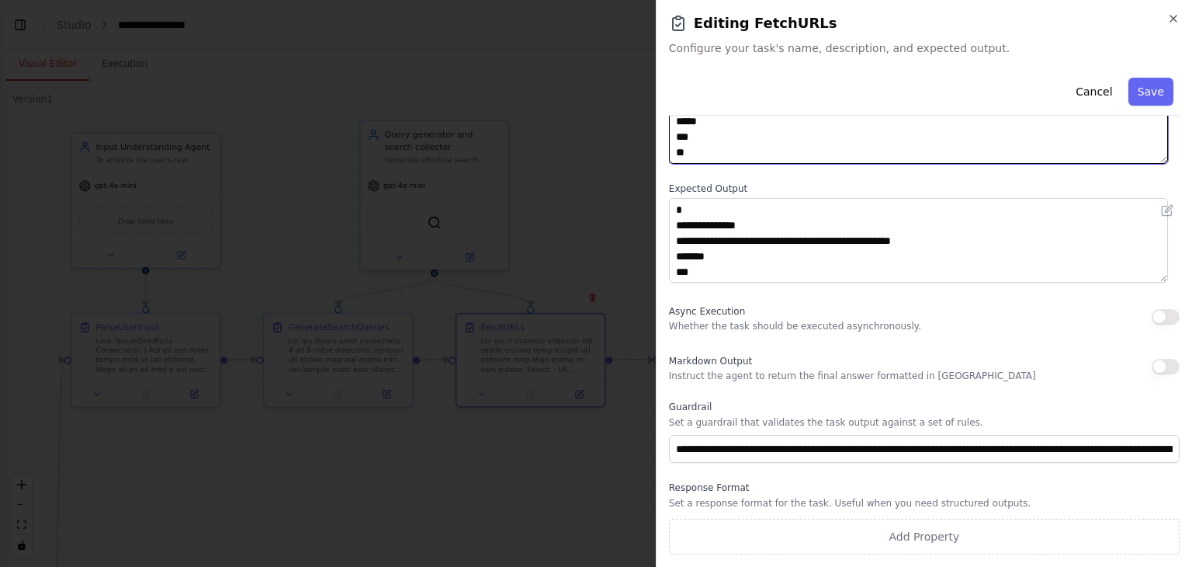
scroll to position [31, 0]
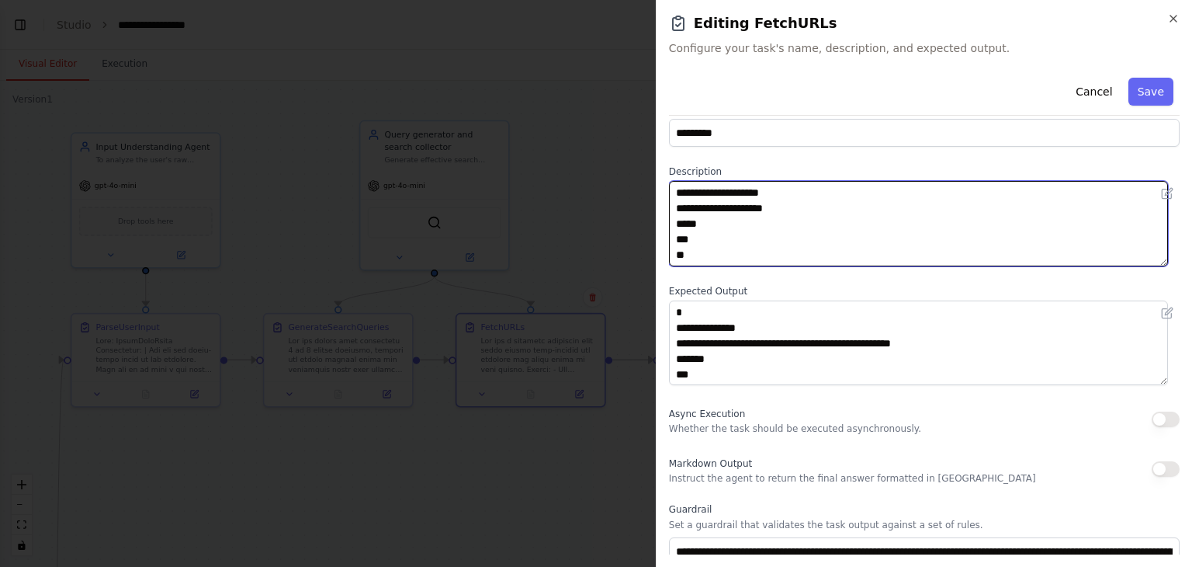
click at [701, 249] on textarea at bounding box center [918, 223] width 499 height 85
paste textarea "**********"
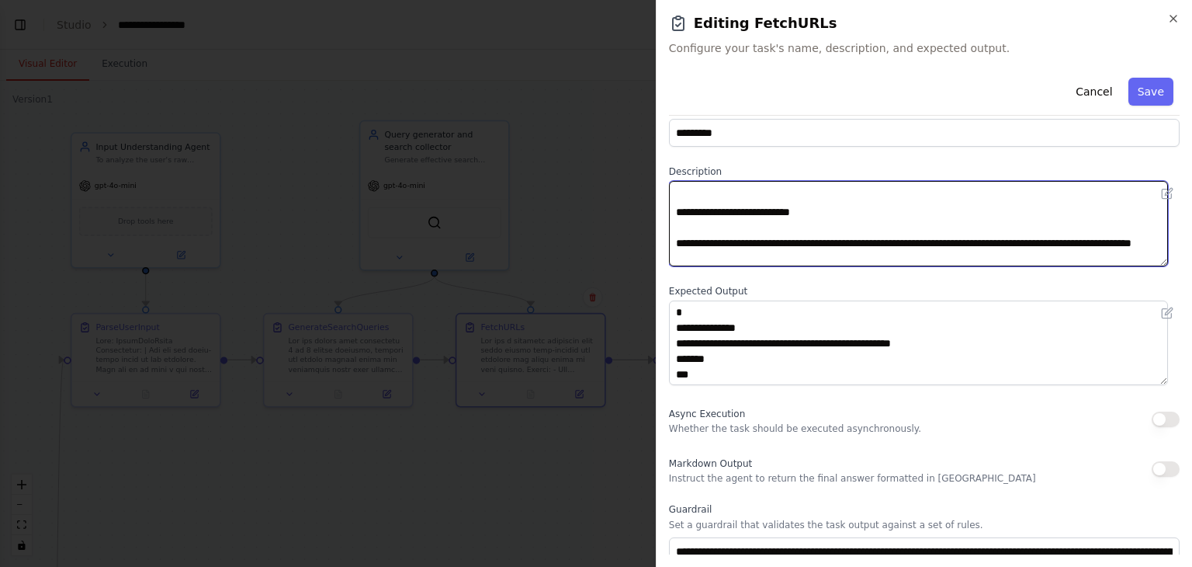
paste textarea "**********"
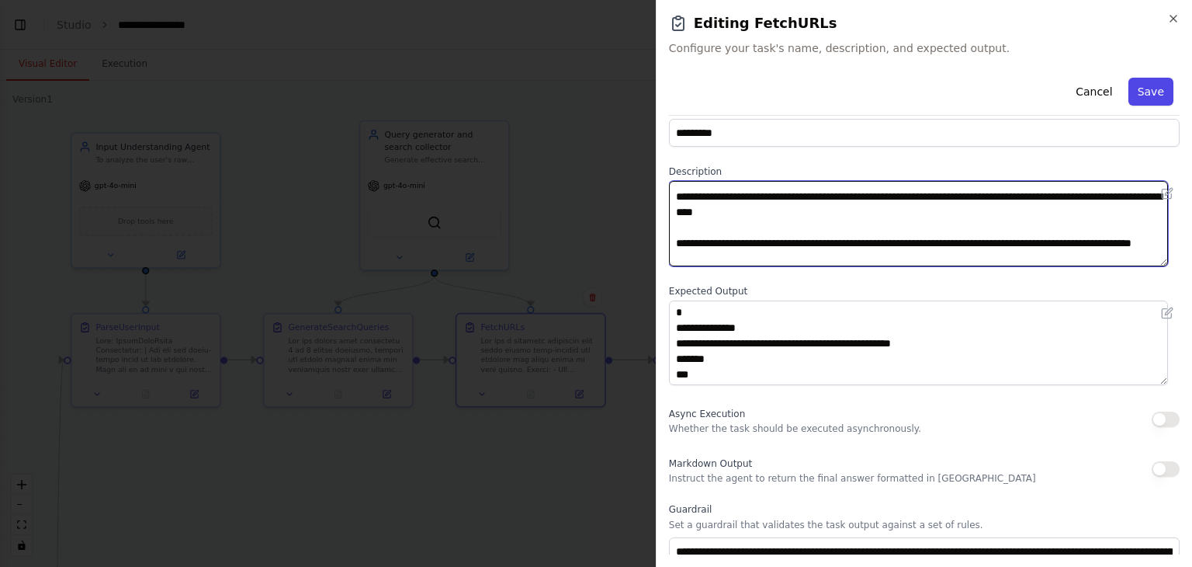
type textarea "**********"
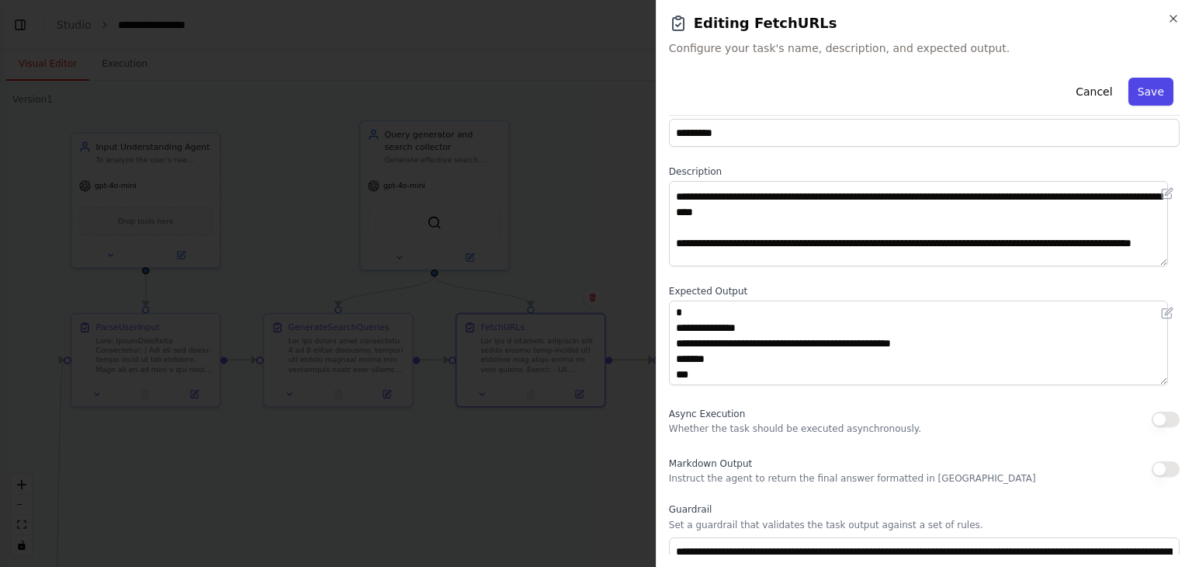
click at [1134, 94] on button "Save" at bounding box center [1151, 92] width 45 height 28
